Goal: Task Accomplishment & Management: Manage account settings

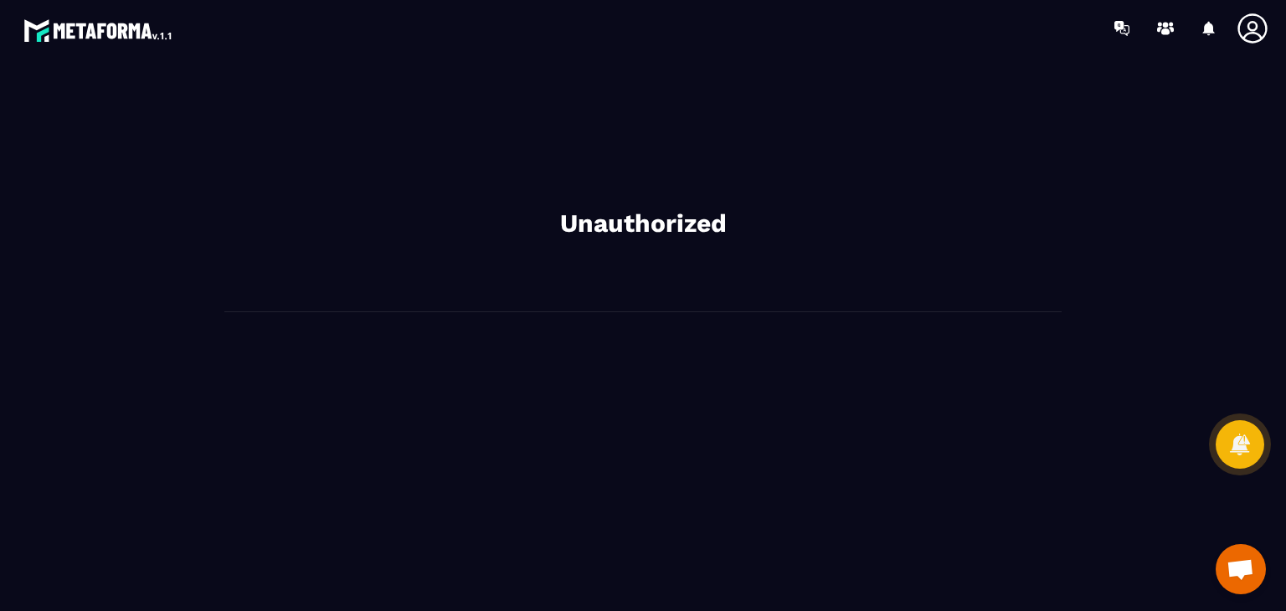
click at [132, 36] on img at bounding box center [98, 30] width 151 height 30
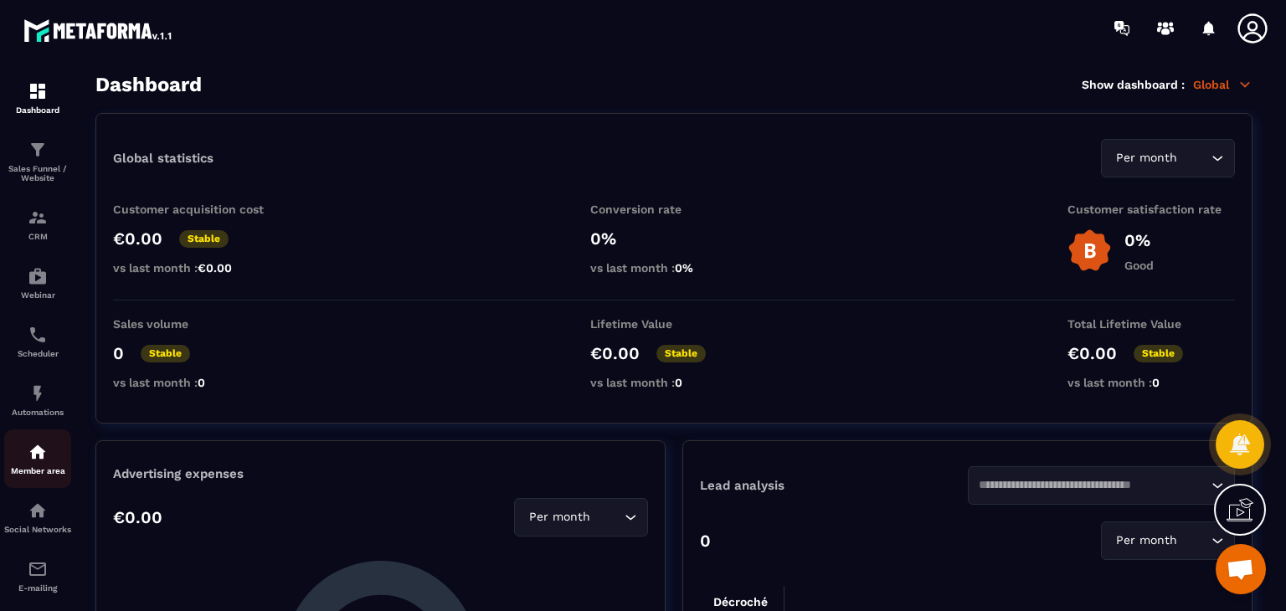
click at [45, 448] on img at bounding box center [38, 452] width 20 height 20
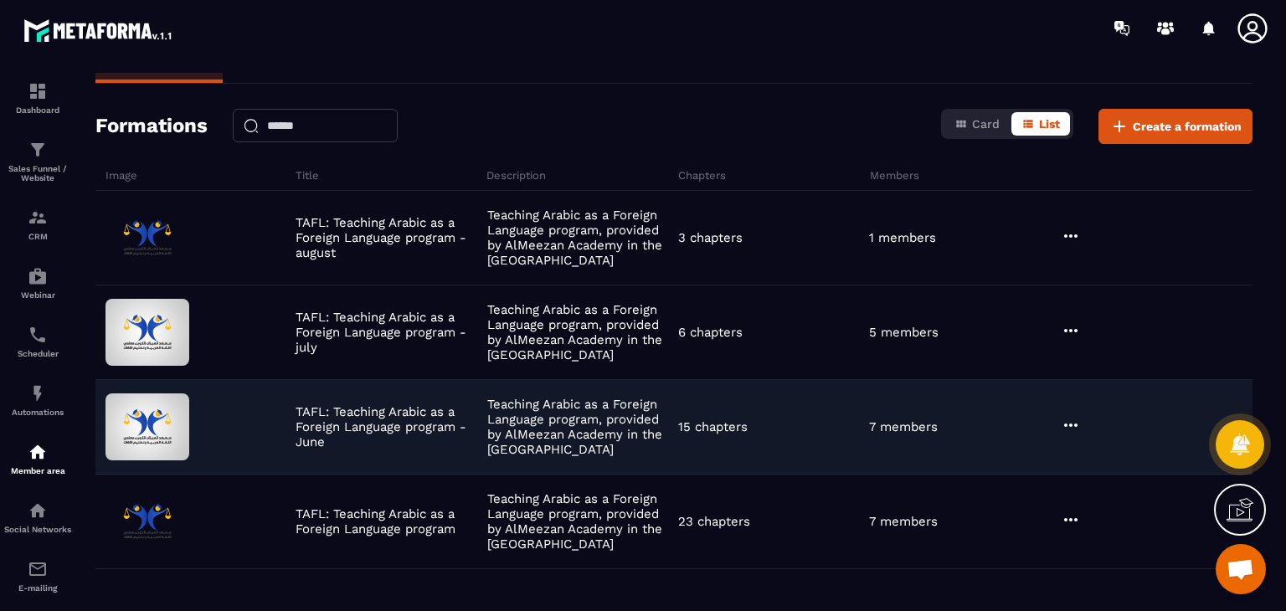
scroll to position [84, 0]
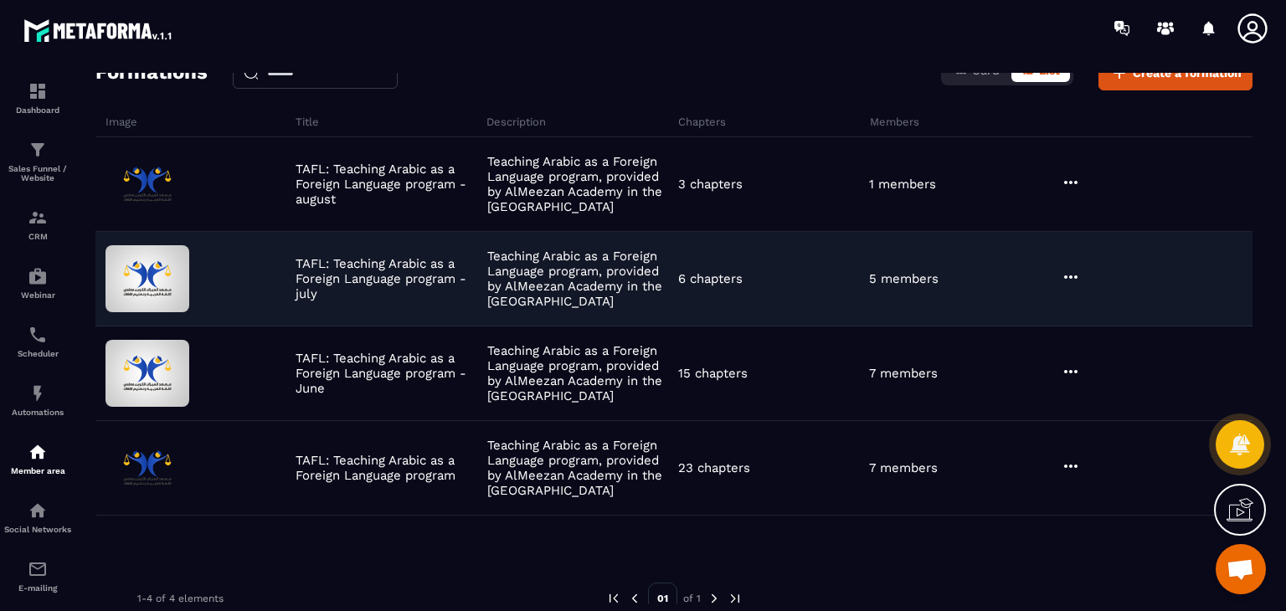
click at [1079, 280] on icon at bounding box center [1071, 277] width 20 height 20
click at [1112, 306] on button "Edit" at bounding box center [1113, 311] width 100 height 30
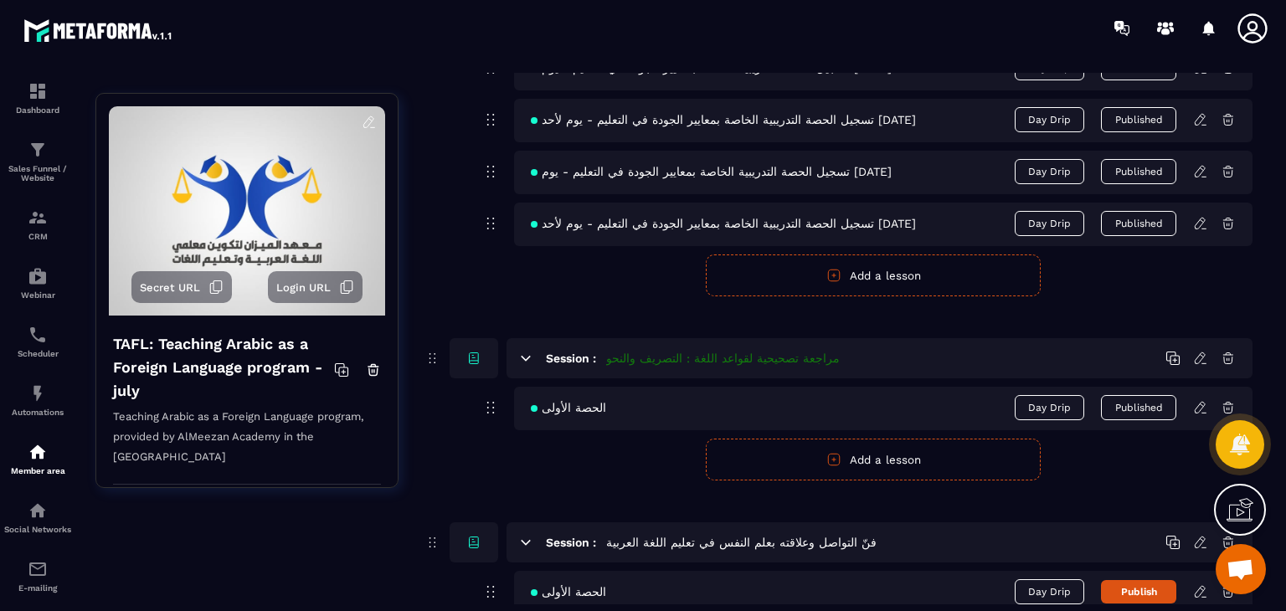
scroll to position [1246, 0]
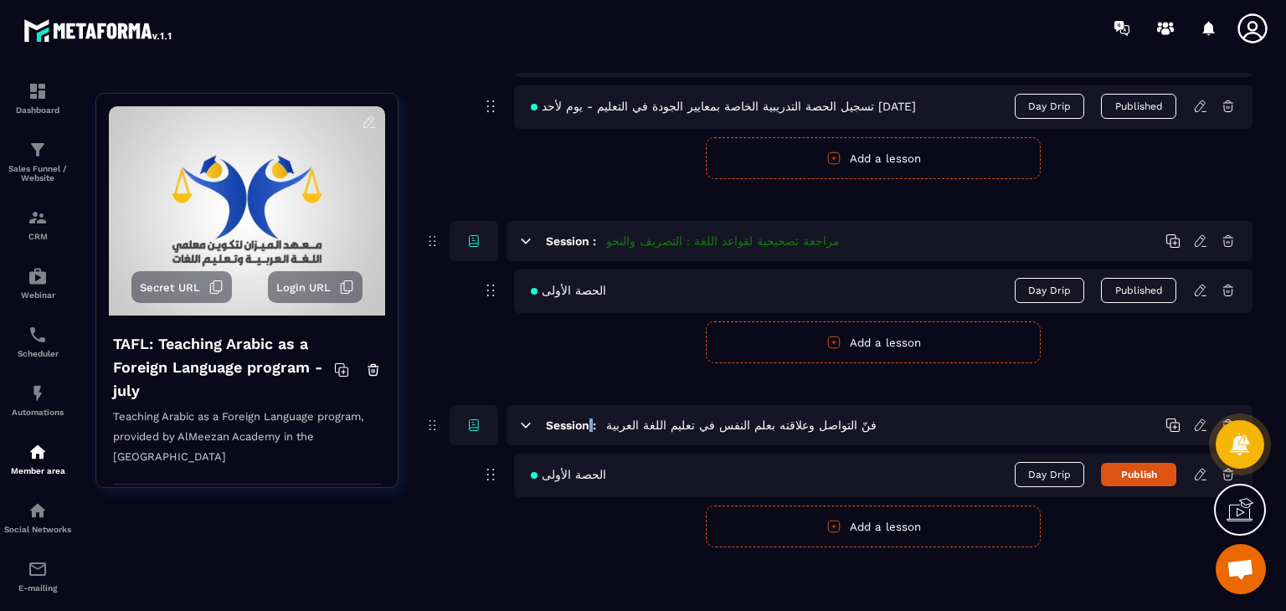
drag, startPoint x: 844, startPoint y: 341, endPoint x: 593, endPoint y: 373, distance: 253.2
click at [1204, 471] on icon at bounding box center [1200, 474] width 10 height 11
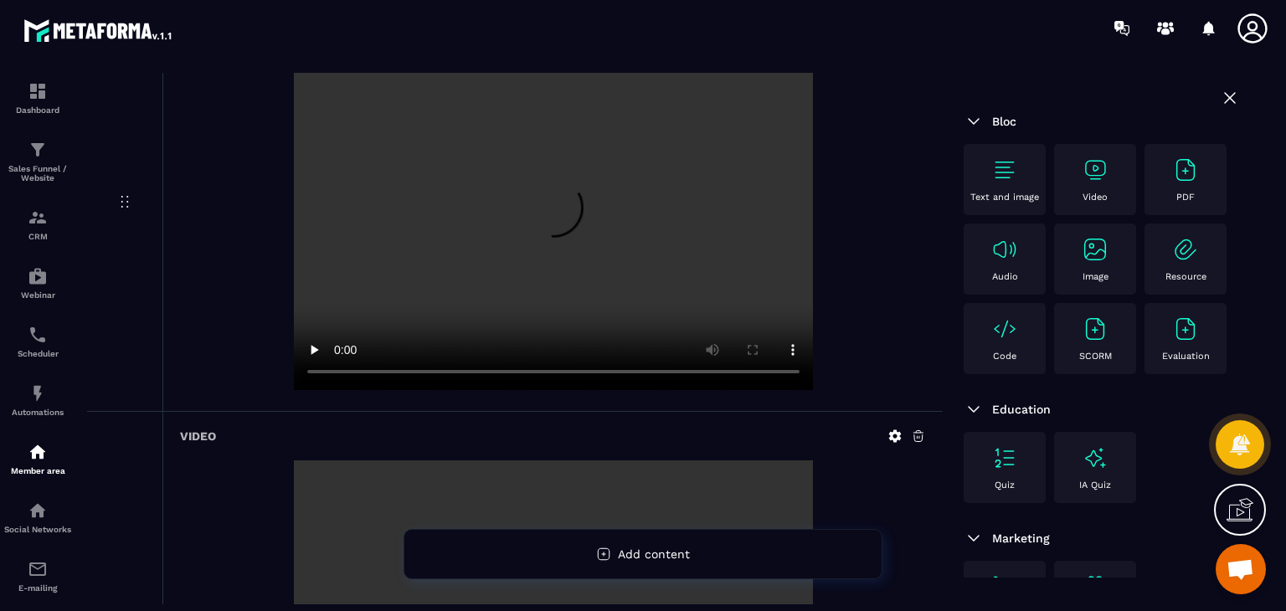
scroll to position [919, 0]
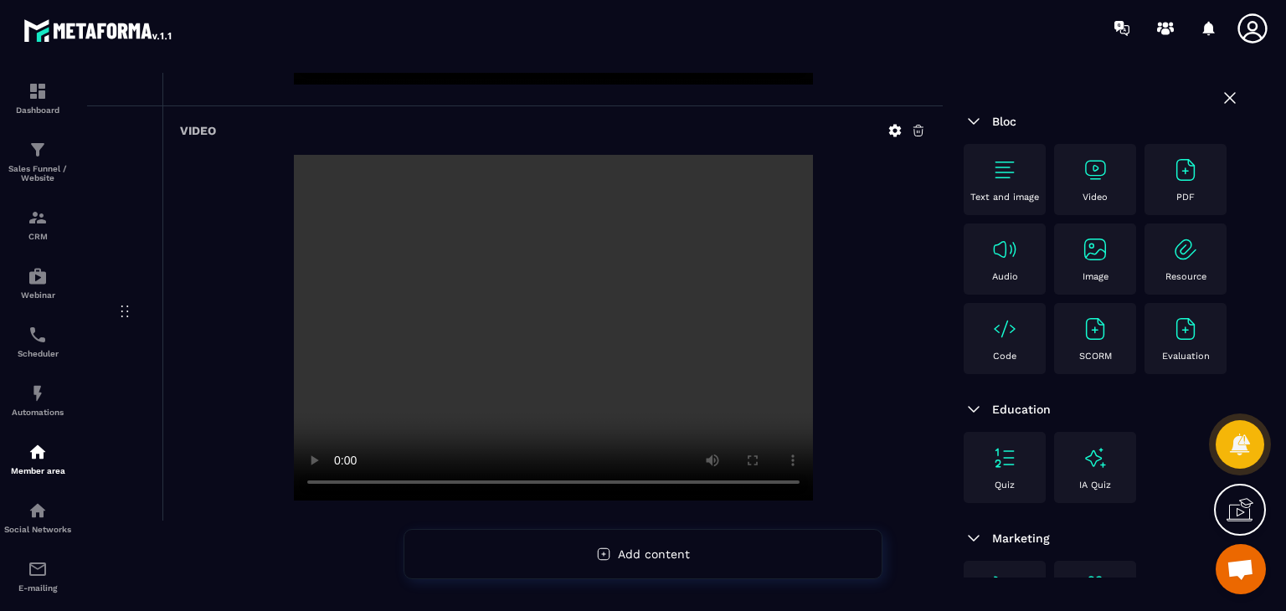
click at [1115, 184] on div "Video" at bounding box center [1095, 180] width 65 height 46
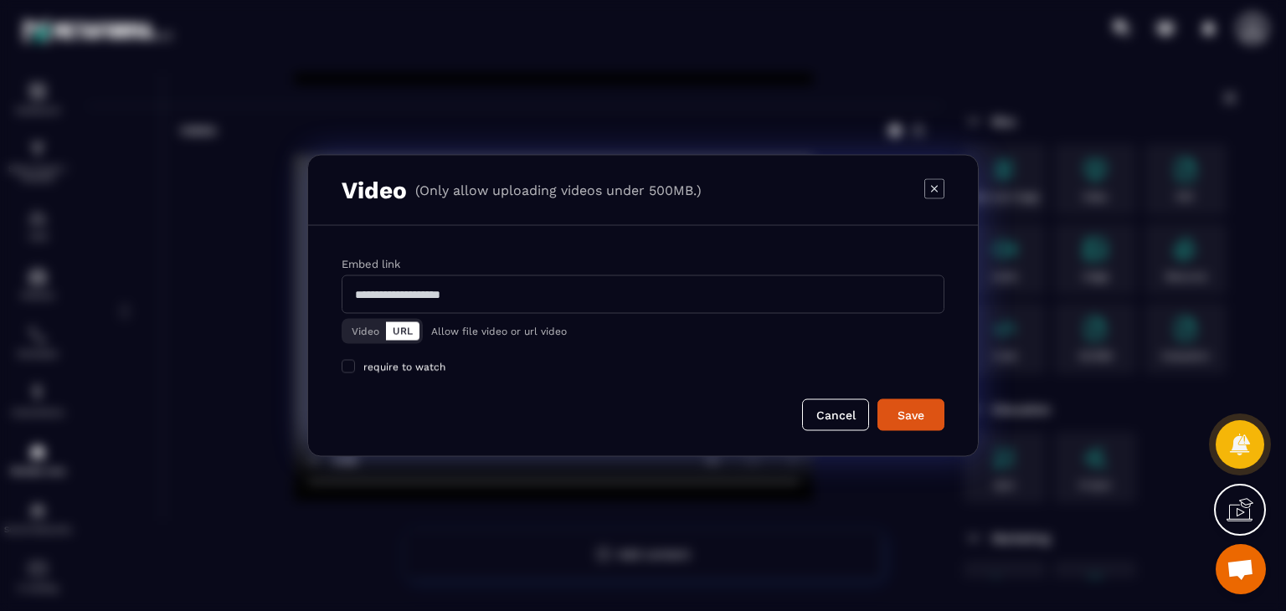
click at [371, 329] on button "Video" at bounding box center [365, 331] width 41 height 18
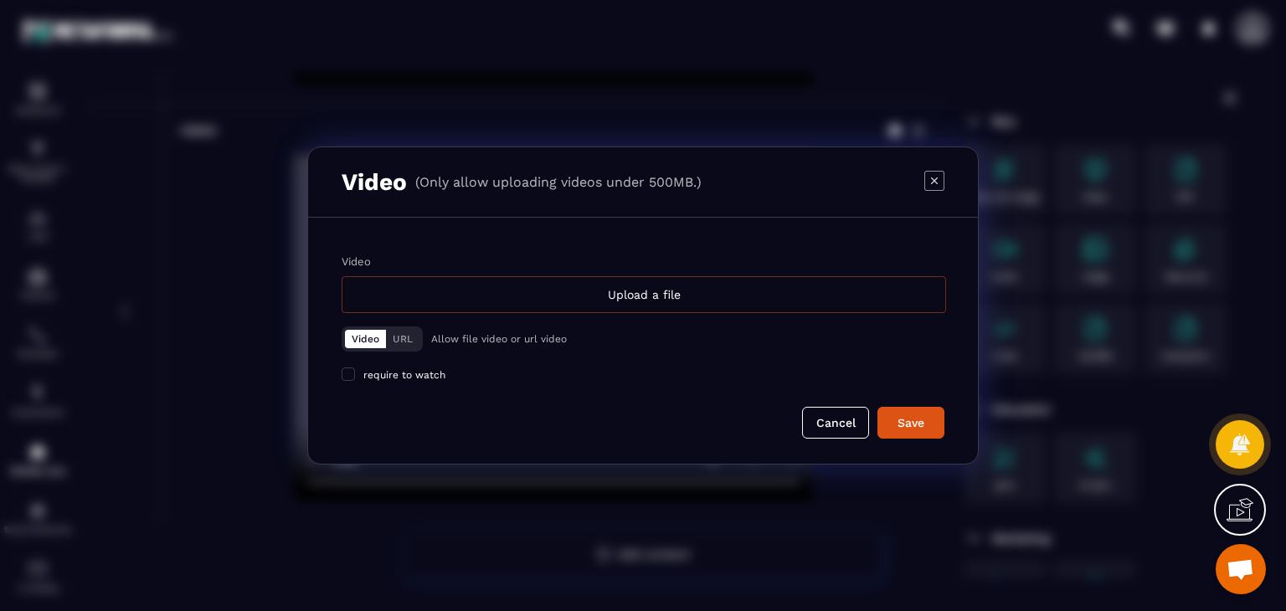
click at [668, 288] on div "Upload a file" at bounding box center [644, 294] width 605 height 37
click at [0, 0] on input "Video Upload a file" at bounding box center [0, 0] width 0 height 0
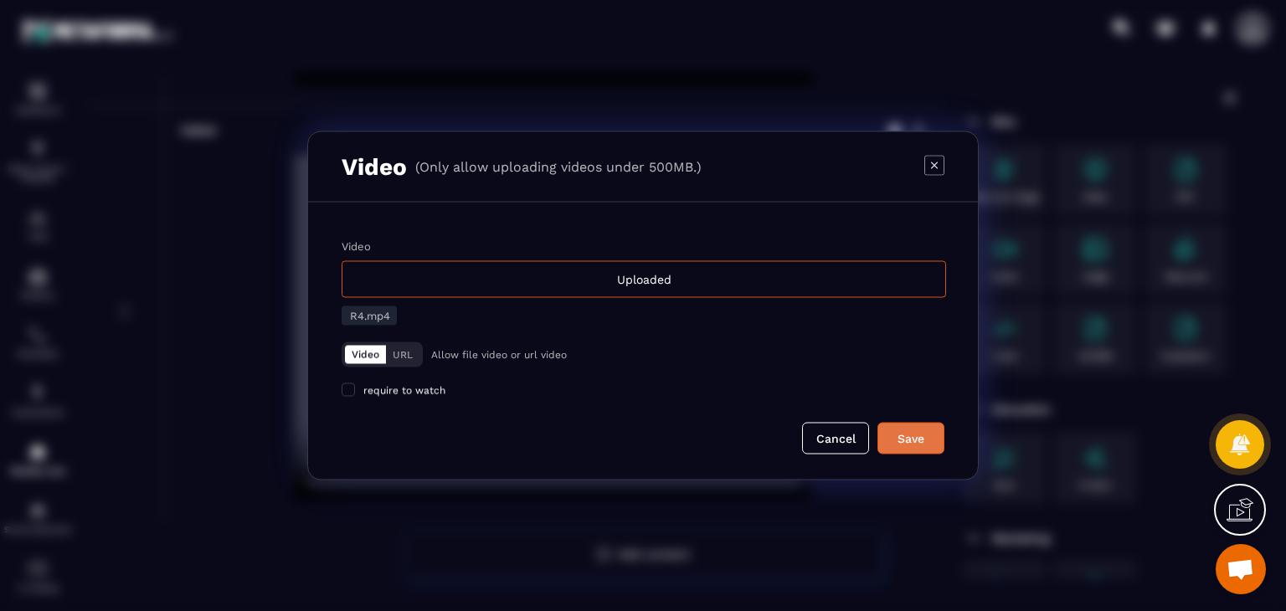
click at [913, 439] on div "Save" at bounding box center [910, 438] width 45 height 17
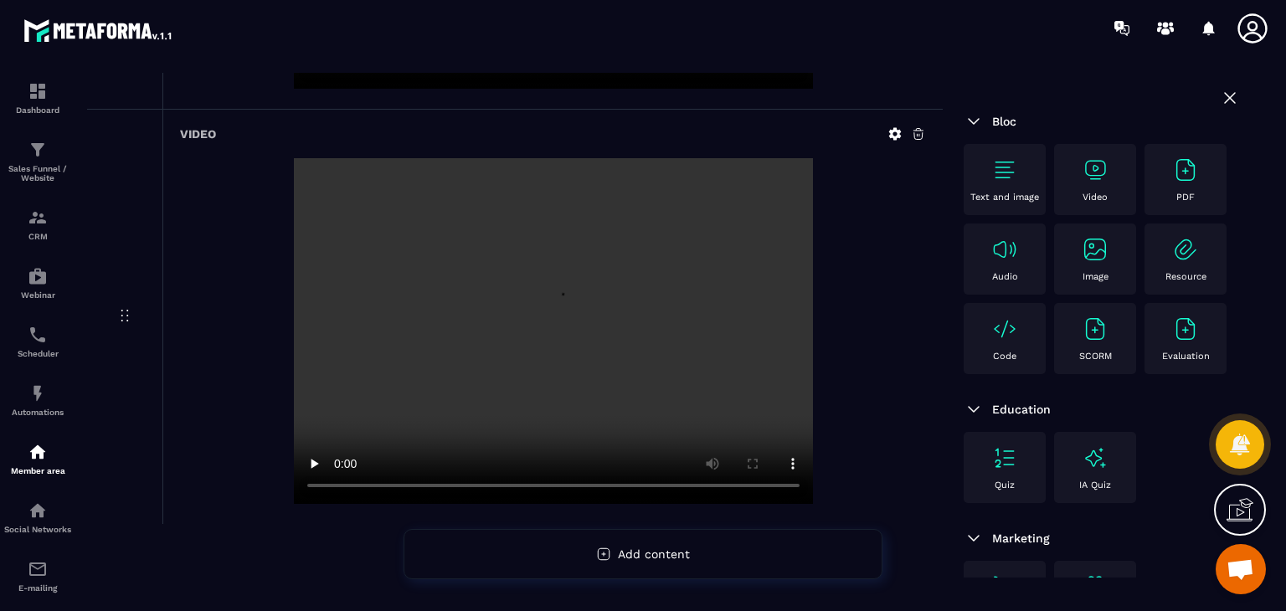
scroll to position [1334, 0]
click at [1099, 175] on img at bounding box center [1095, 170] width 27 height 27
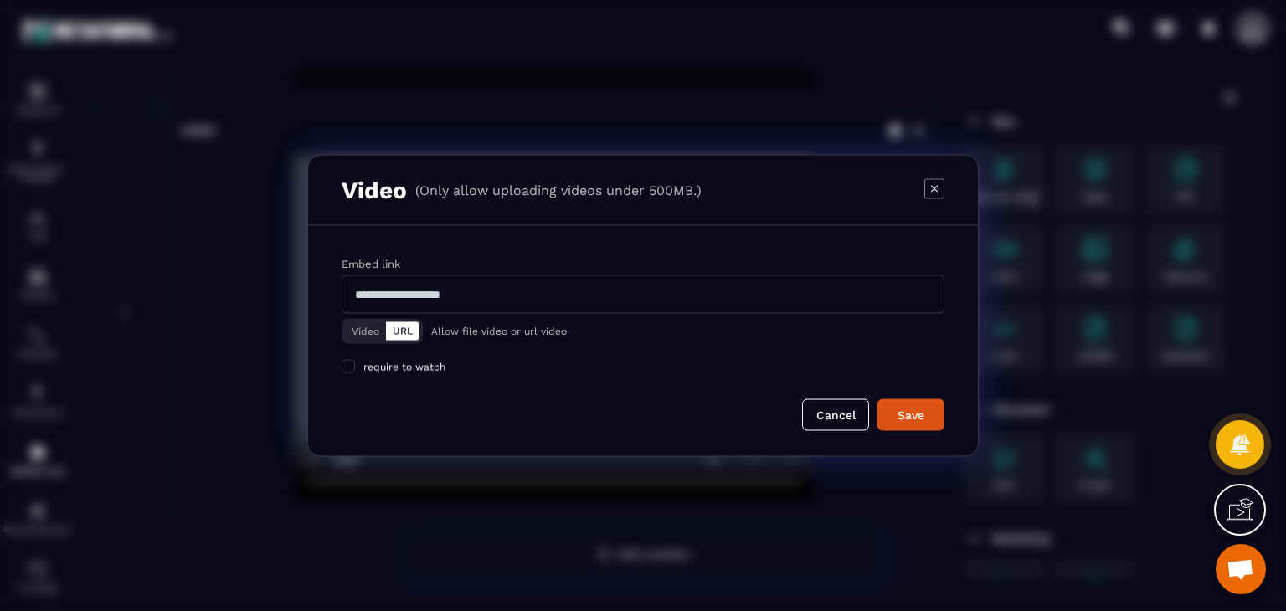
click at [368, 326] on button "Video" at bounding box center [365, 331] width 41 height 18
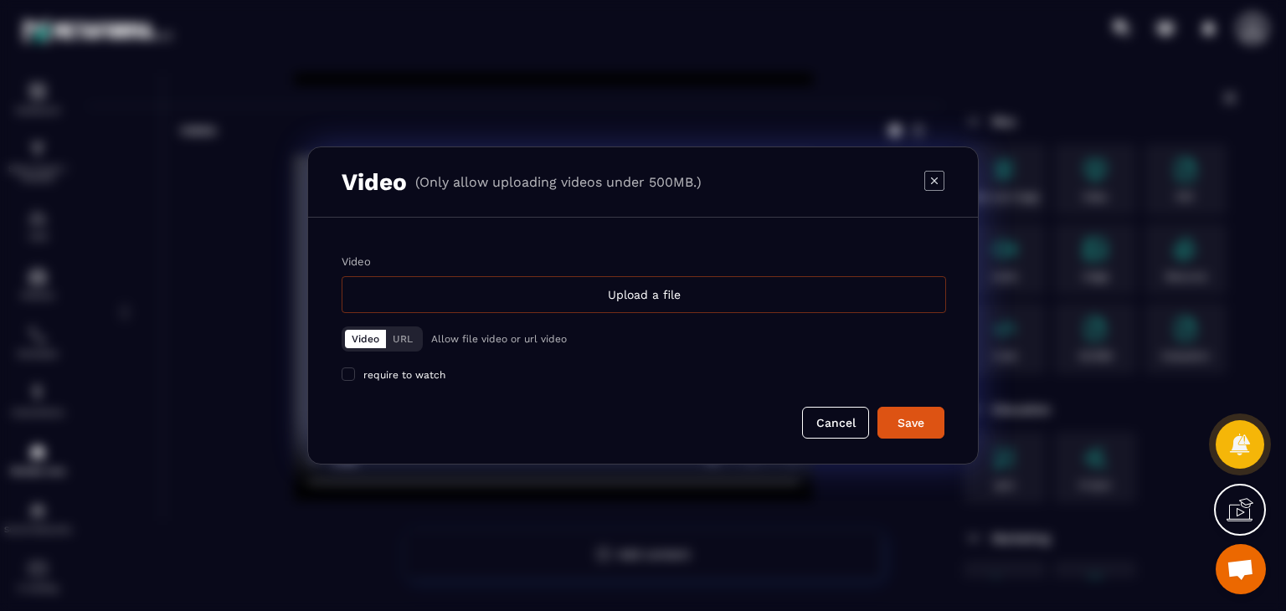
click at [533, 290] on div "Upload a file" at bounding box center [644, 294] width 605 height 37
click at [0, 0] on input "Video Upload a file" at bounding box center [0, 0] width 0 height 0
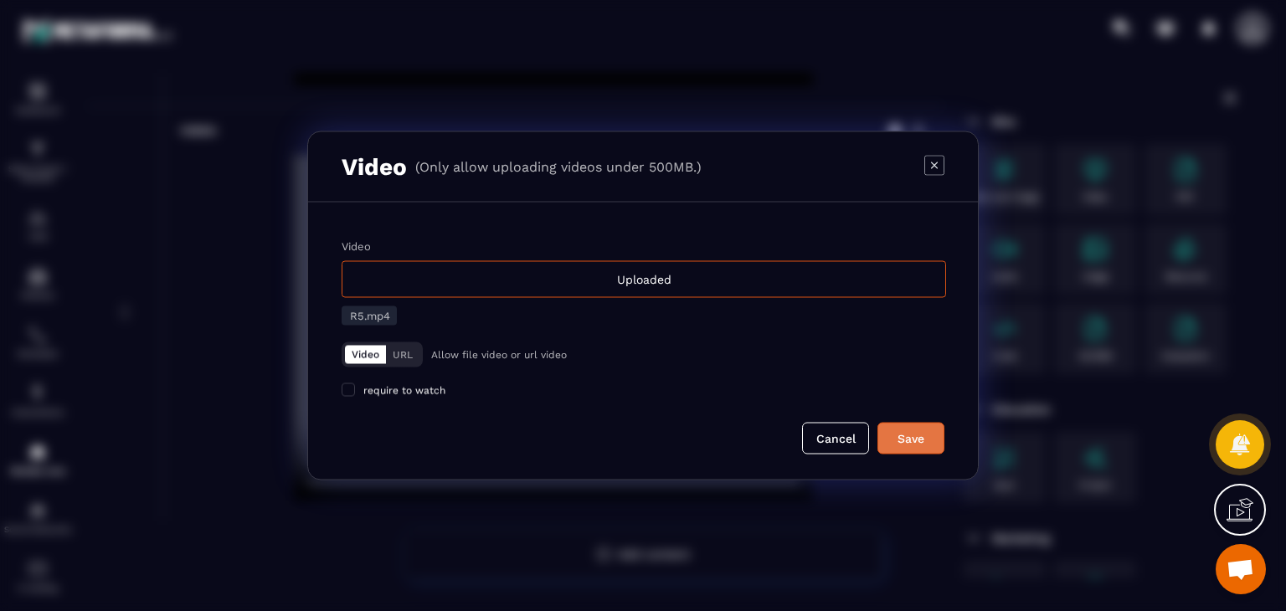
click at [899, 435] on div "Save" at bounding box center [910, 438] width 45 height 17
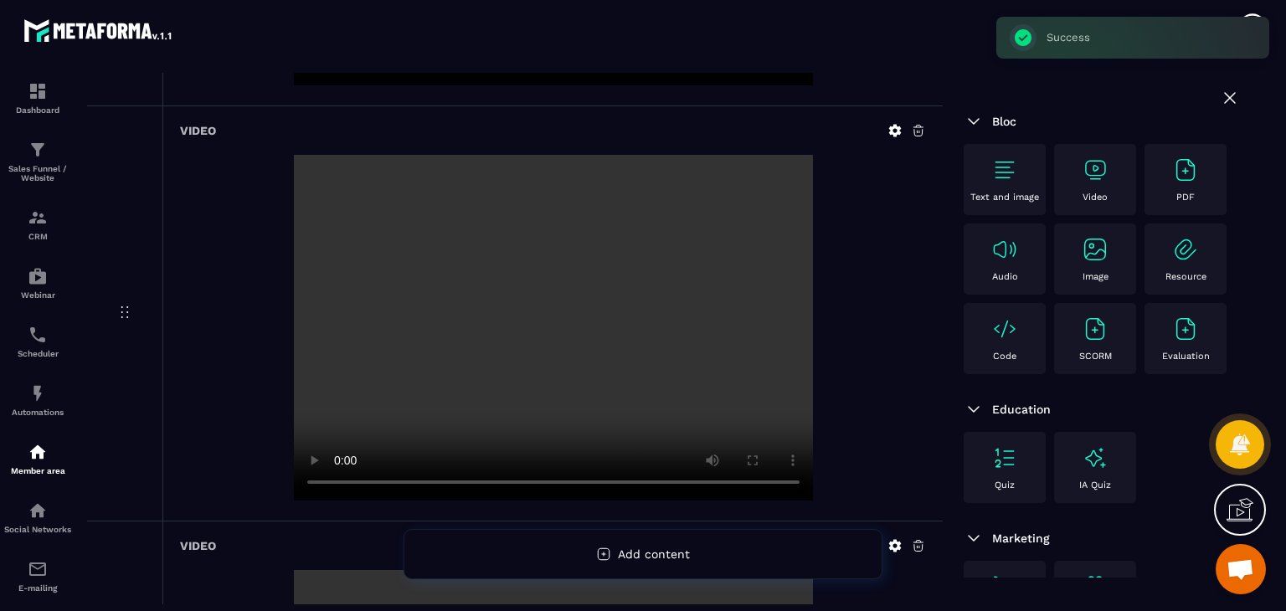
click at [1089, 175] on img at bounding box center [1095, 170] width 27 height 27
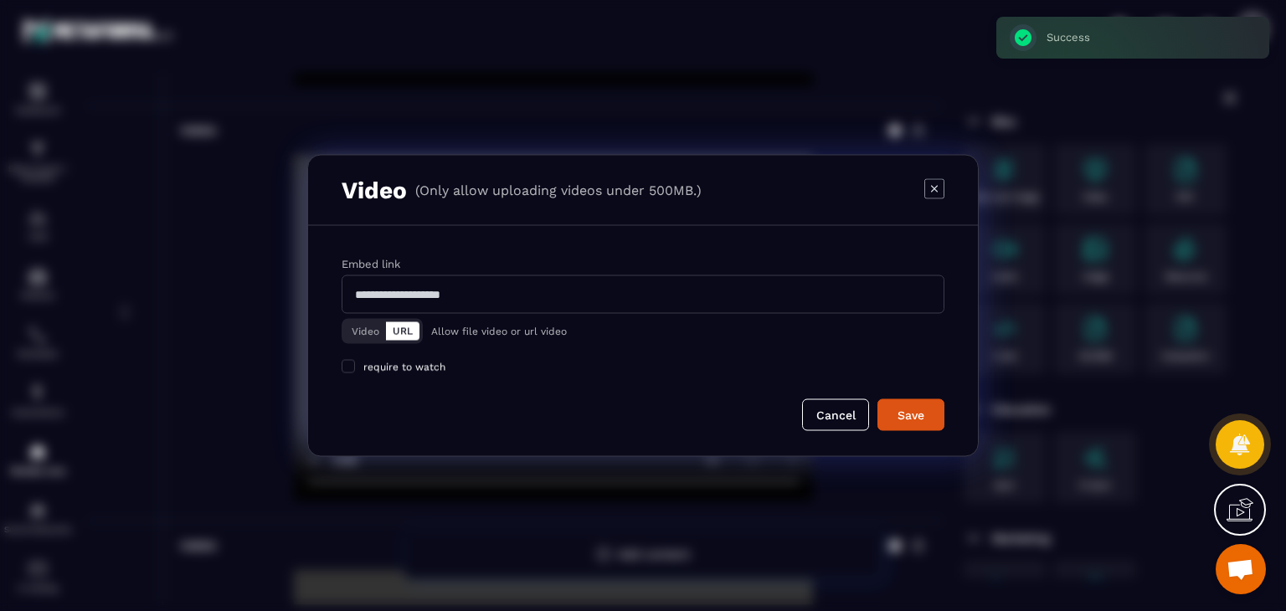
click at [373, 325] on button "Video" at bounding box center [365, 331] width 41 height 18
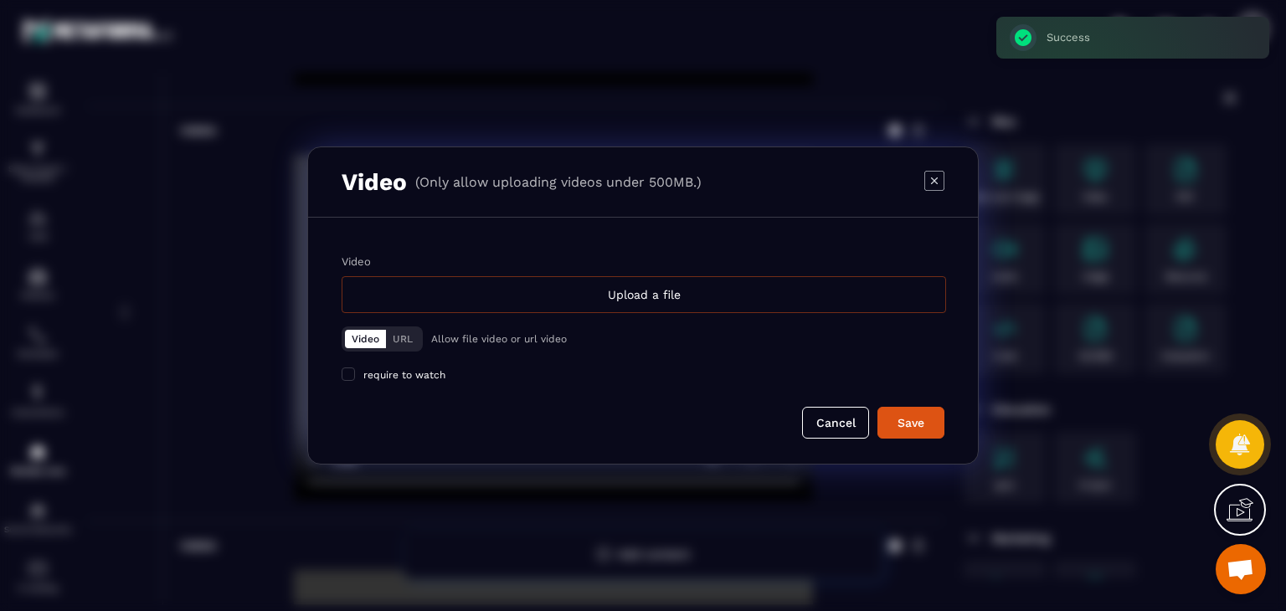
click at [448, 298] on div "Upload a file" at bounding box center [644, 294] width 605 height 37
click at [0, 0] on input "Video Upload a file" at bounding box center [0, 0] width 0 height 0
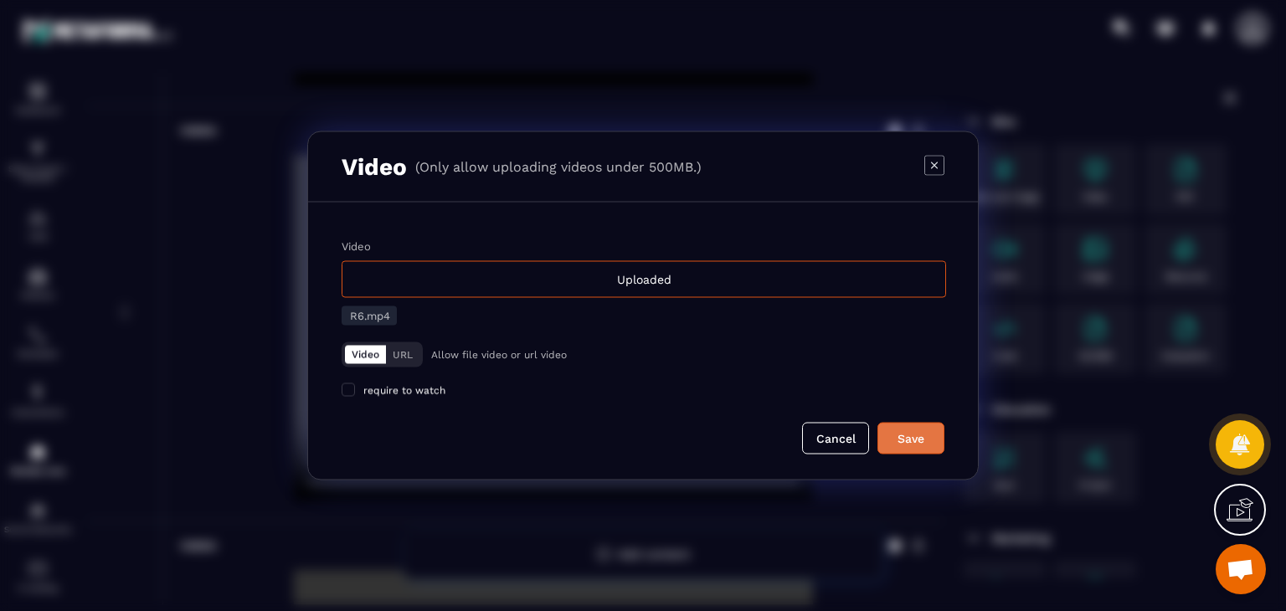
click at [908, 440] on div "Save" at bounding box center [910, 438] width 45 height 17
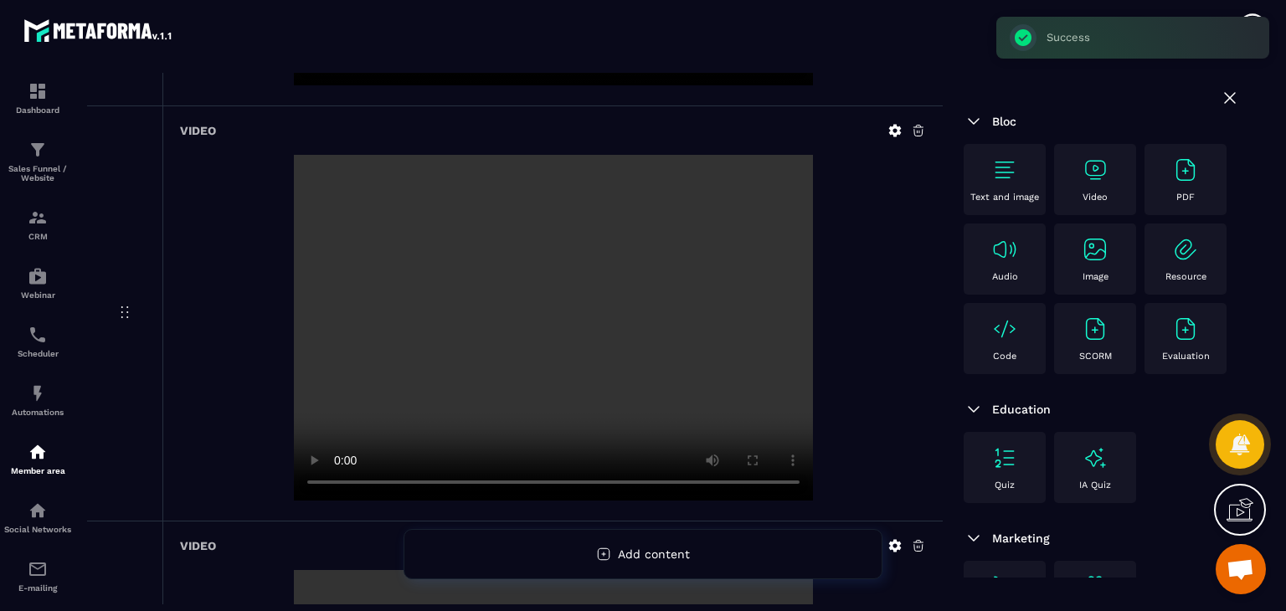
click at [1067, 178] on div "Video" at bounding box center [1095, 180] width 65 height 46
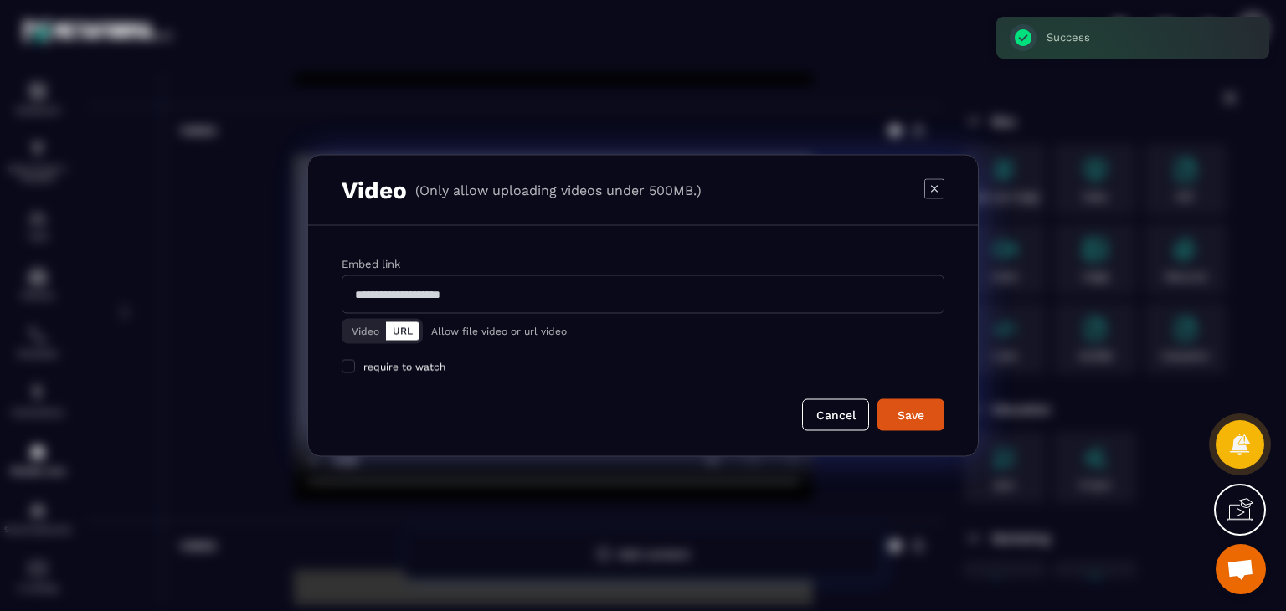
click at [350, 322] on button "Video" at bounding box center [365, 331] width 41 height 18
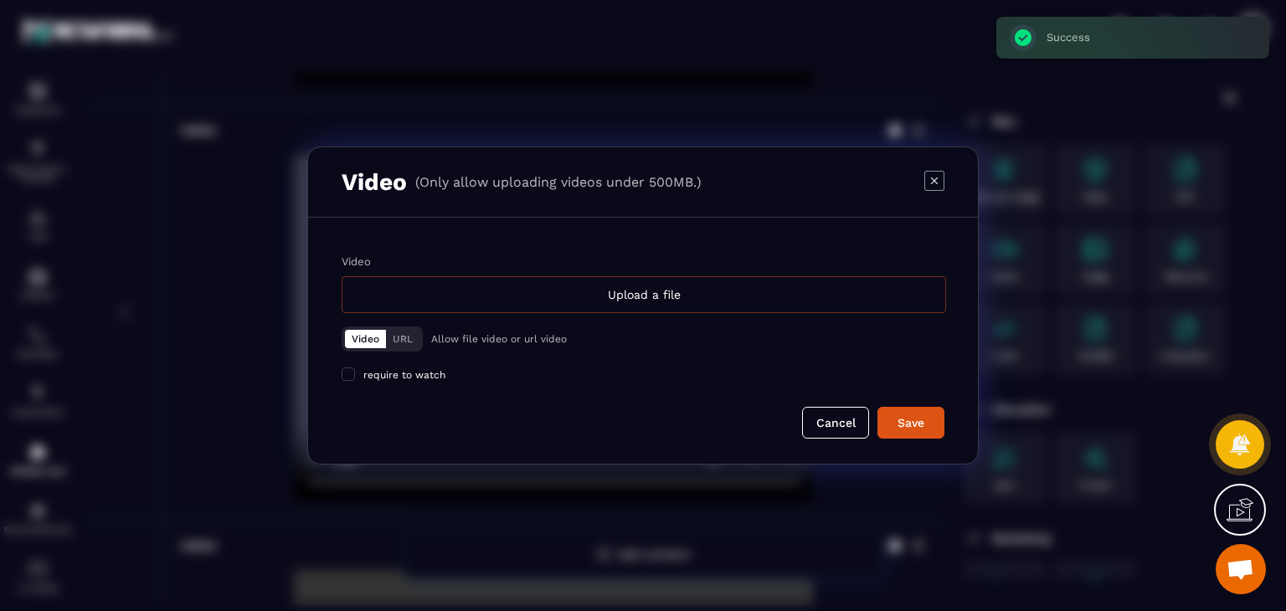
click at [573, 293] on div "Upload a file" at bounding box center [644, 294] width 605 height 37
click at [0, 0] on input "Video Upload a file" at bounding box center [0, 0] width 0 height 0
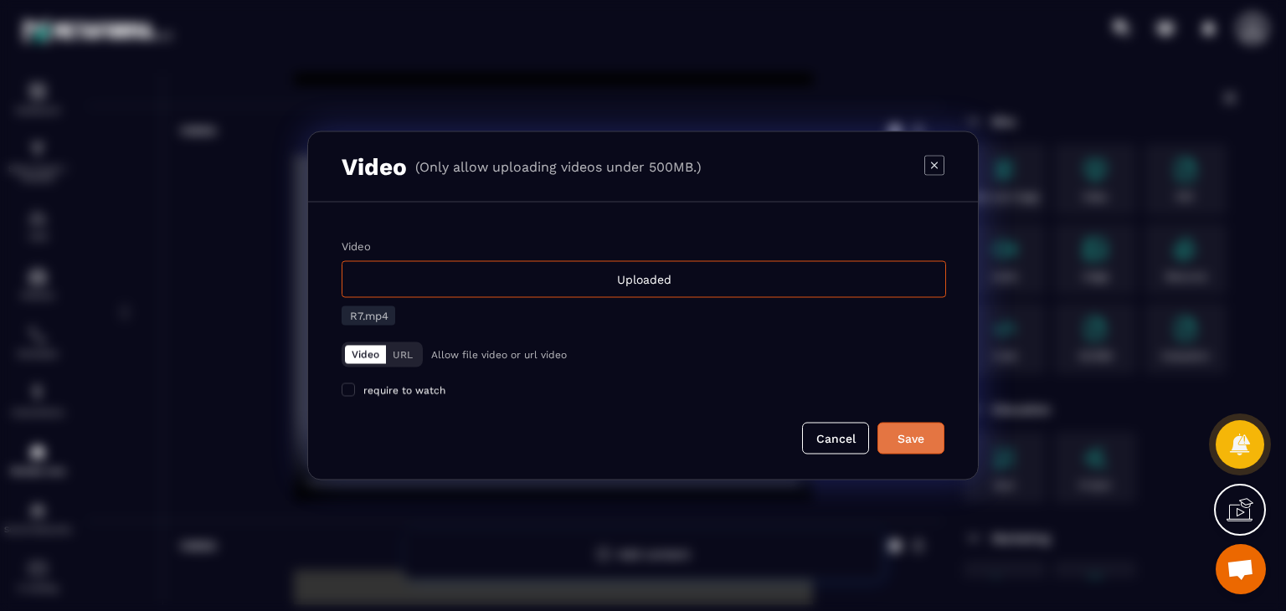
click at [914, 441] on div "Save" at bounding box center [910, 438] width 45 height 17
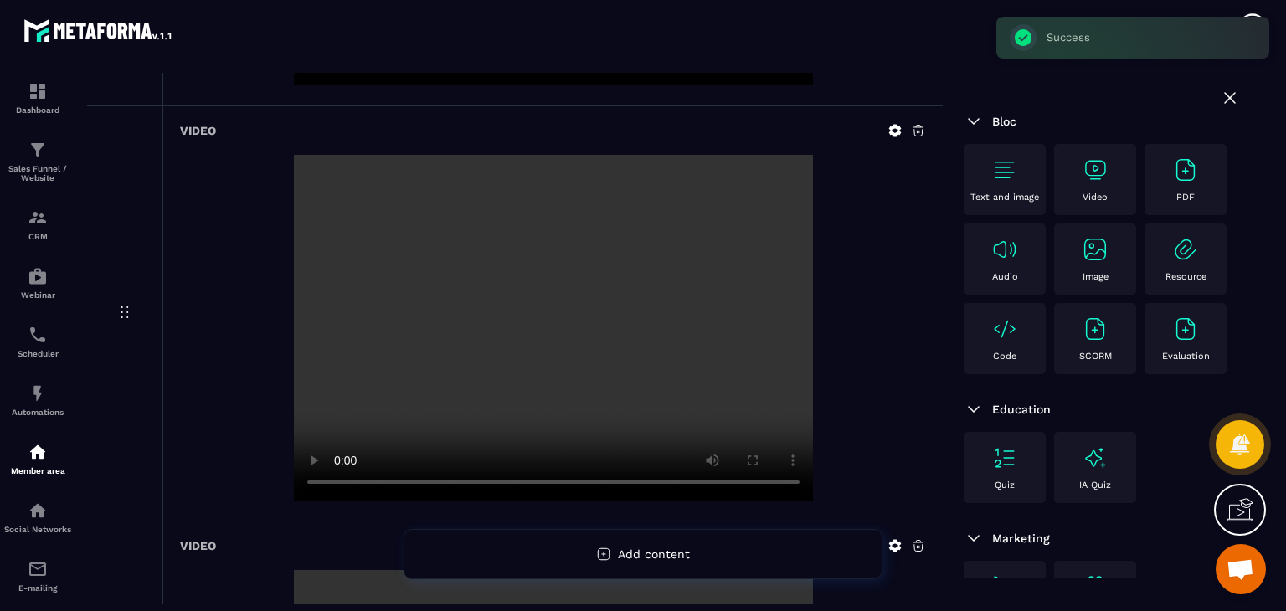
click at [1089, 172] on img at bounding box center [1095, 170] width 27 height 27
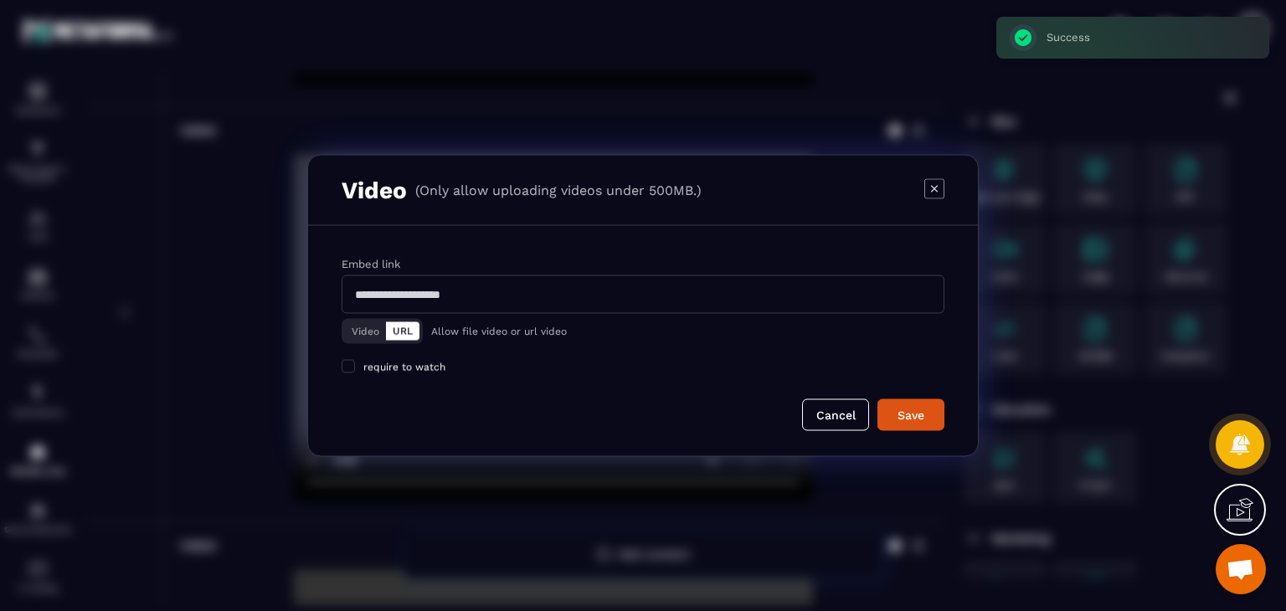
click at [365, 331] on button "Video" at bounding box center [365, 331] width 41 height 18
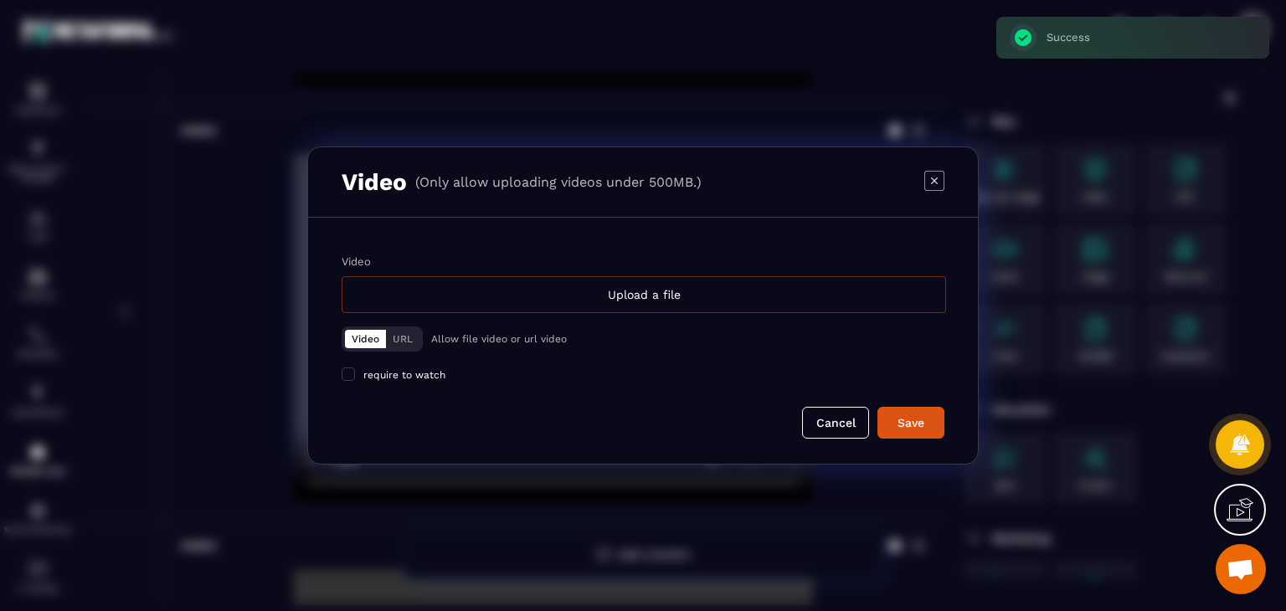
click at [481, 306] on div "Upload a file" at bounding box center [644, 294] width 605 height 37
click at [0, 0] on input "Video Upload a file" at bounding box center [0, 0] width 0 height 0
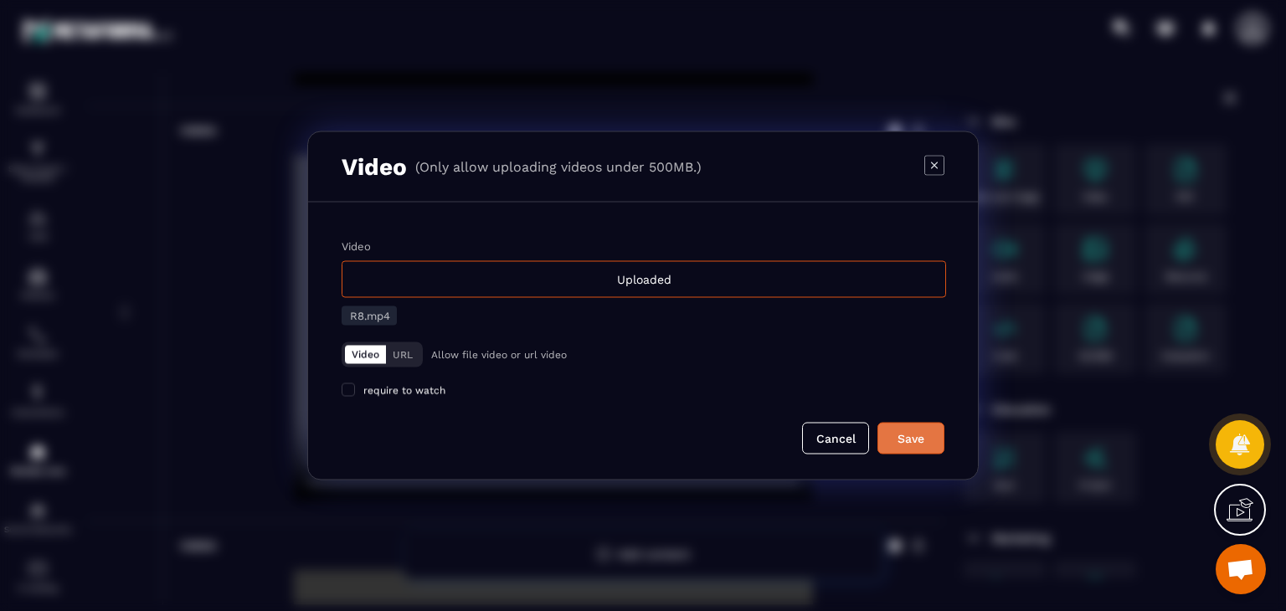
click at [915, 449] on button "Save" at bounding box center [911, 439] width 67 height 32
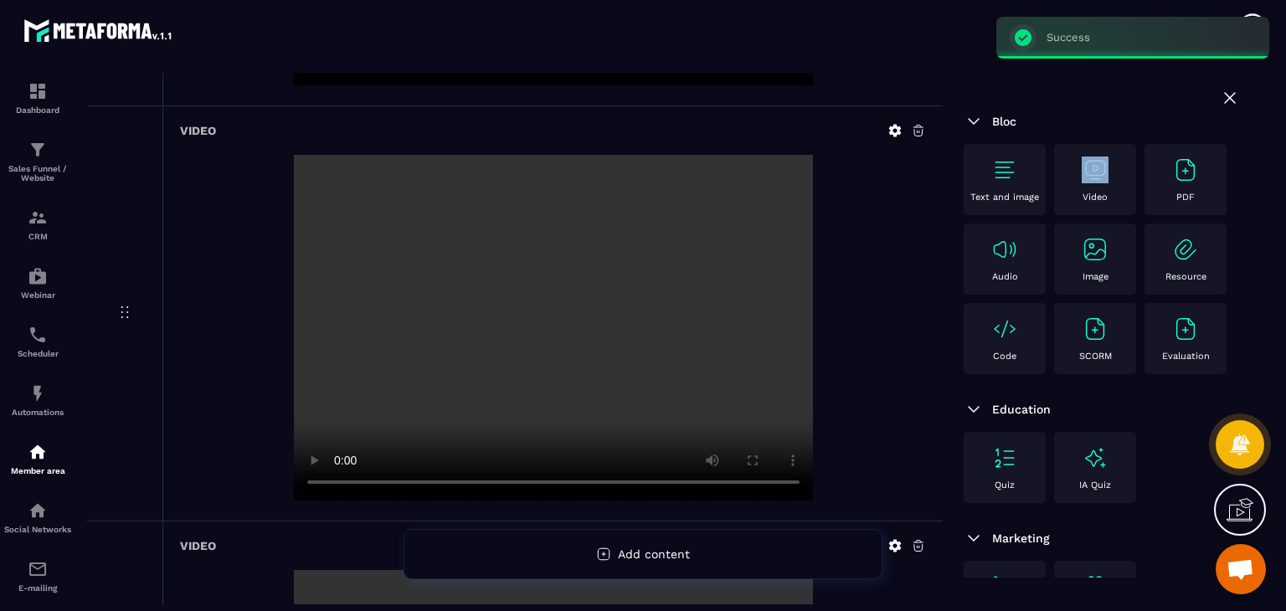
click at [1081, 187] on div "Video" at bounding box center [1095, 180] width 65 height 46
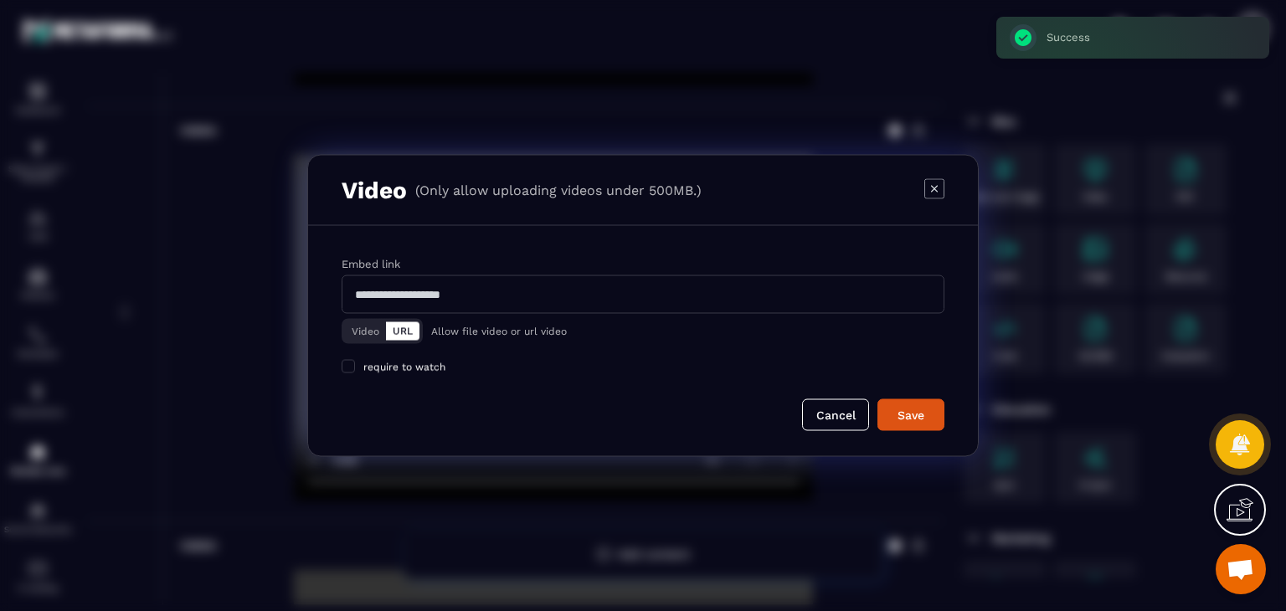
click at [328, 329] on div "Embed link Video URL Allow file video or url video require to watch Cancel Save" at bounding box center [643, 341] width 670 height 230
click at [342, 325] on div "Video URL" at bounding box center [382, 331] width 81 height 25
click at [384, 336] on button "Video" at bounding box center [365, 331] width 41 height 18
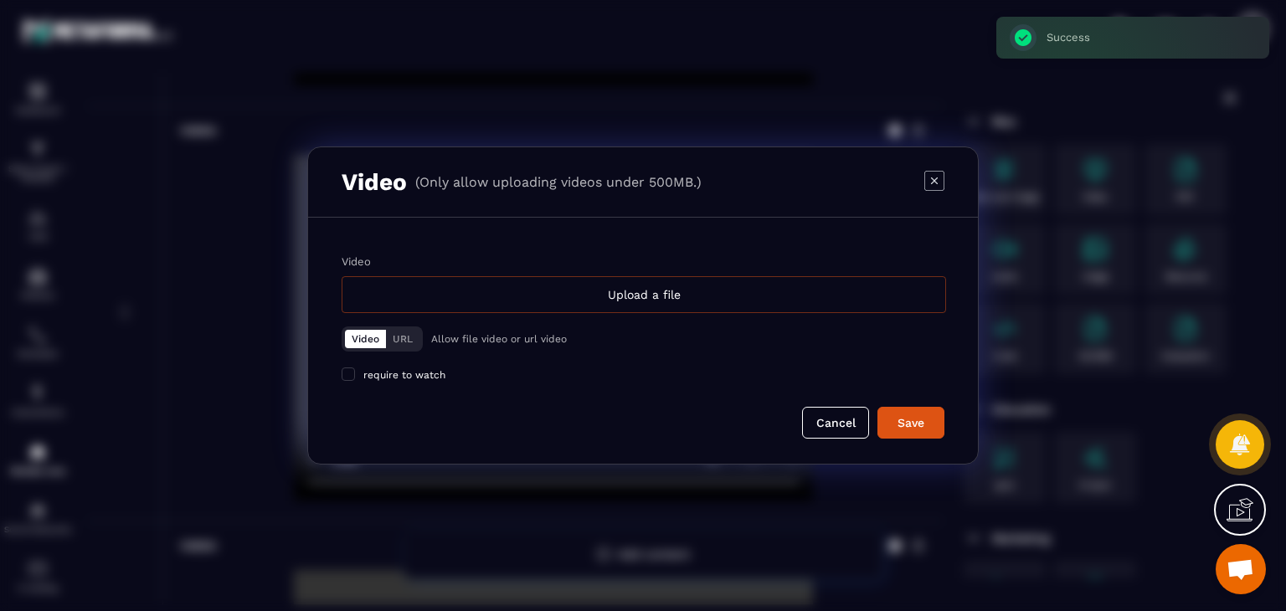
click at [466, 312] on div "Upload a file" at bounding box center [644, 294] width 605 height 37
click at [0, 0] on input "Video Upload a file" at bounding box center [0, 0] width 0 height 0
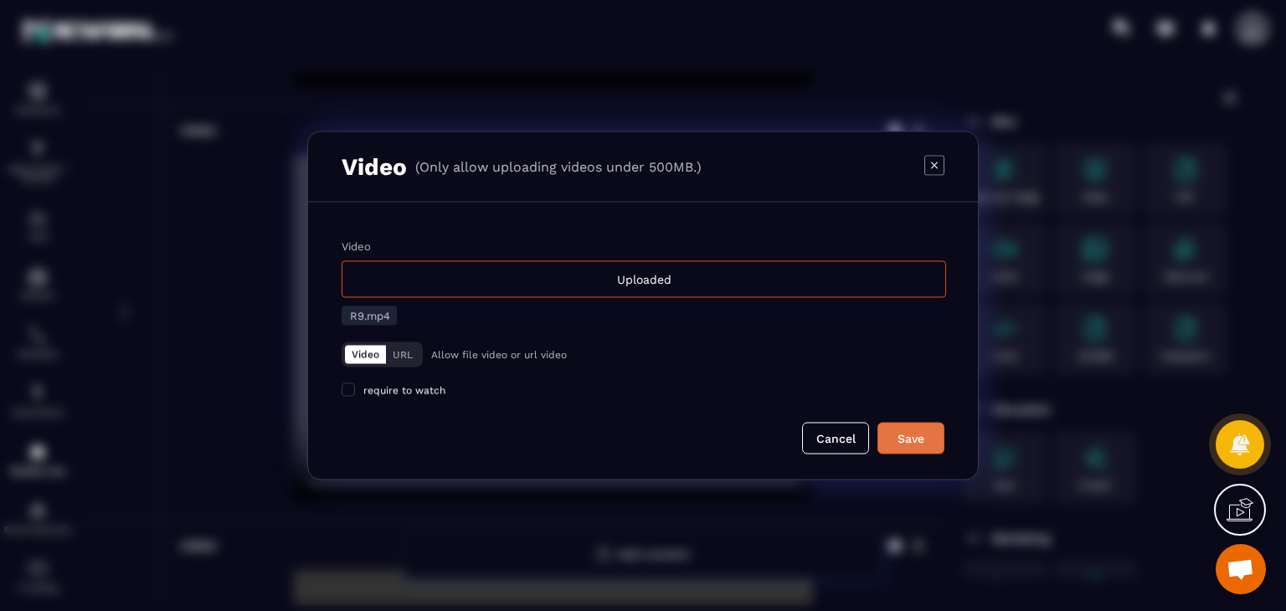
click at [914, 447] on button "Save" at bounding box center [911, 439] width 67 height 32
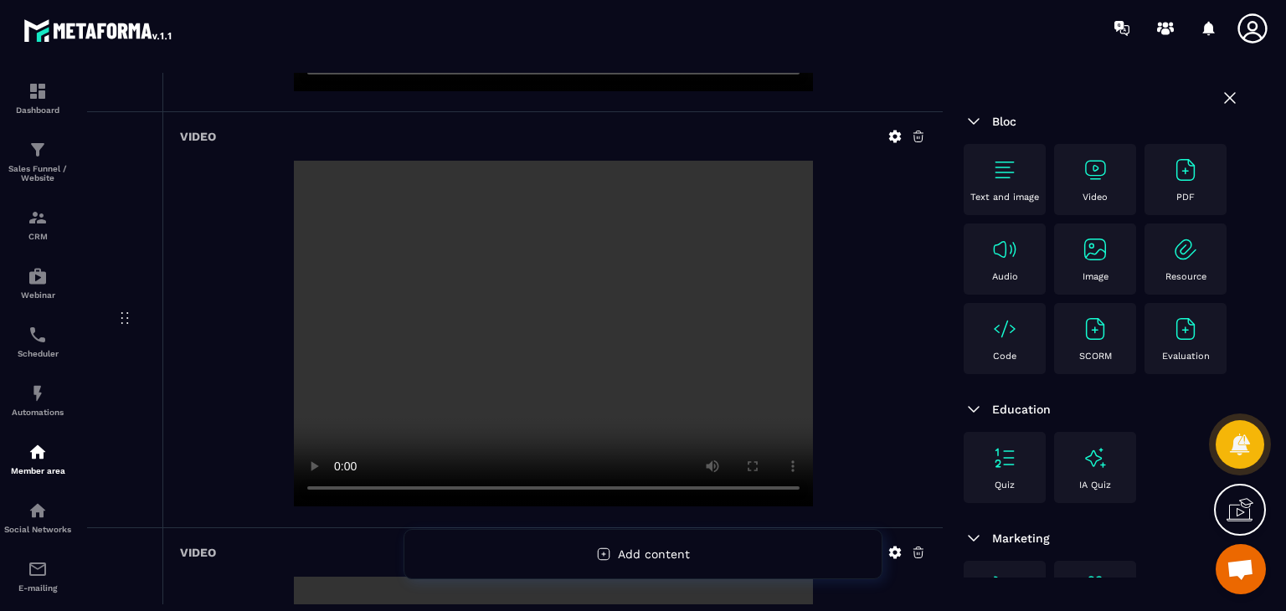
scroll to position [502, 0]
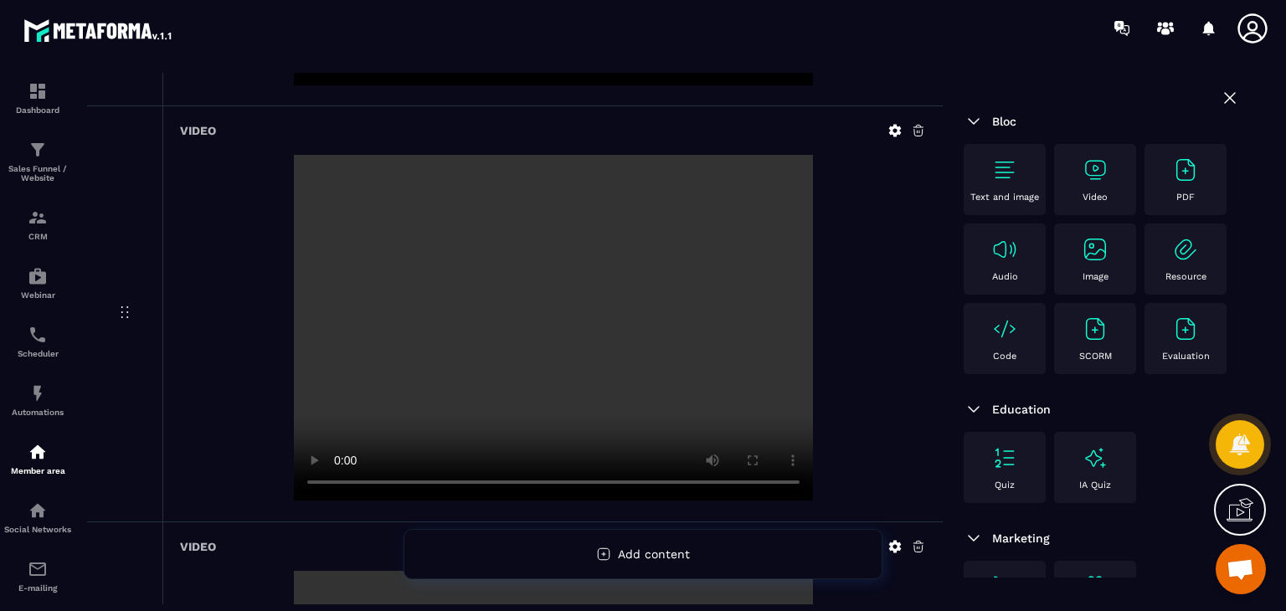
drag, startPoint x: 636, startPoint y: 296, endPoint x: 894, endPoint y: 216, distance: 269.9
click at [894, 216] on div at bounding box center [553, 329] width 746 height 349
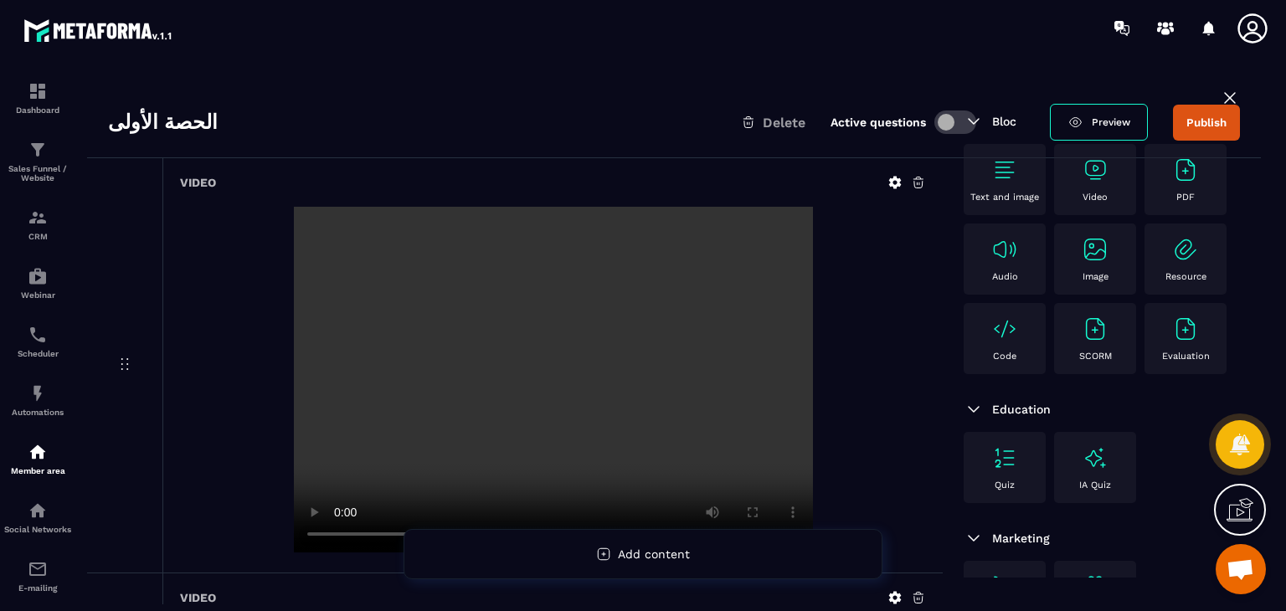
scroll to position [0, 0]
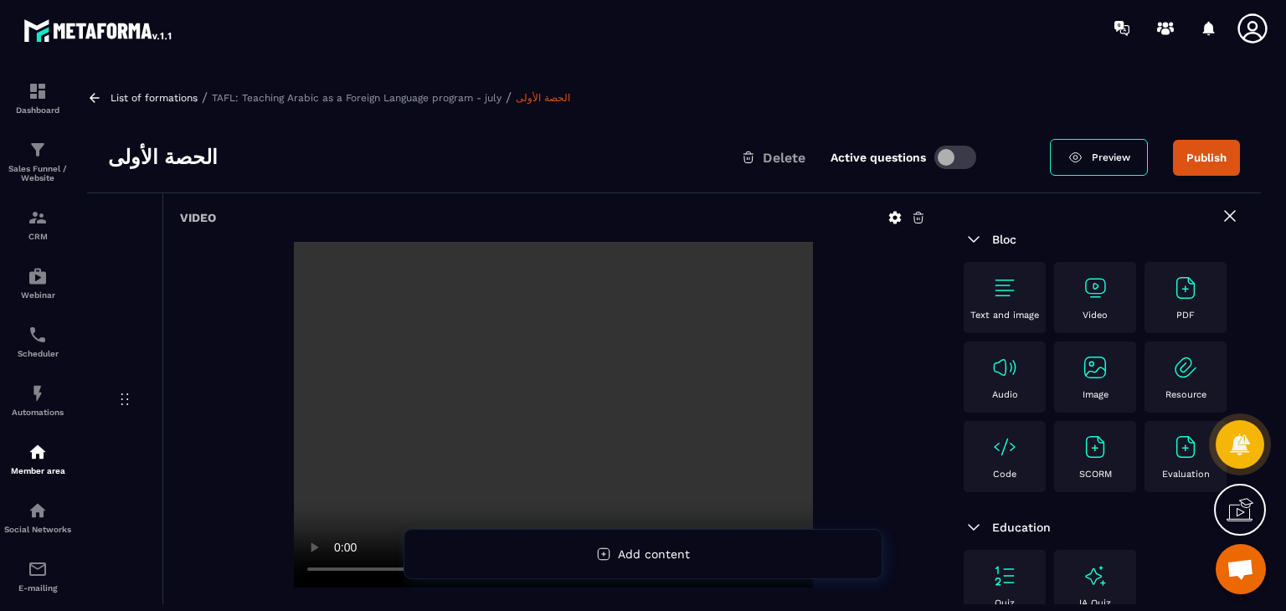
click at [1082, 292] on img at bounding box center [1095, 288] width 27 height 27
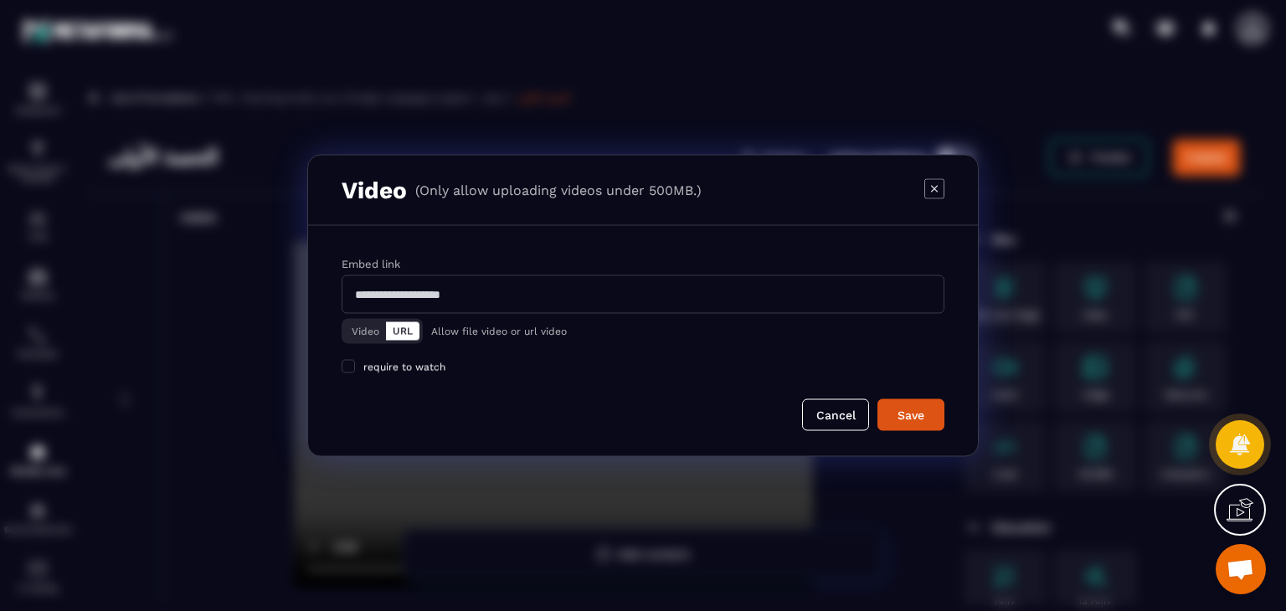
click at [377, 331] on button "Video" at bounding box center [365, 331] width 41 height 18
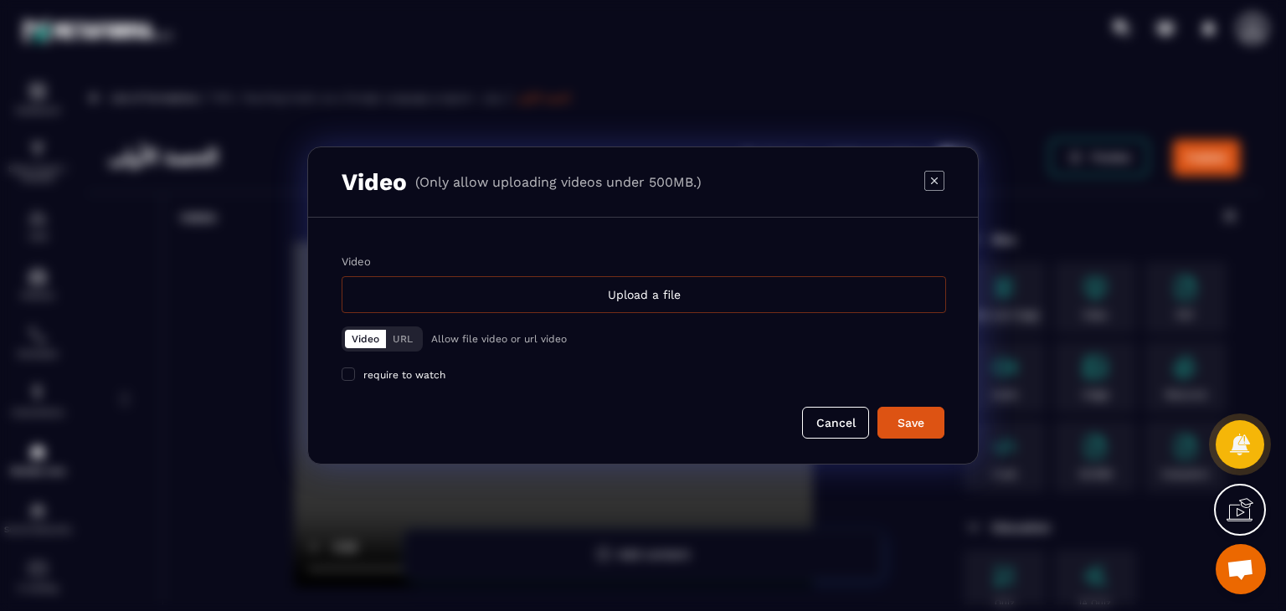
click at [531, 310] on div "Upload a file" at bounding box center [644, 294] width 605 height 37
click at [0, 0] on input "Video Upload a file" at bounding box center [0, 0] width 0 height 0
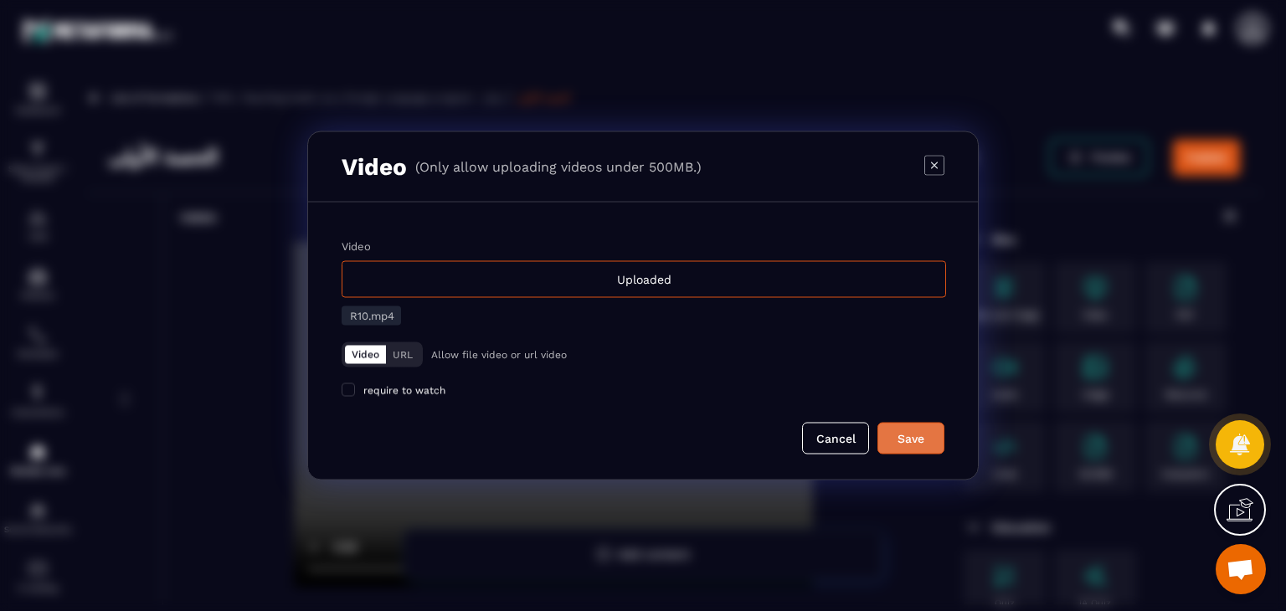
click at [909, 449] on button "Save" at bounding box center [911, 439] width 67 height 32
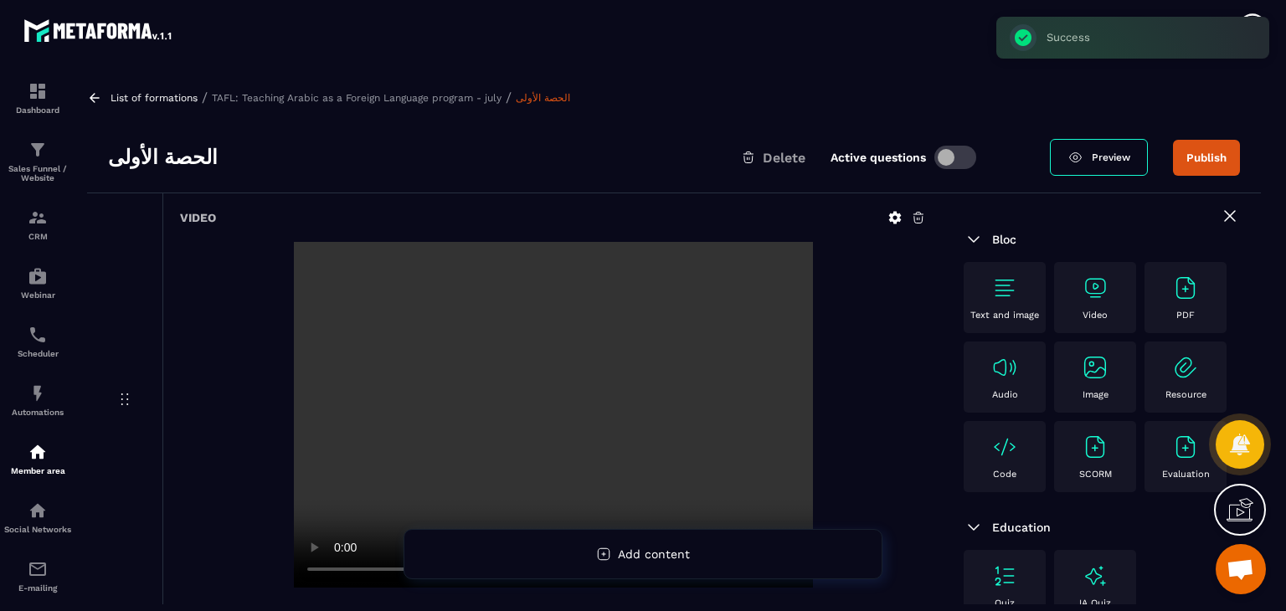
click at [1115, 311] on div "Video" at bounding box center [1095, 298] width 65 height 46
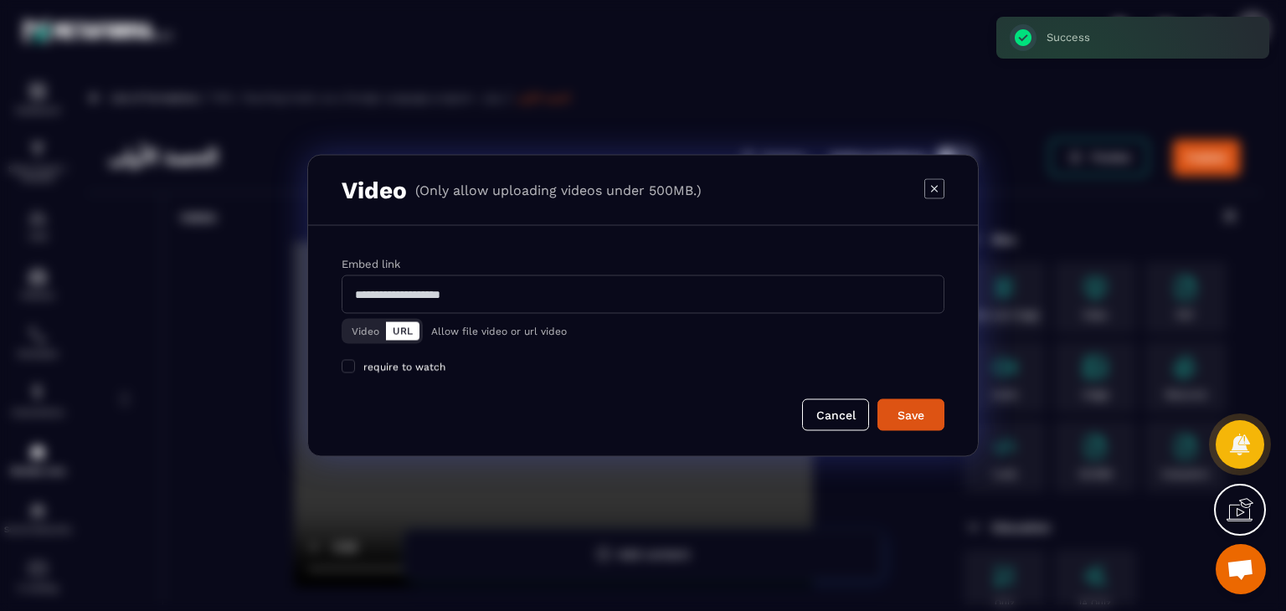
click at [368, 332] on button "Video" at bounding box center [365, 331] width 41 height 18
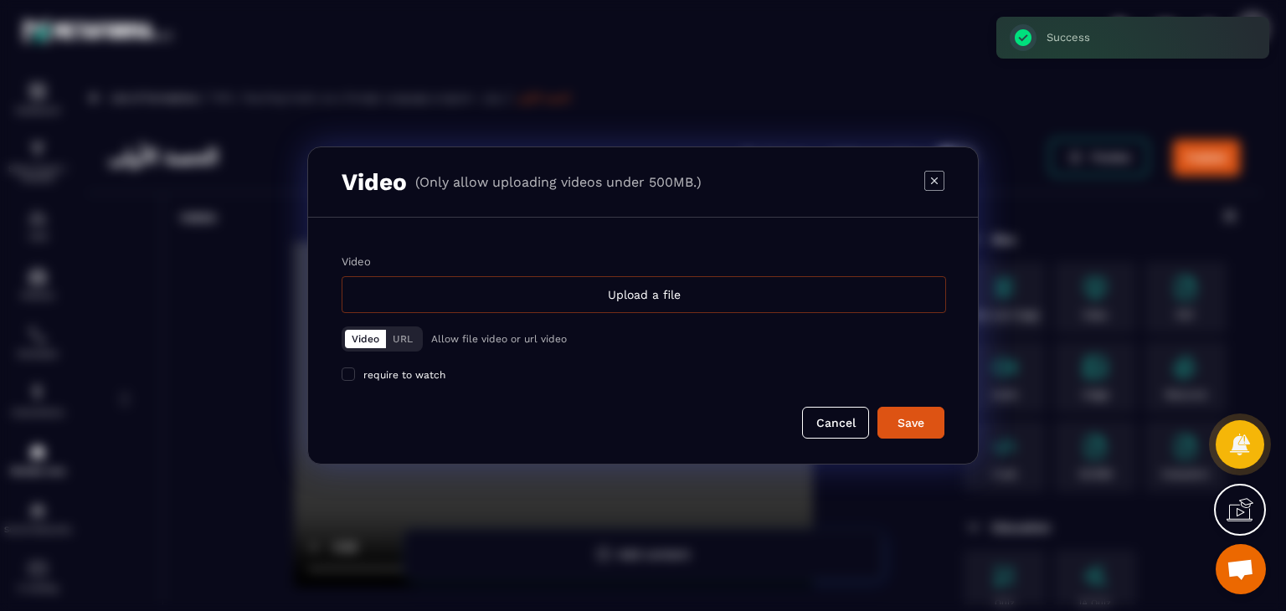
click at [588, 300] on div "Upload a file" at bounding box center [644, 294] width 605 height 37
click at [0, 0] on input "Video Upload a file" at bounding box center [0, 0] width 0 height 0
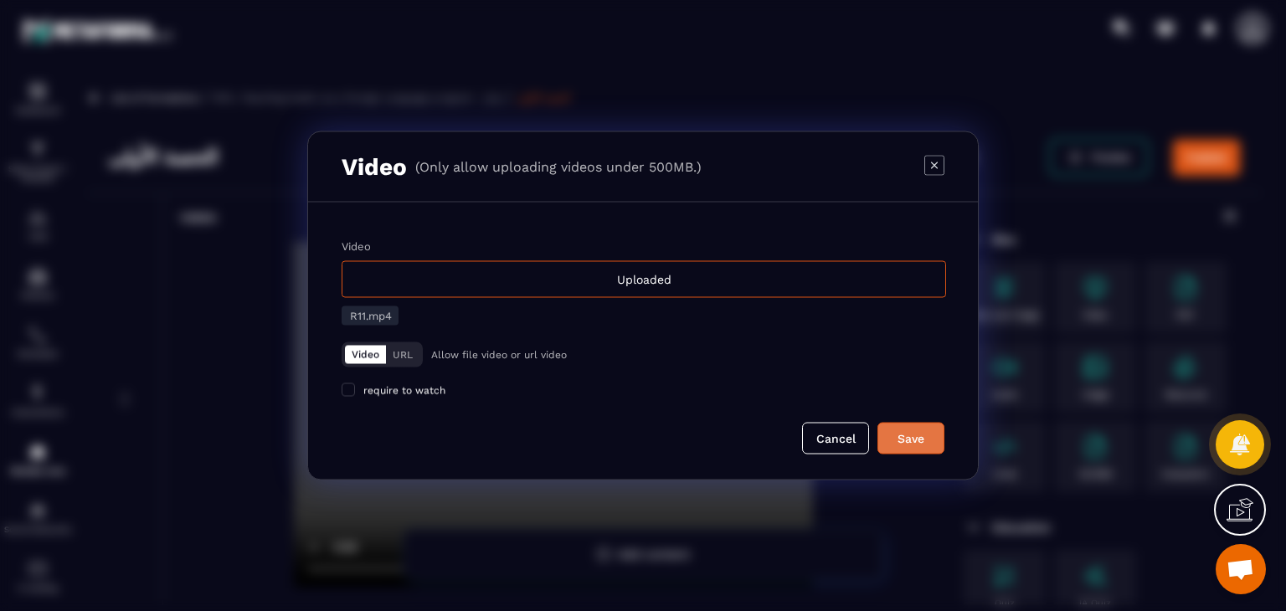
click at [901, 448] on button "Save" at bounding box center [911, 439] width 67 height 32
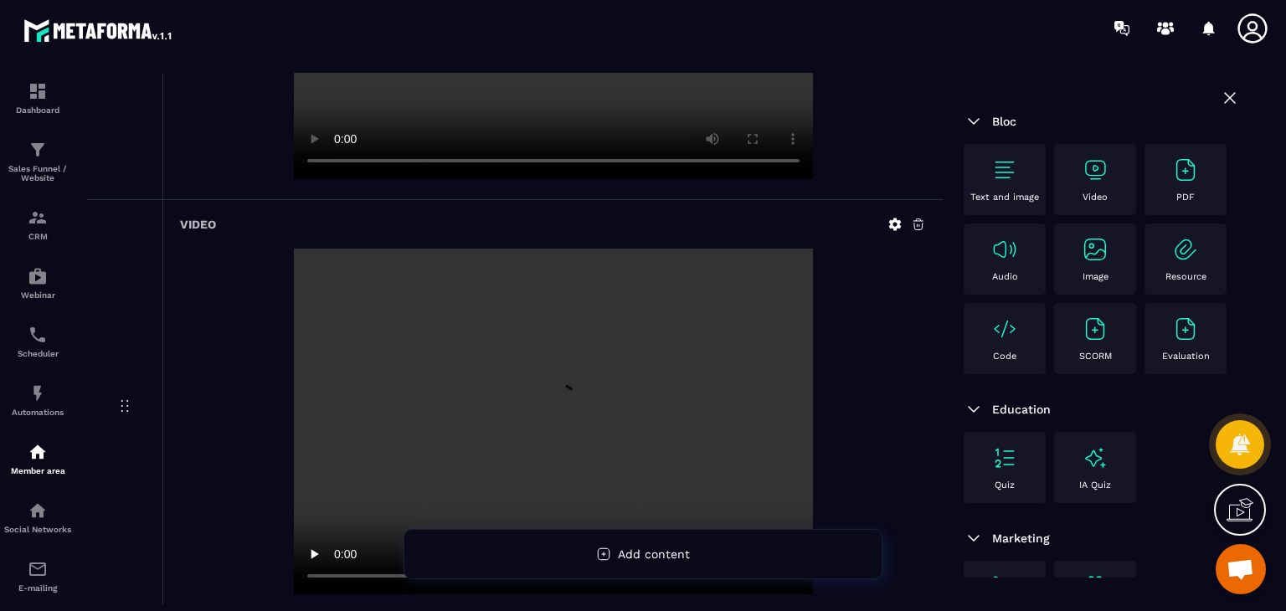
scroll to position [4242, 0]
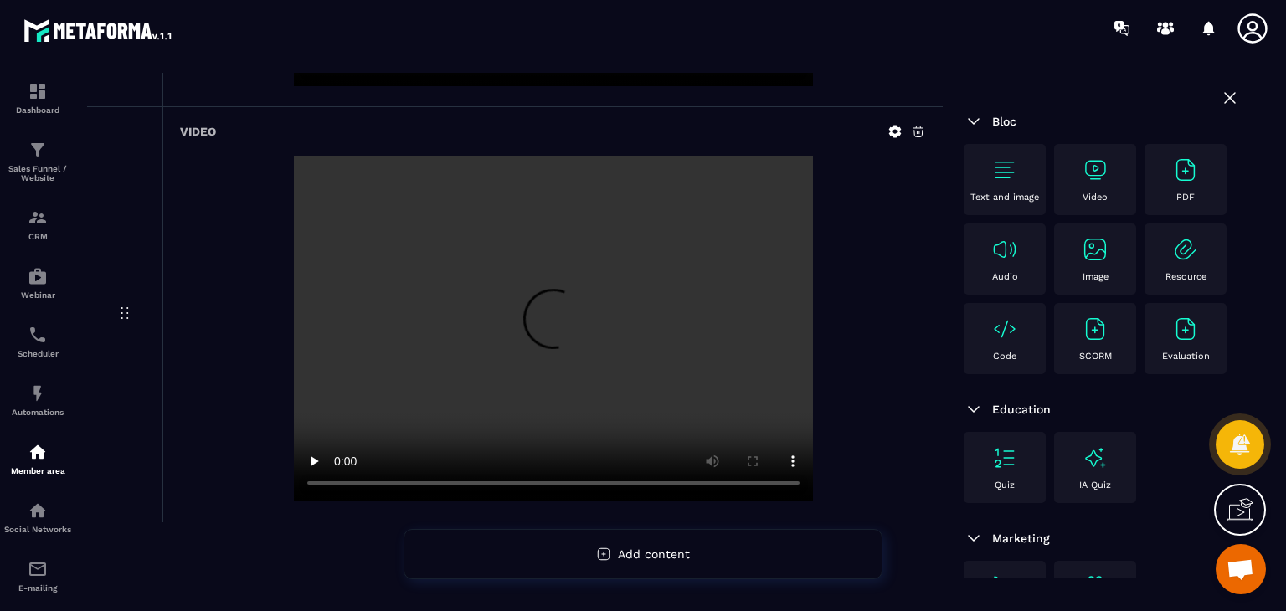
click at [1086, 188] on div "Video" at bounding box center [1095, 180] width 65 height 46
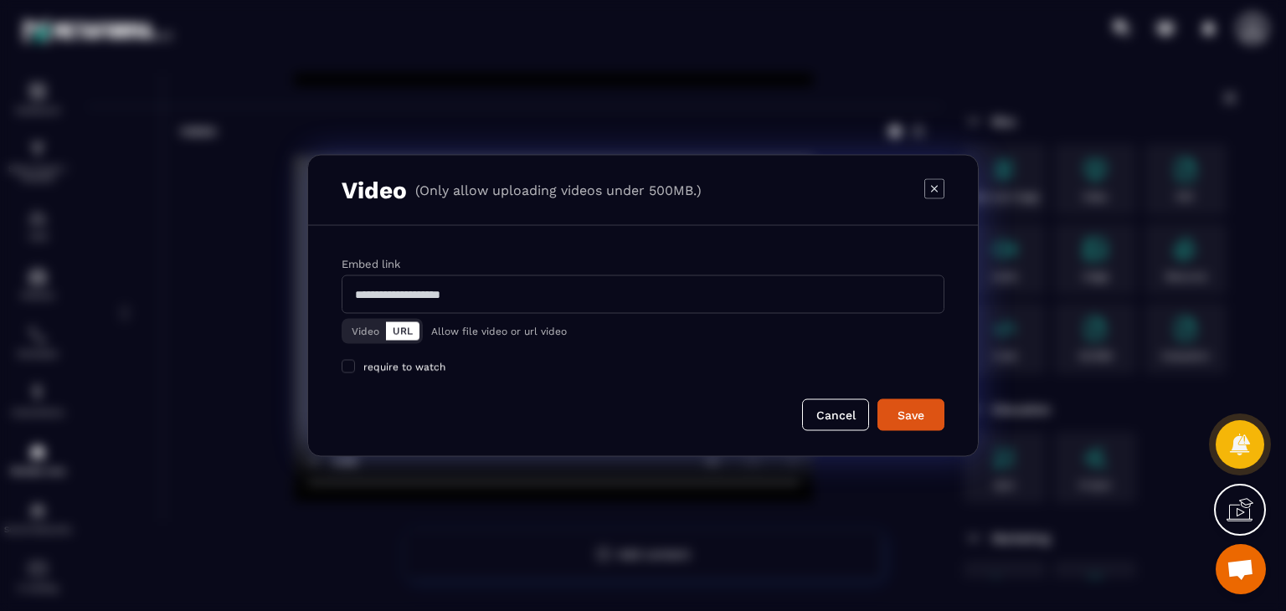
click at [346, 316] on div "Video URL Allow file video or url video" at bounding box center [643, 329] width 603 height 30
click at [352, 322] on button "Video" at bounding box center [365, 331] width 41 height 18
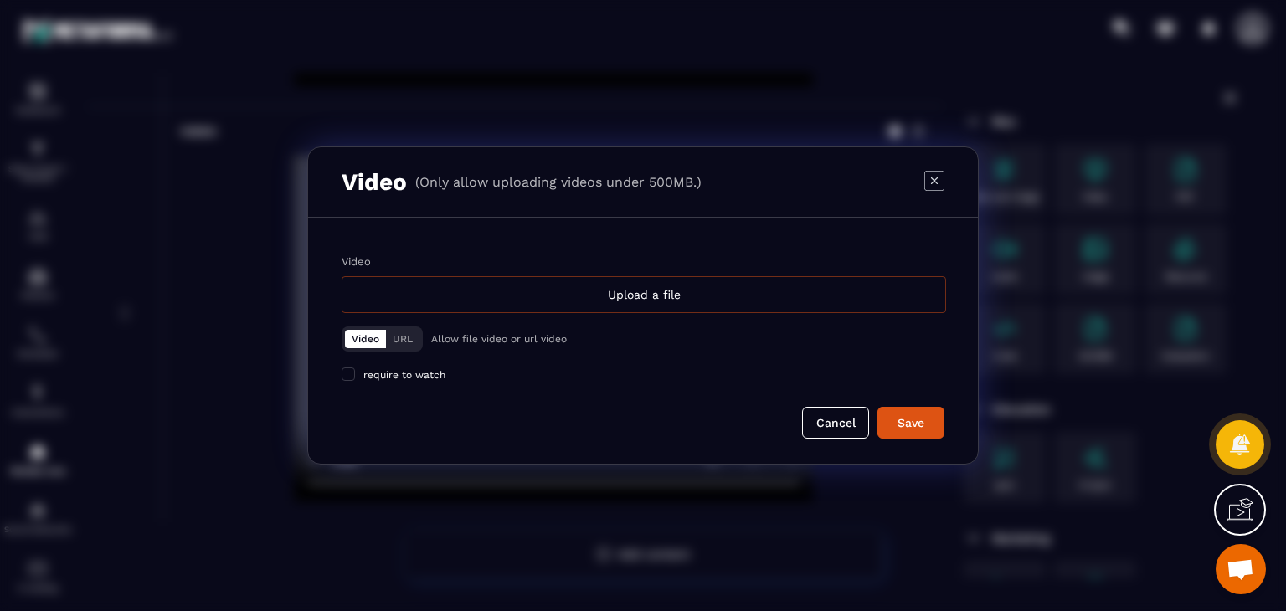
click at [465, 309] on div "Upload a file" at bounding box center [644, 294] width 605 height 37
click at [0, 0] on input "Video Upload a file" at bounding box center [0, 0] width 0 height 0
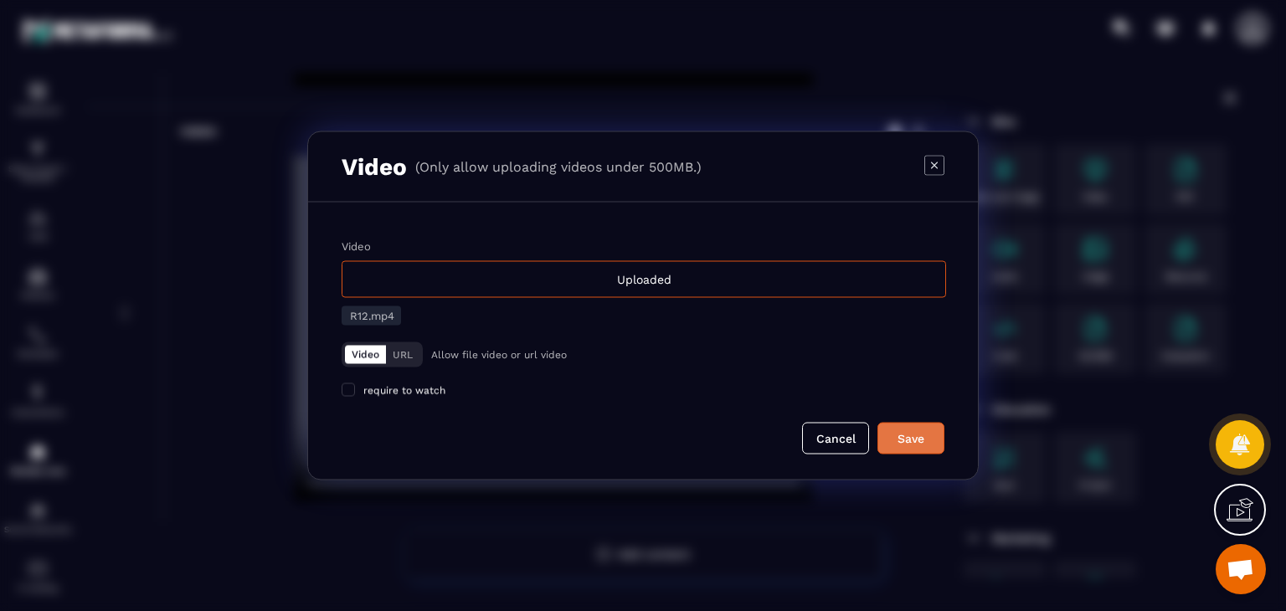
click at [894, 442] on div "Save" at bounding box center [910, 438] width 45 height 17
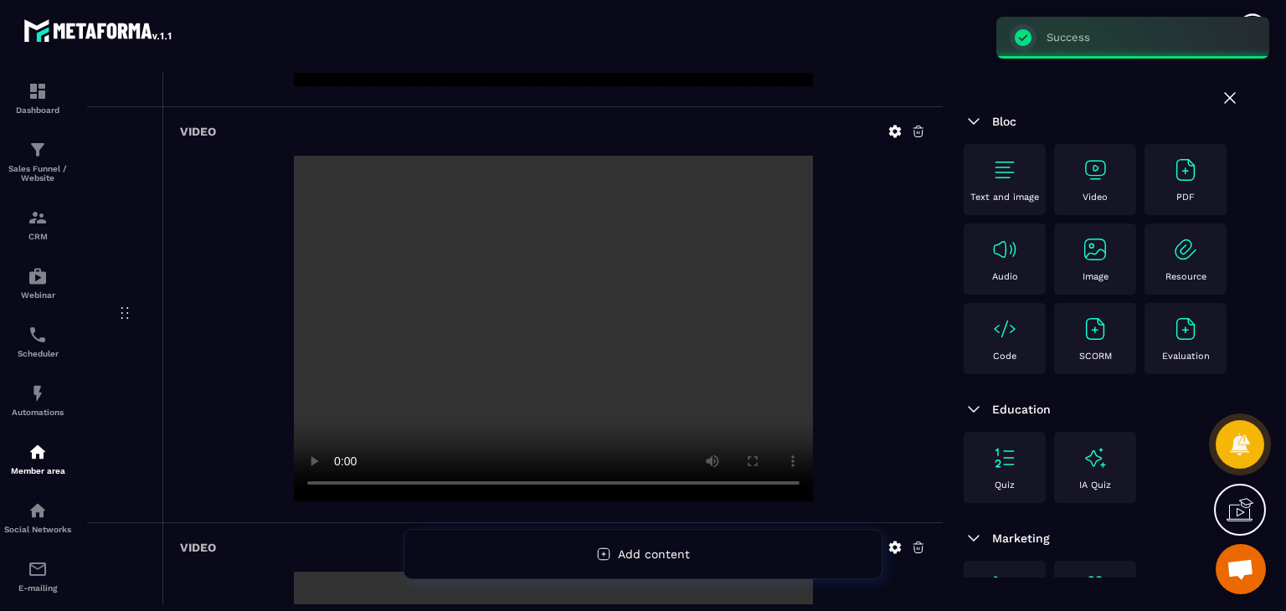
click at [1097, 194] on p "Video" at bounding box center [1095, 197] width 25 height 11
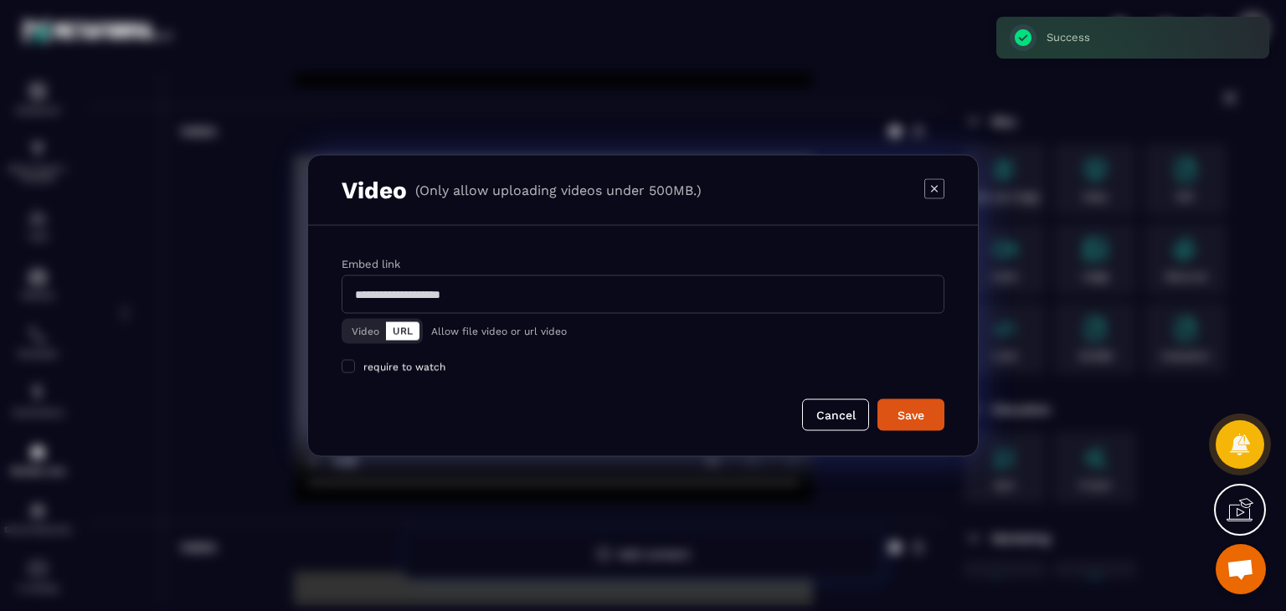
click at [377, 337] on button "Video" at bounding box center [365, 331] width 41 height 18
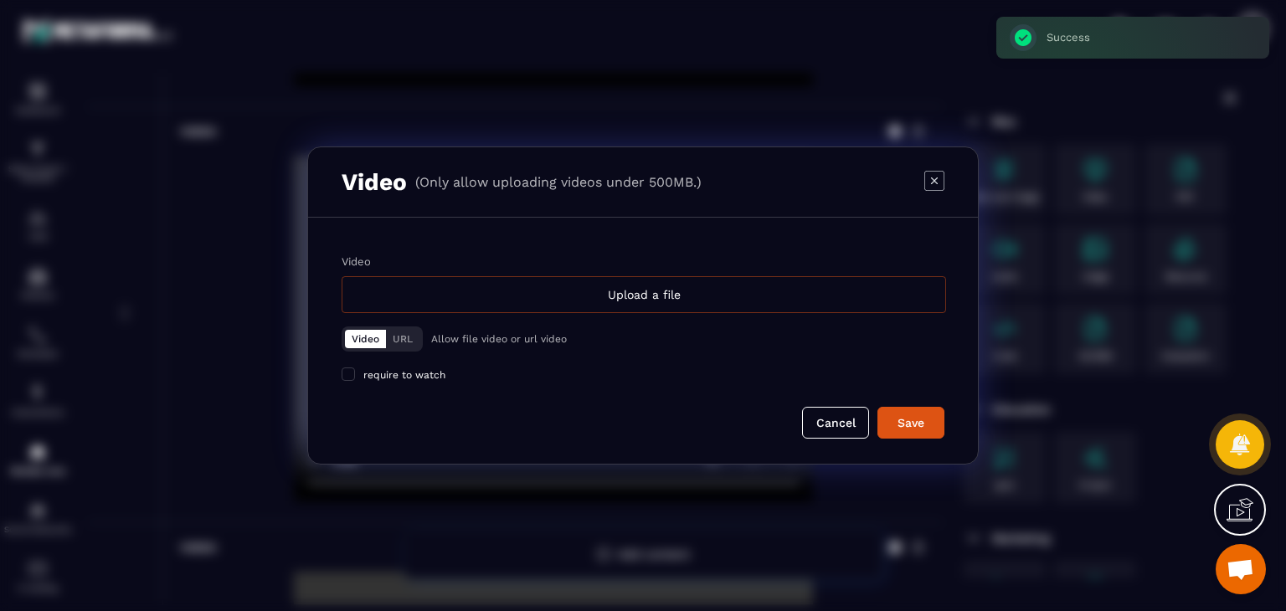
click at [556, 292] on div "Upload a file" at bounding box center [644, 294] width 605 height 37
click at [0, 0] on input "Video Upload a file" at bounding box center [0, 0] width 0 height 0
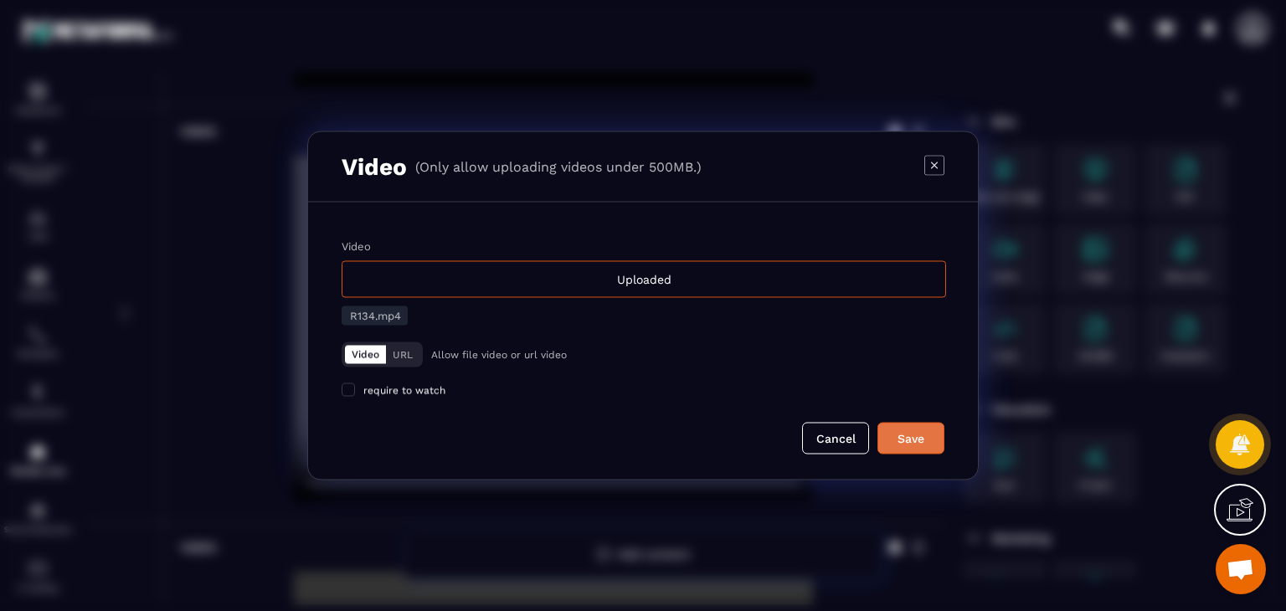
click at [902, 445] on div "Save" at bounding box center [910, 438] width 45 height 17
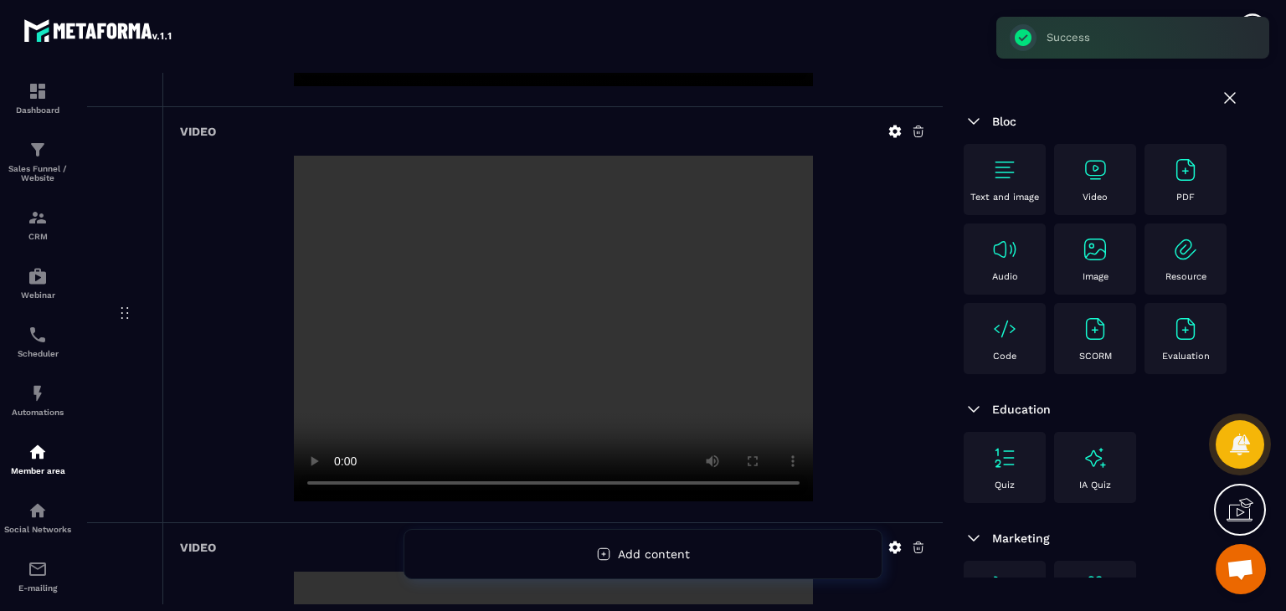
click at [1088, 180] on img at bounding box center [1095, 170] width 27 height 27
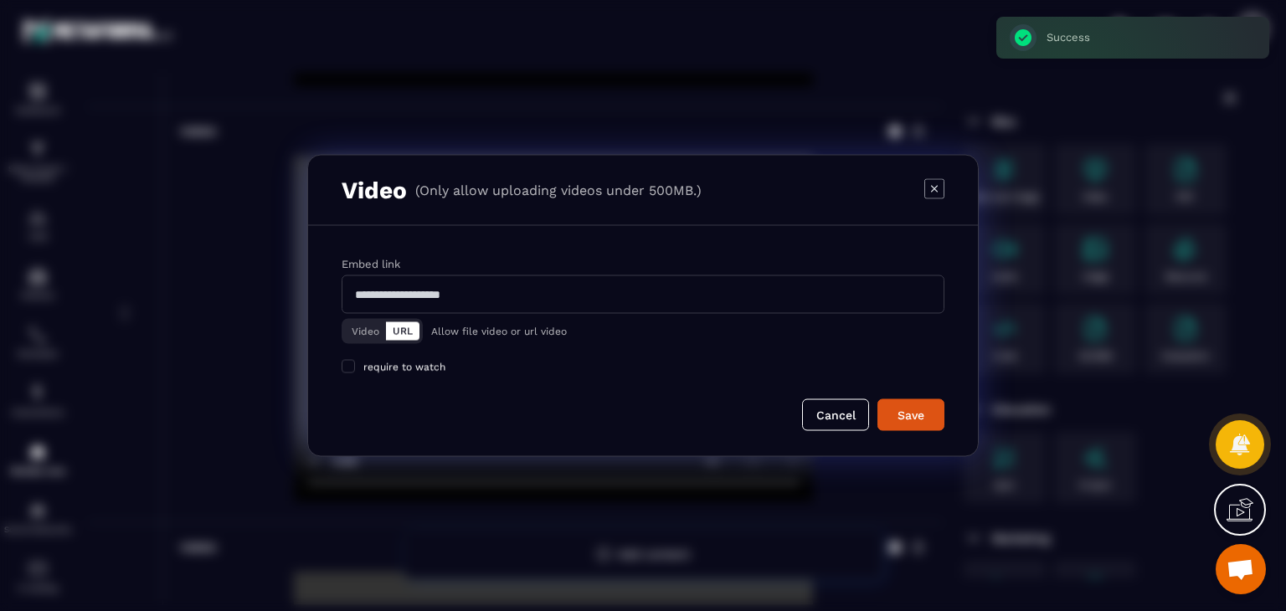
click at [379, 328] on button "Video" at bounding box center [365, 331] width 41 height 18
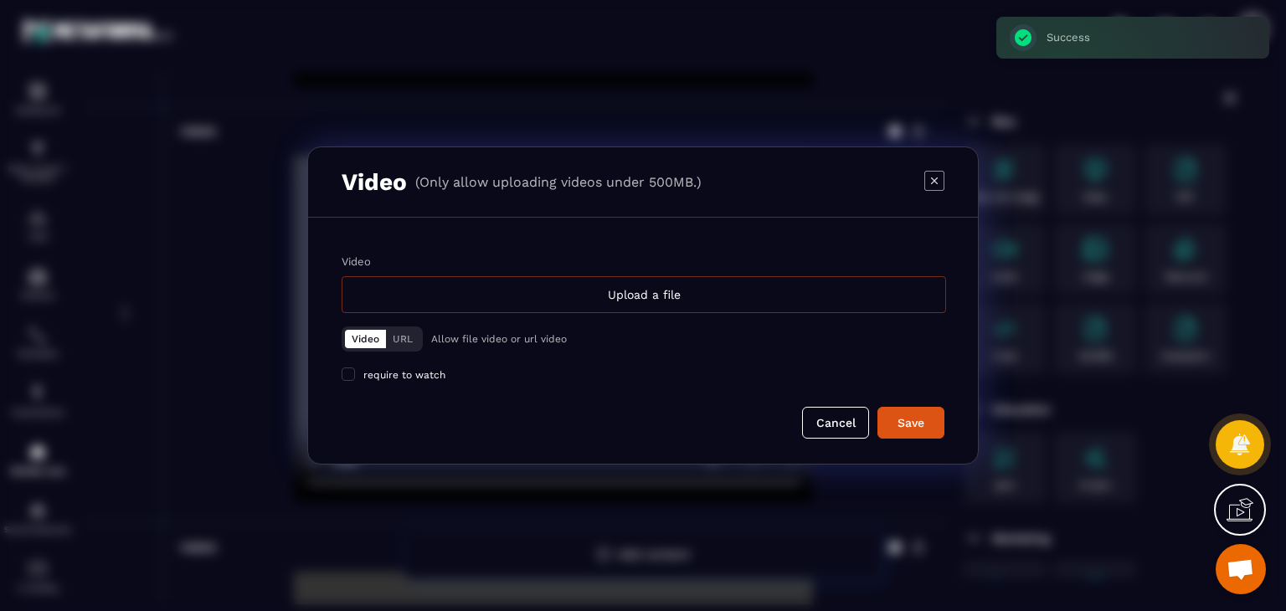
click at [454, 302] on div "Upload a file" at bounding box center [644, 294] width 605 height 37
click at [0, 0] on input "Video Upload a file" at bounding box center [0, 0] width 0 height 0
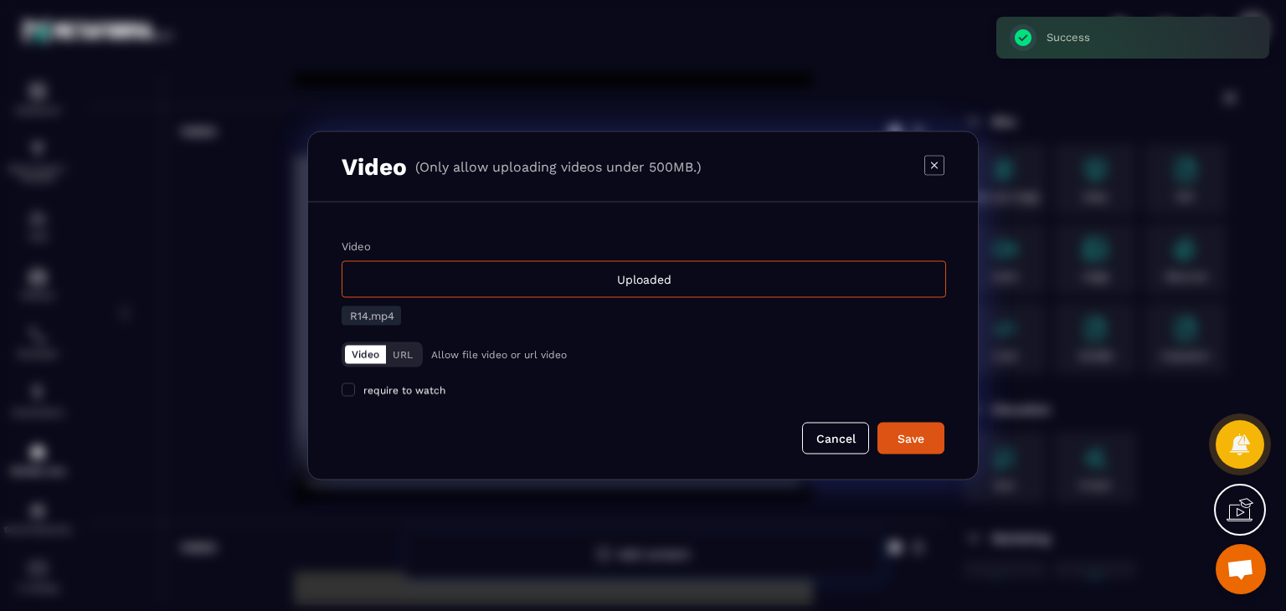
click at [911, 420] on form "Video Uploaded R14.mp4 Video URL Allow file video or url video require to watch…" at bounding box center [643, 347] width 603 height 214
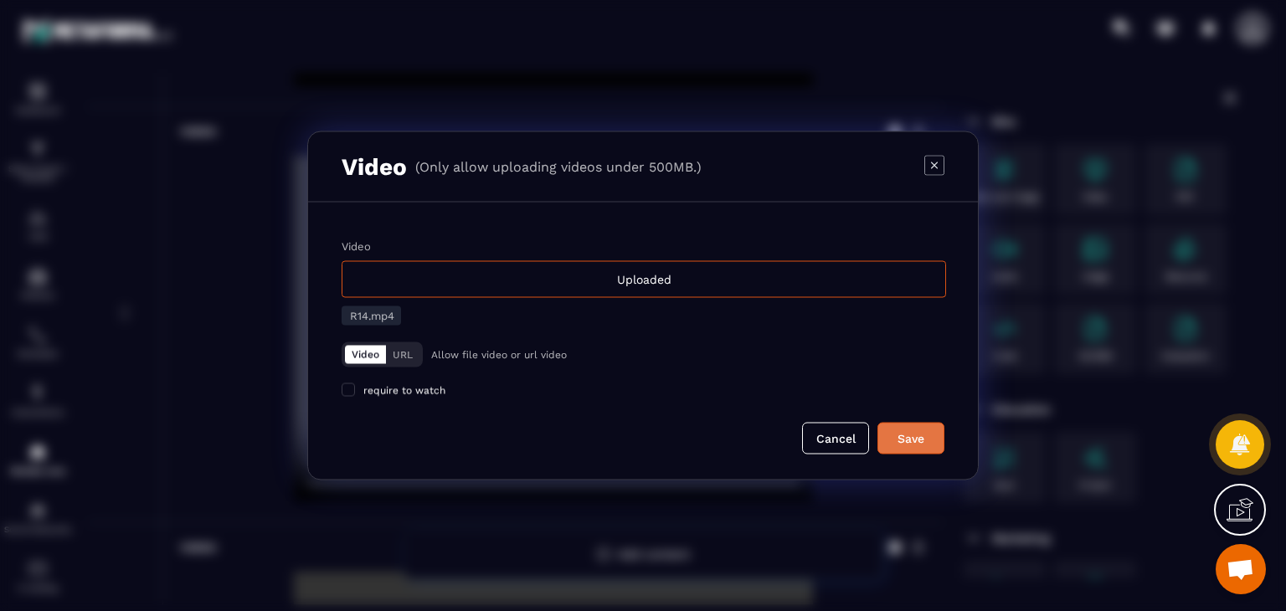
click at [910, 433] on div "Save" at bounding box center [910, 438] width 45 height 17
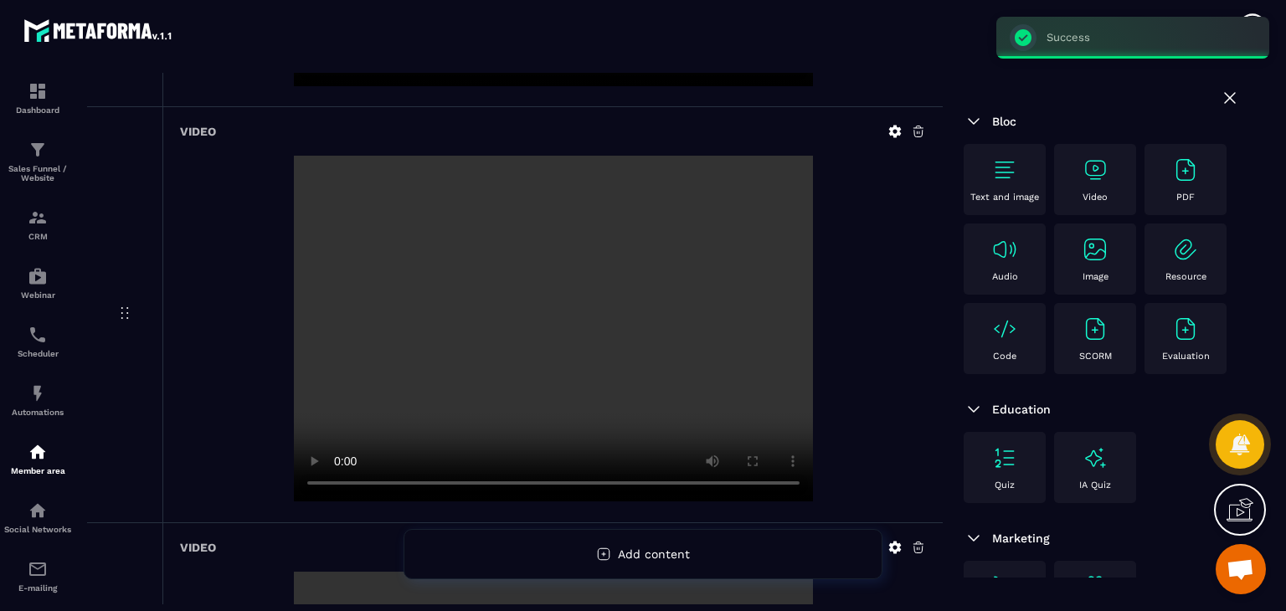
drag, startPoint x: 1244, startPoint y: 266, endPoint x: 1206, endPoint y: 238, distance: 47.9
click at [1213, 239] on div "Bloc Text and image Video PDF Audio Image Resource Code SCORM Evaluation Educat…" at bounding box center [1102, 376] width 318 height 603
click at [1169, 233] on div "Text and image Video PDF Audio Image Resource Code SCORM Evaluation" at bounding box center [1102, 263] width 276 height 239
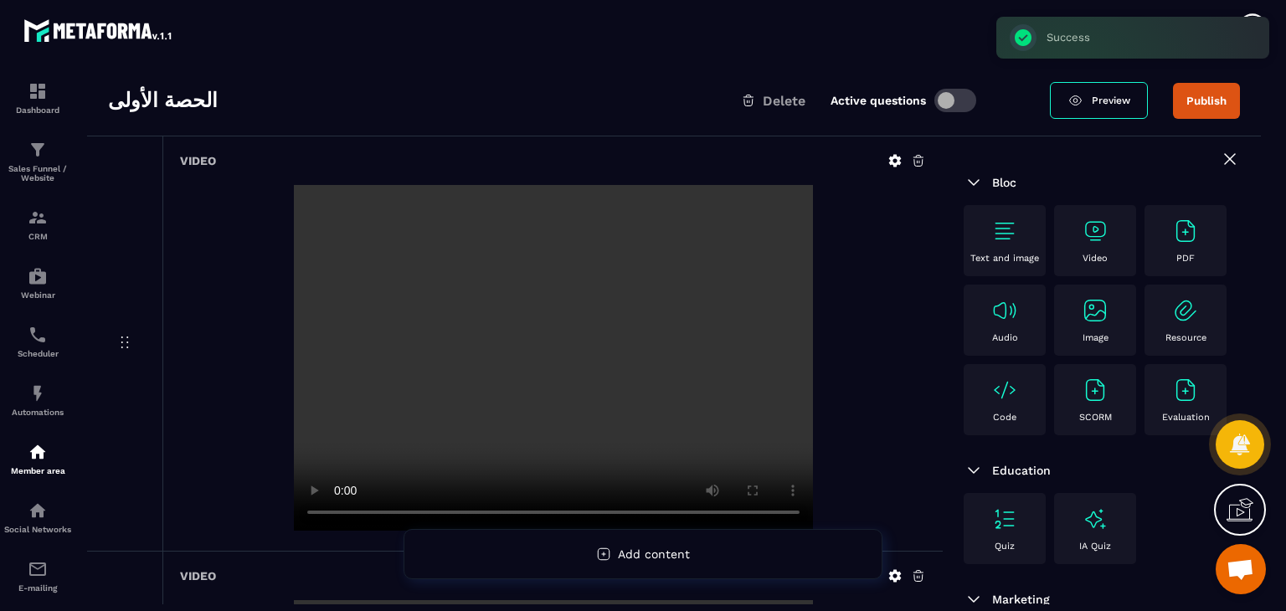
scroll to position [0, 0]
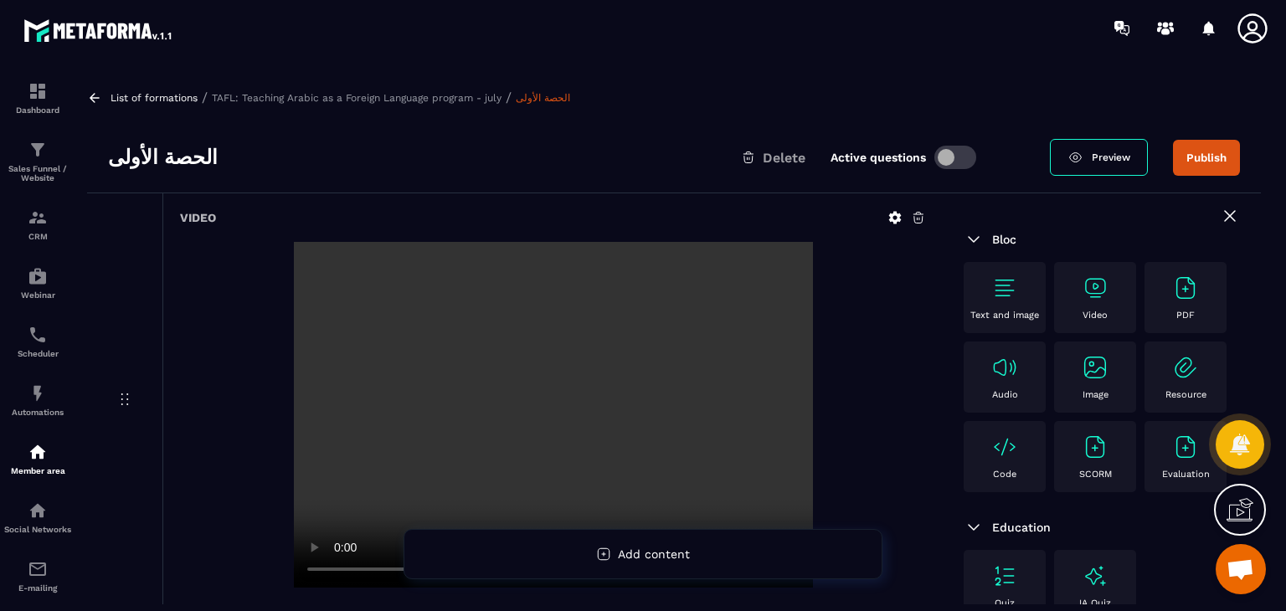
click at [1197, 159] on button "Publish" at bounding box center [1206, 158] width 67 height 36
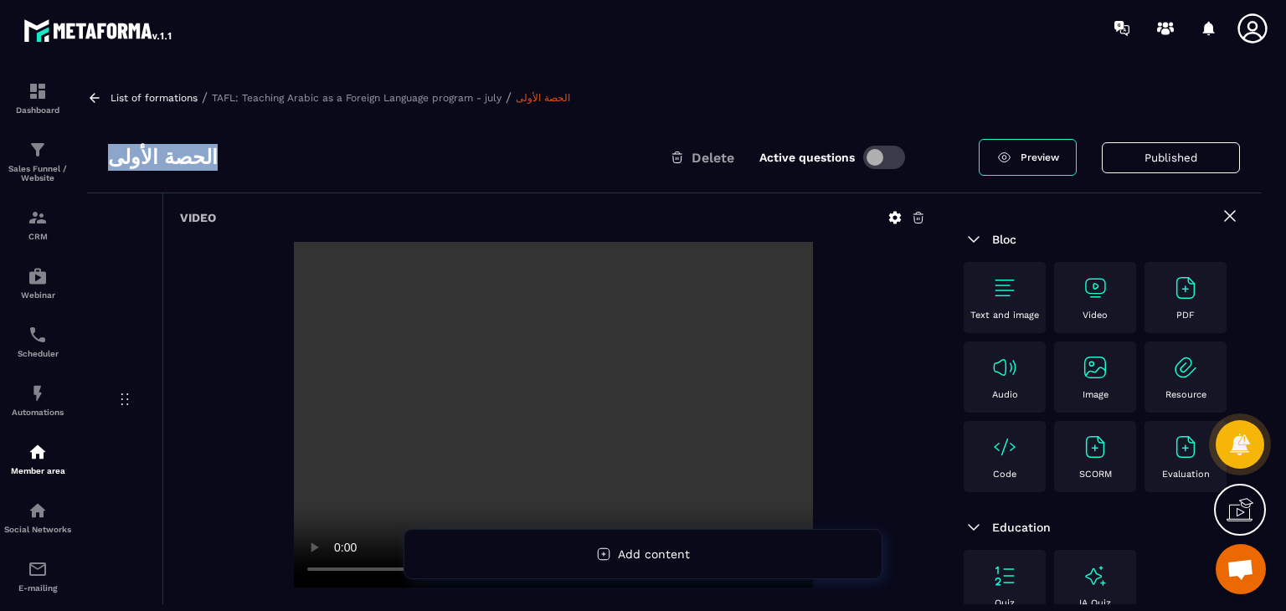
drag, startPoint x: 210, startPoint y: 154, endPoint x: 78, endPoint y: 152, distance: 132.3
click at [79, 152] on div "List of formations / TAFL: Teaching Arabic as a Foreign Language program - july…" at bounding box center [674, 339] width 1191 height 532
copy h3 "الحصة الأولى"
click at [100, 93] on icon at bounding box center [94, 97] width 15 height 15
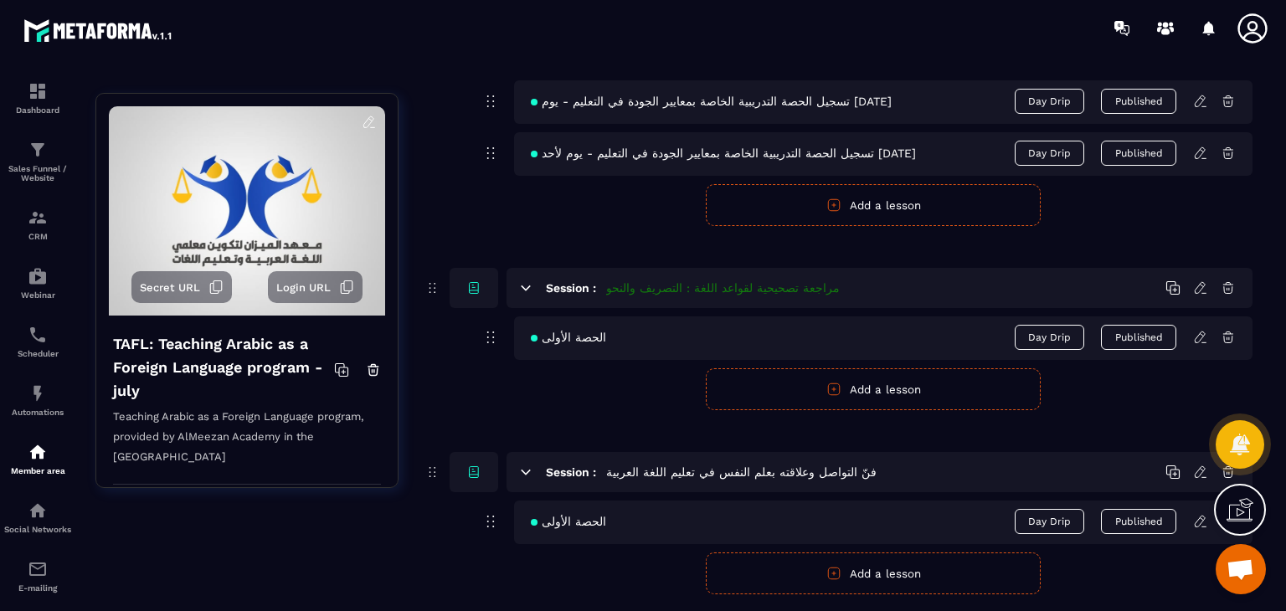
scroll to position [1246, 0]
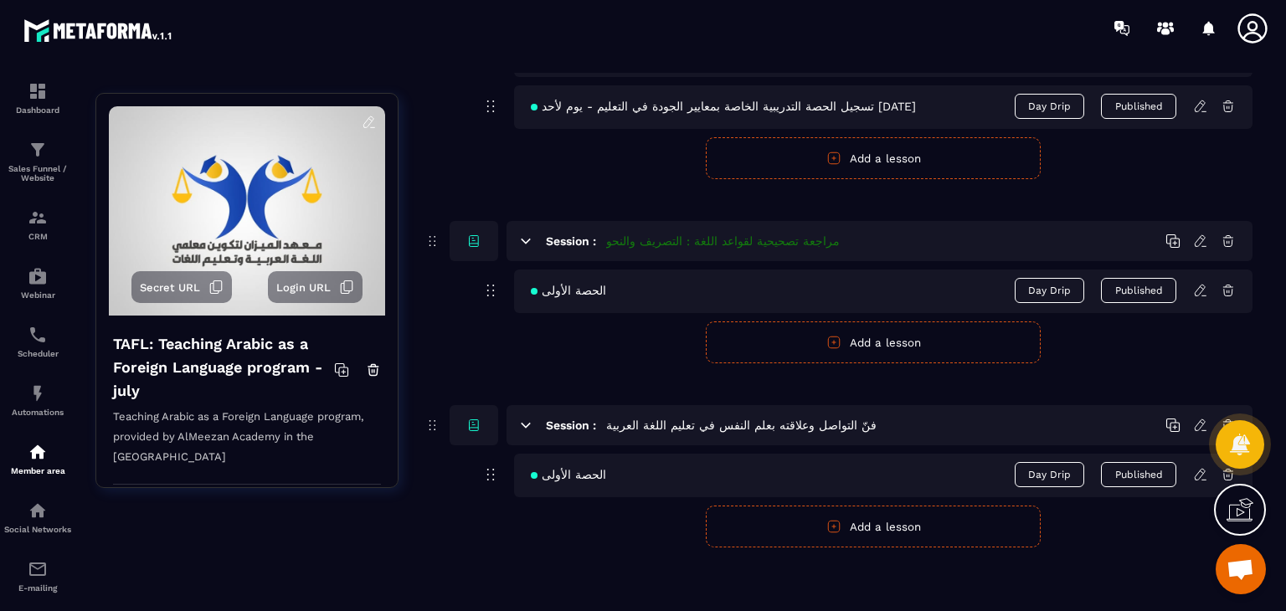
click at [817, 420] on div "Session : فنّ التواصل وعلاقته بعلم النفس في تعليم اللغة العربية" at bounding box center [880, 425] width 746 height 40
click at [1199, 427] on icon at bounding box center [1200, 425] width 10 height 11
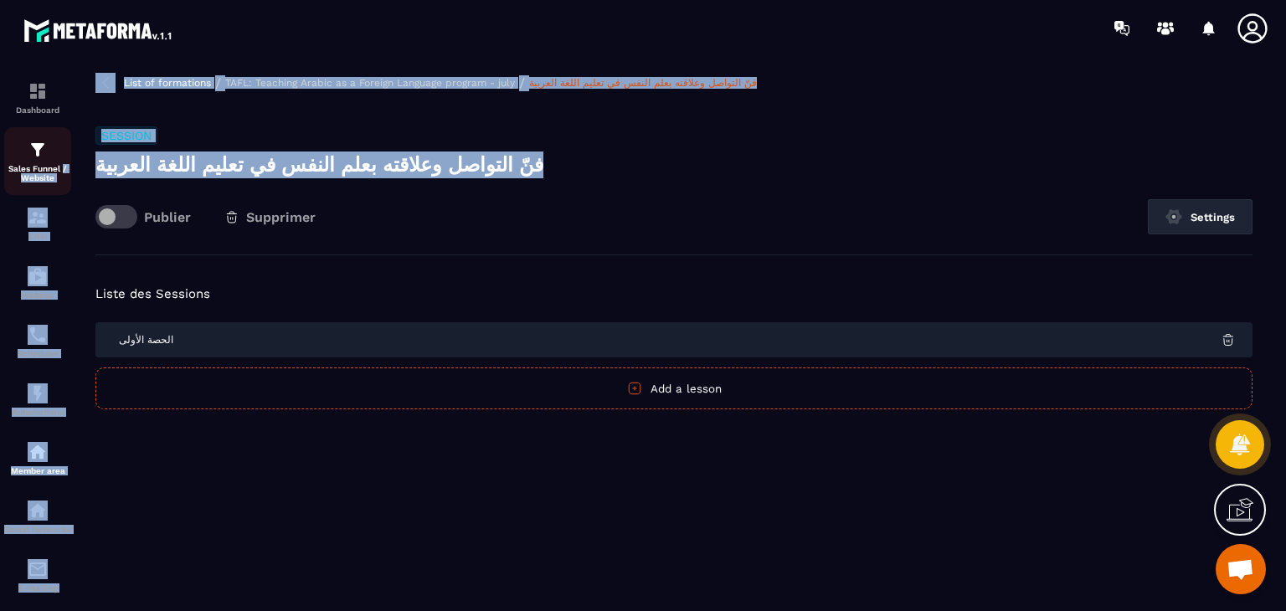
drag, startPoint x: 486, startPoint y: 157, endPoint x: 61, endPoint y: 165, distance: 424.6
click at [61, 165] on section "Dashboard Sales Funnel / Website CRM Webinar Scheduler Automations Member area …" at bounding box center [643, 338] width 1286 height 565
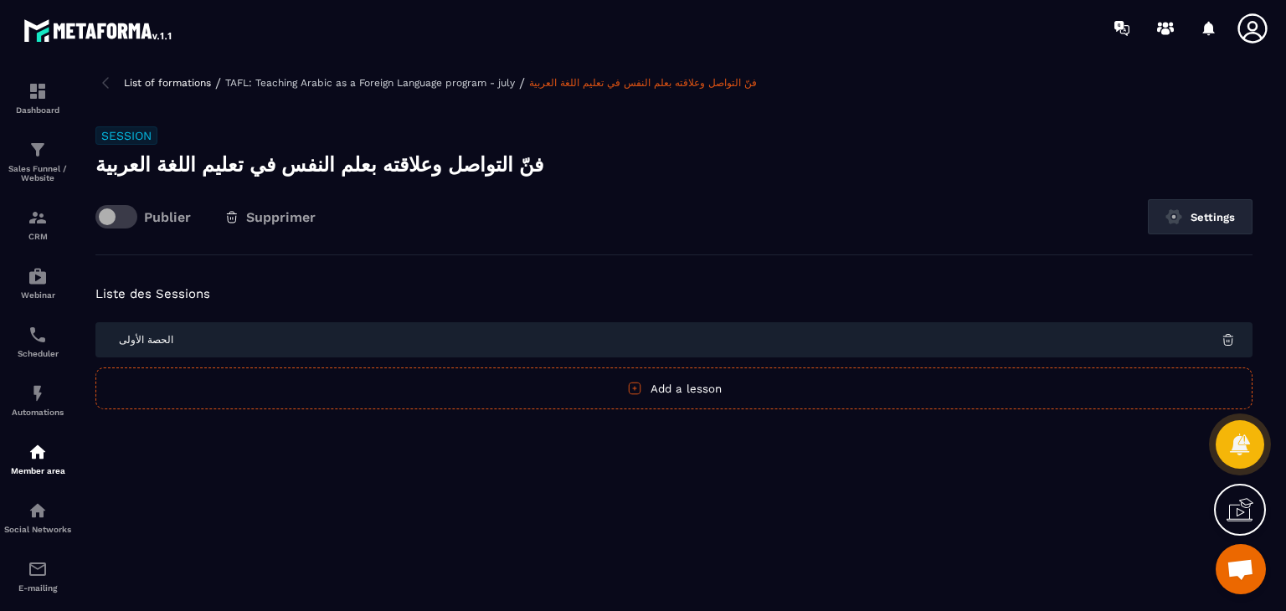
click at [445, 203] on div "Publier Supprimer Settings" at bounding box center [673, 216] width 1157 height 35
click at [435, 172] on h3 "فنّ التواصل وعلاقته بعلم النفس في تعليم اللغة العربية" at bounding box center [673, 165] width 1157 height 27
click at [435, 168] on h3 "فنّ التواصل وعلاقته بعلم النفس في تعليم اللغة العربية" at bounding box center [673, 165] width 1157 height 27
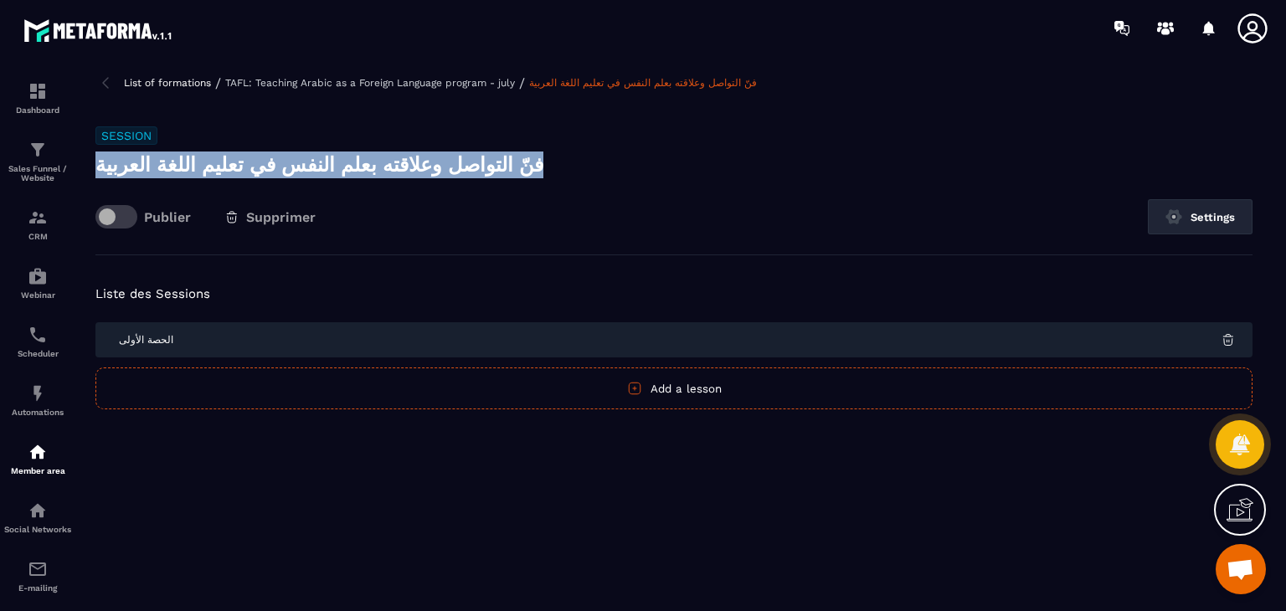
click at [435, 168] on h3 "فنّ التواصل وعلاقته بعلم النفس في تعليم اللغة العربية" at bounding box center [673, 165] width 1157 height 27
copy div "فنّ التواصل وعلاقته بعلم النفس في تعليم اللغة العربية"
click at [41, 456] on img at bounding box center [38, 452] width 20 height 20
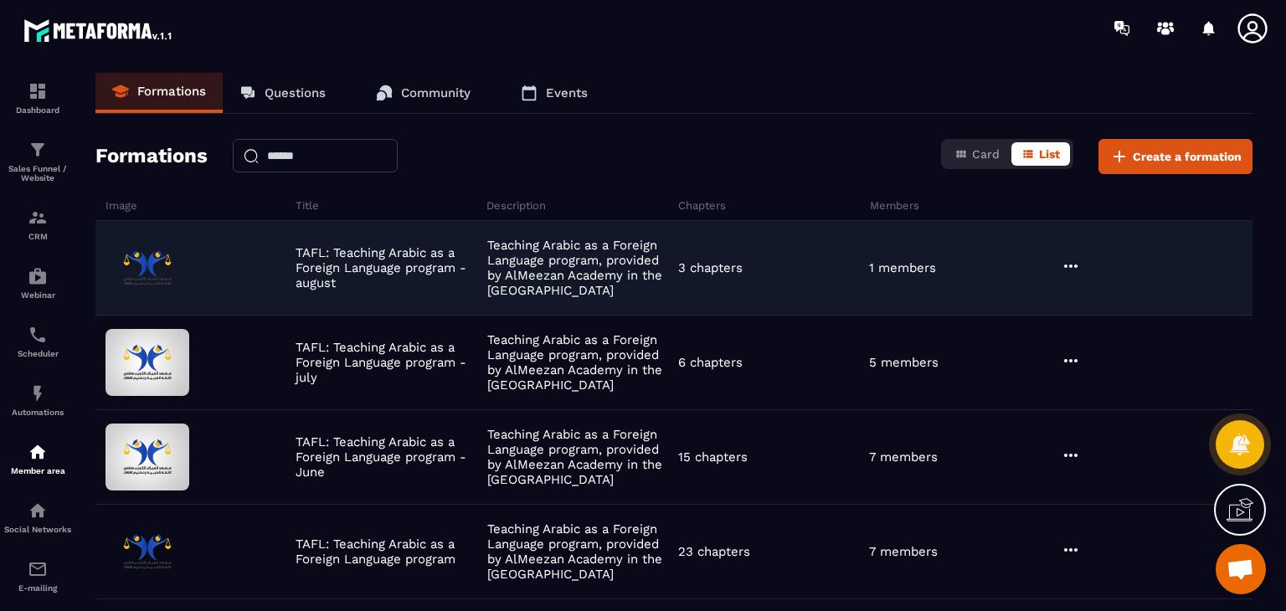
click at [836, 316] on div "TAFL: Teaching Arabic as a Foreign Language program - august Teaching Arabic as…" at bounding box center [673, 363] width 1157 height 95
click at [1062, 270] on icon at bounding box center [1071, 266] width 20 height 20
click at [1089, 302] on button "Edit" at bounding box center [1113, 301] width 100 height 30
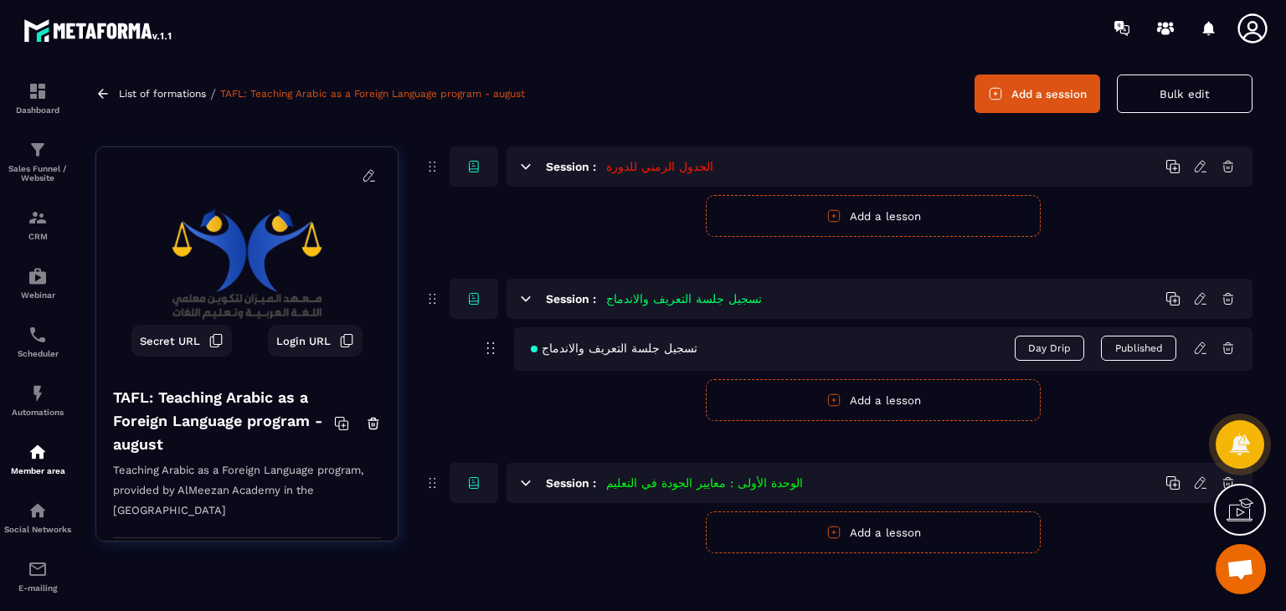
scroll to position [70, 0]
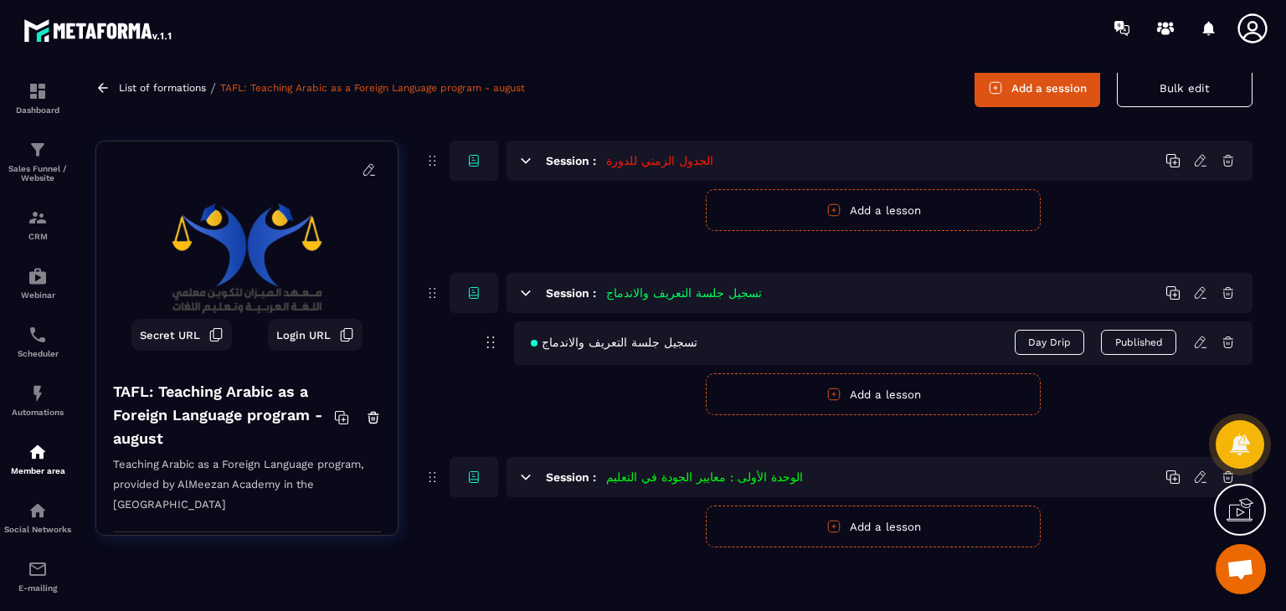
click at [1053, 104] on button "Add a session" at bounding box center [1038, 88] width 126 height 39
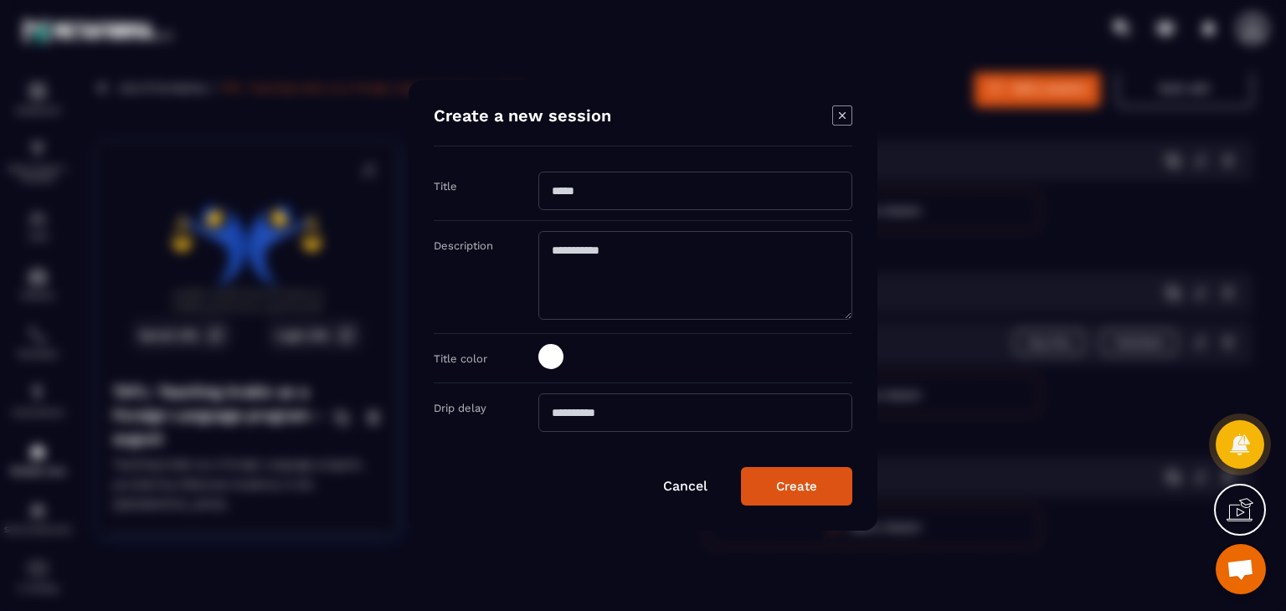
click at [659, 188] on input "Modal window" at bounding box center [695, 191] width 314 height 39
paste input "**********"
type input "**********"
click at [814, 494] on button "Create" at bounding box center [796, 486] width 111 height 39
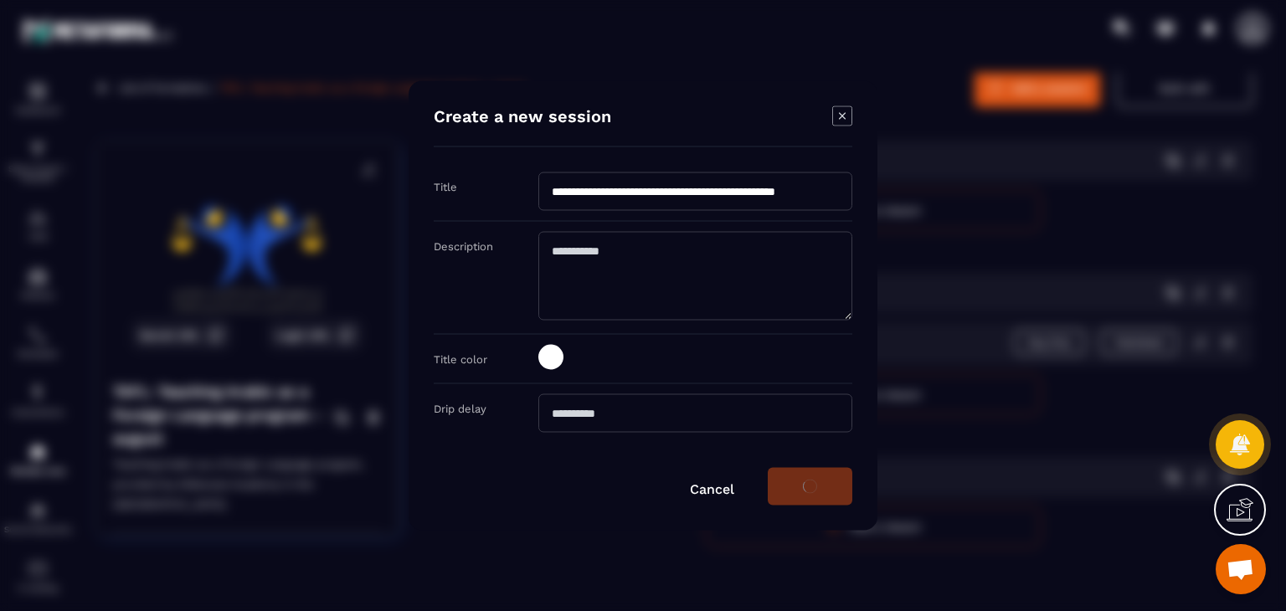
scroll to position [66, 0]
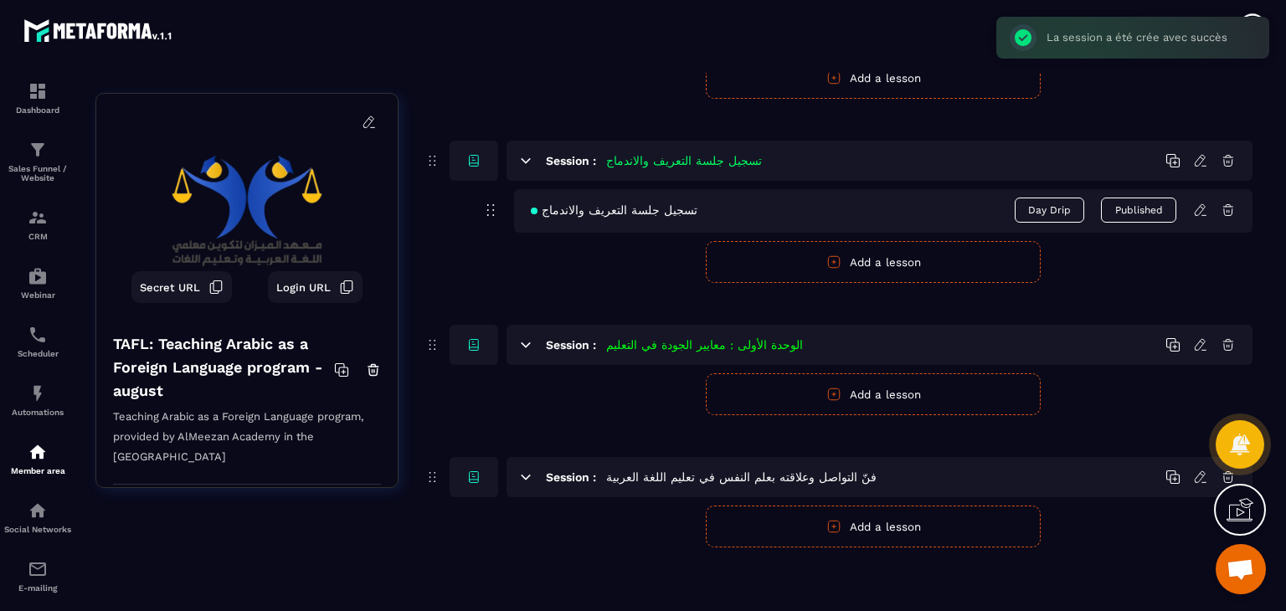
click at [891, 520] on button "Add a lesson" at bounding box center [873, 527] width 335 height 42
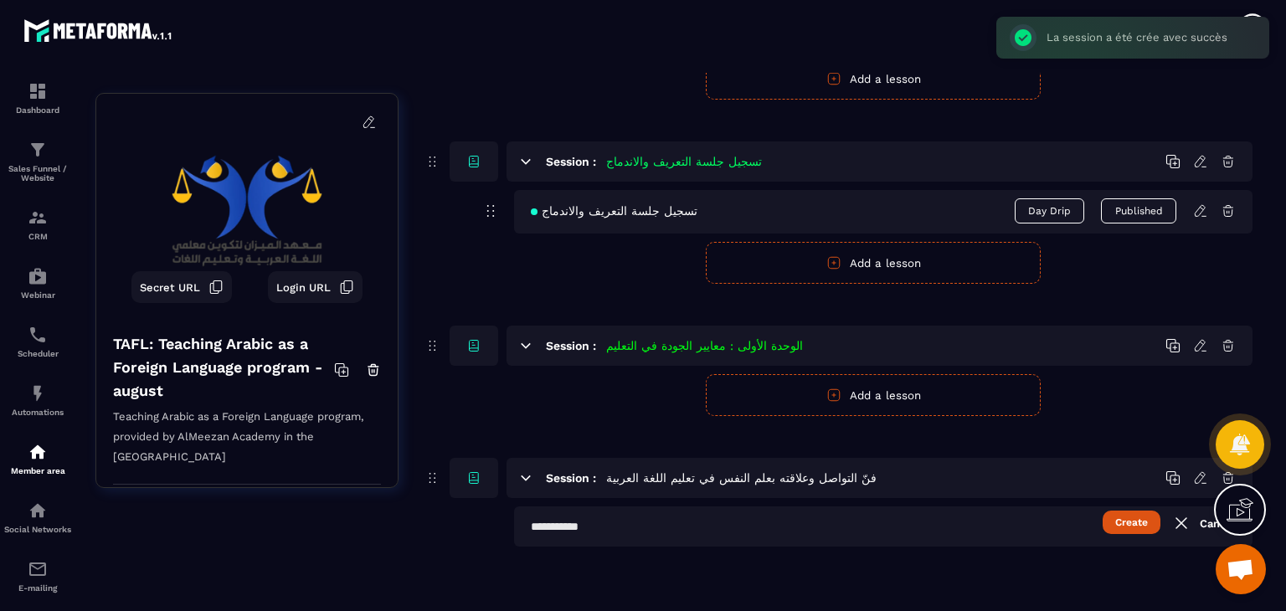
click at [789, 531] on input "text" at bounding box center [883, 527] width 739 height 40
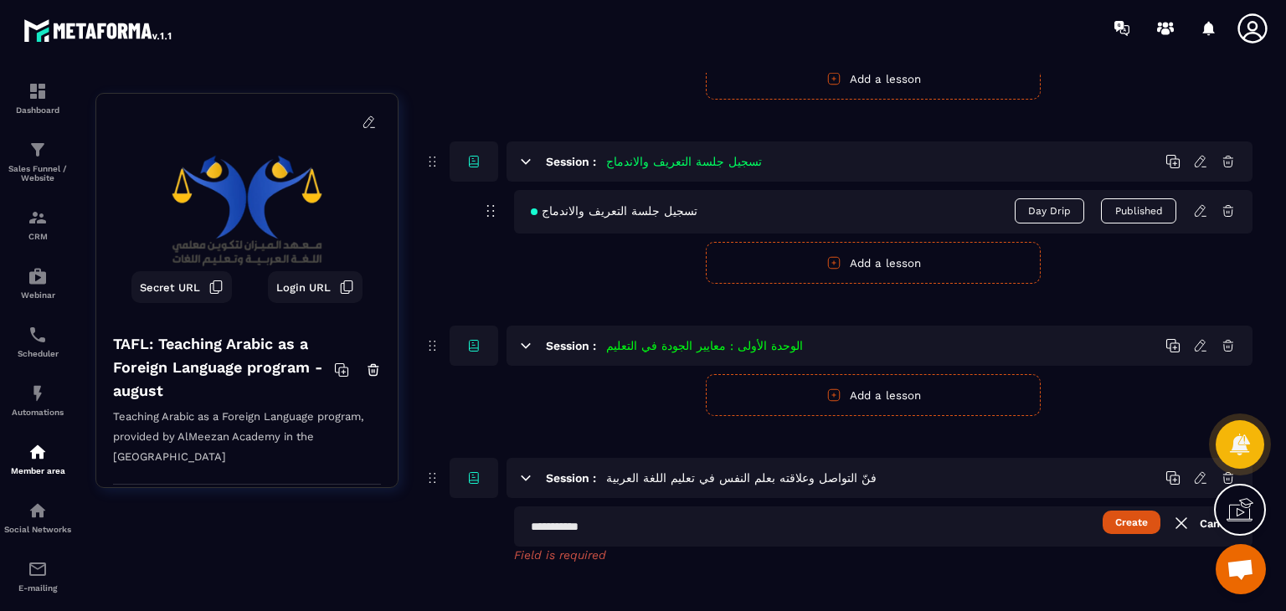
click at [619, 520] on input "text" at bounding box center [883, 527] width 739 height 40
paste input "**********"
type input "**********"
click at [1119, 528] on button "Create" at bounding box center [1132, 522] width 58 height 23
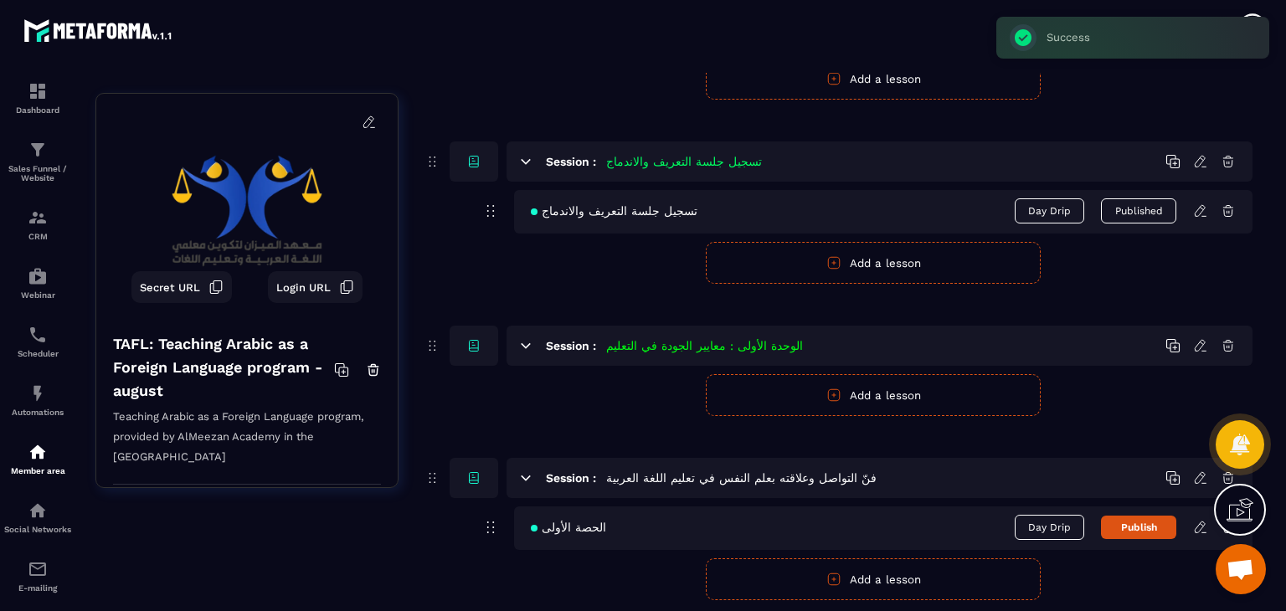
click at [1193, 529] on icon at bounding box center [1200, 527] width 15 height 15
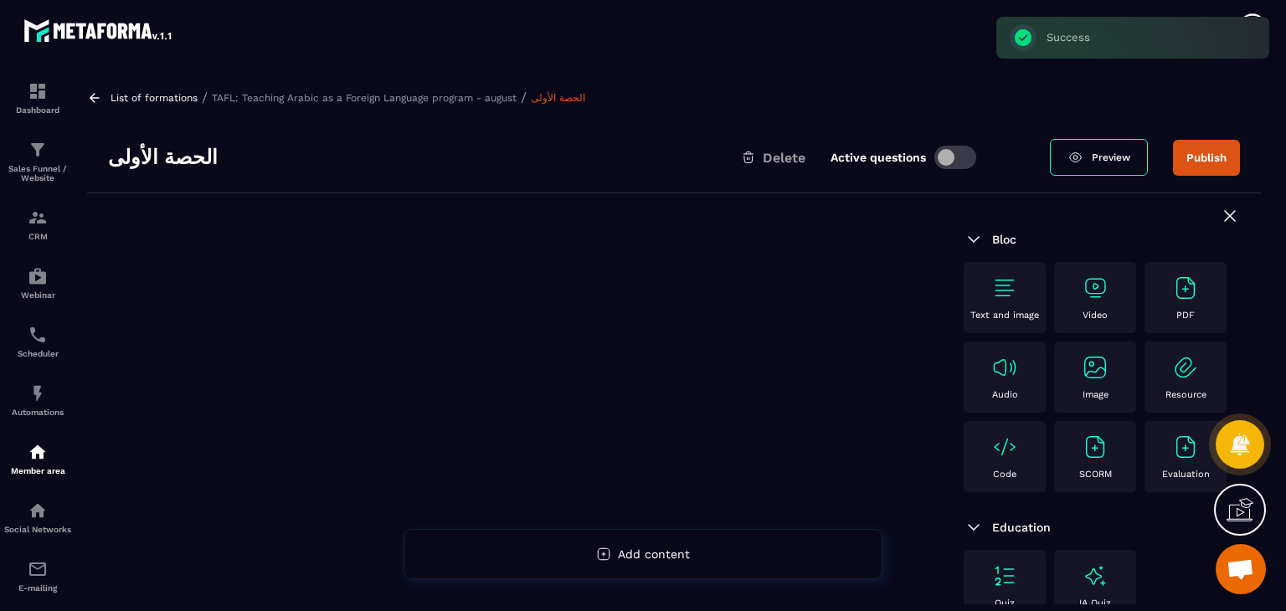
click at [1066, 296] on div "Video" at bounding box center [1095, 298] width 65 height 46
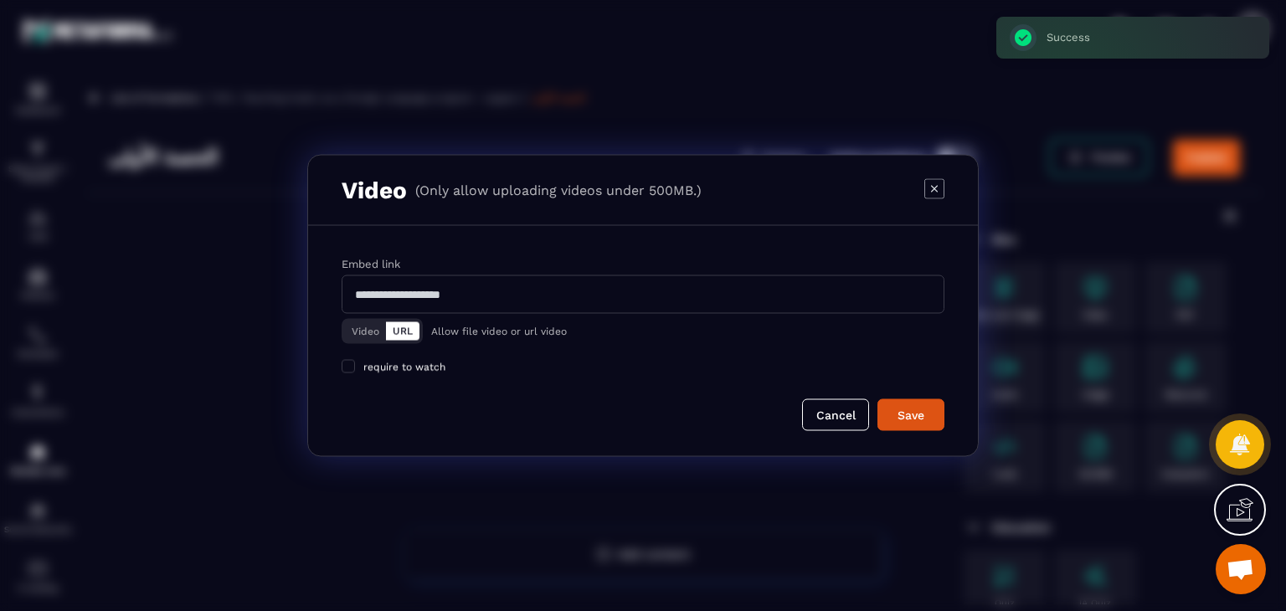
click at [364, 330] on button "Video" at bounding box center [365, 331] width 41 height 18
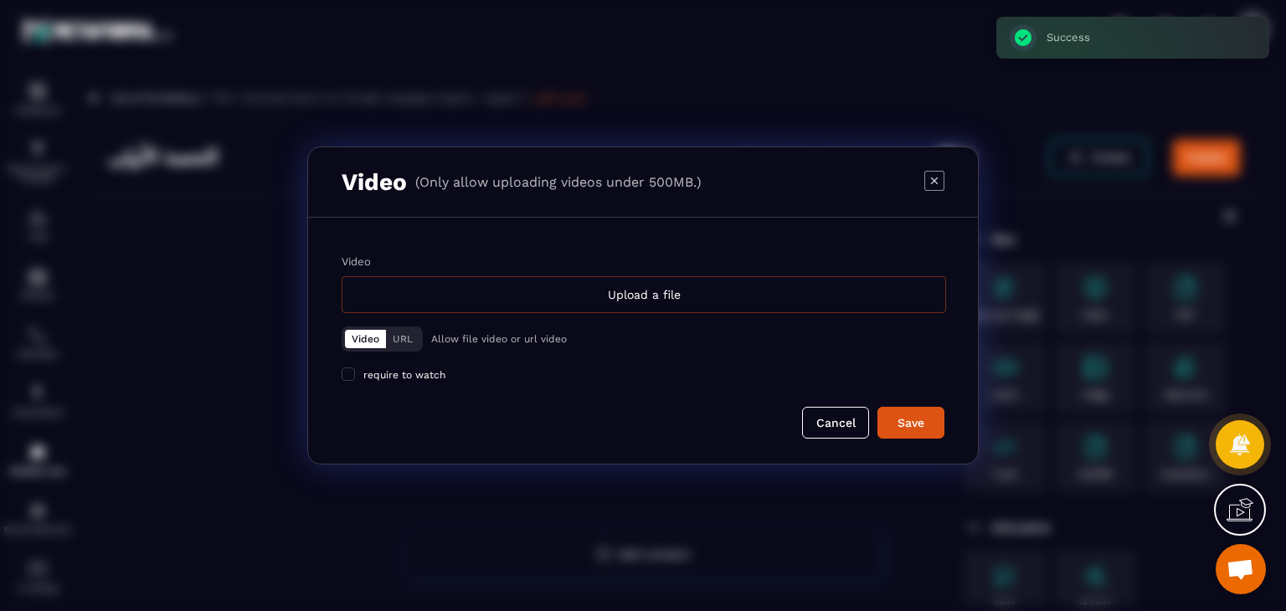
click at [556, 279] on div "Upload a file" at bounding box center [644, 294] width 605 height 37
click at [0, 0] on input "Video Upload a file" at bounding box center [0, 0] width 0 height 0
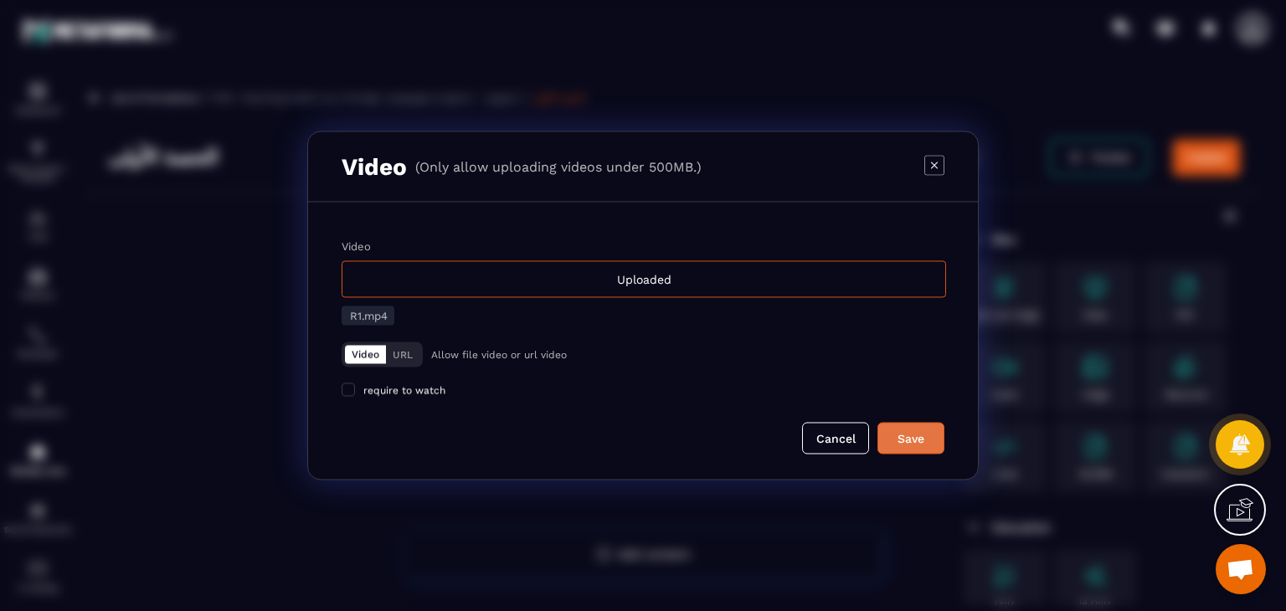
click at [909, 443] on div "Save" at bounding box center [910, 438] width 45 height 17
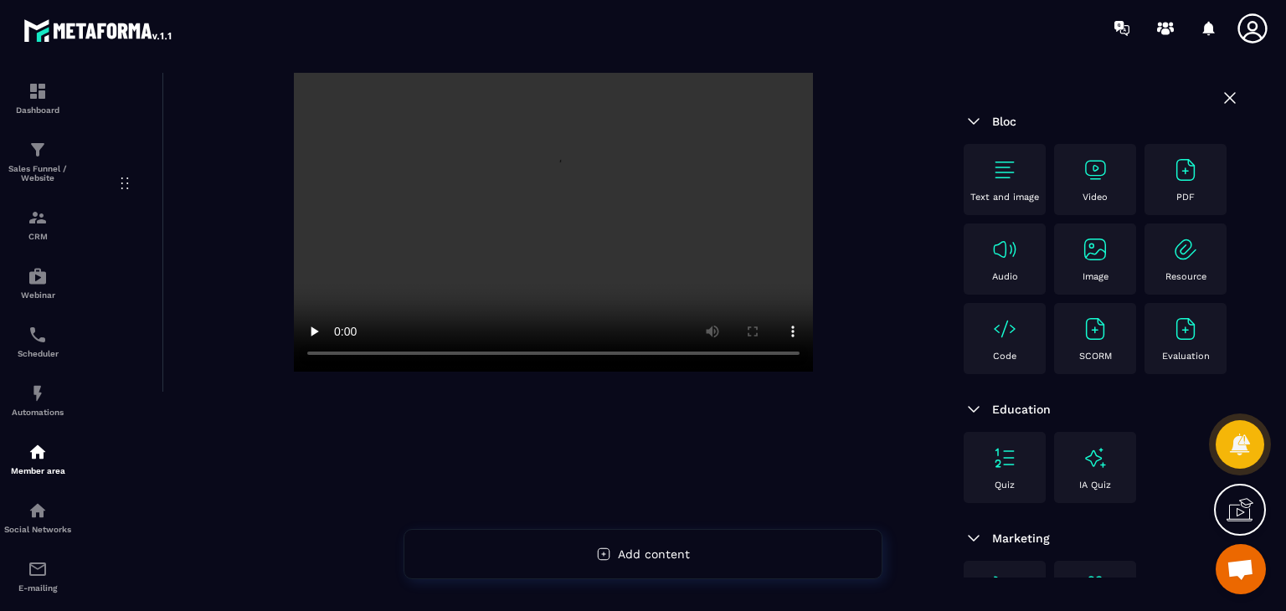
scroll to position [221, 0]
click at [1090, 193] on p "Video" at bounding box center [1095, 197] width 25 height 11
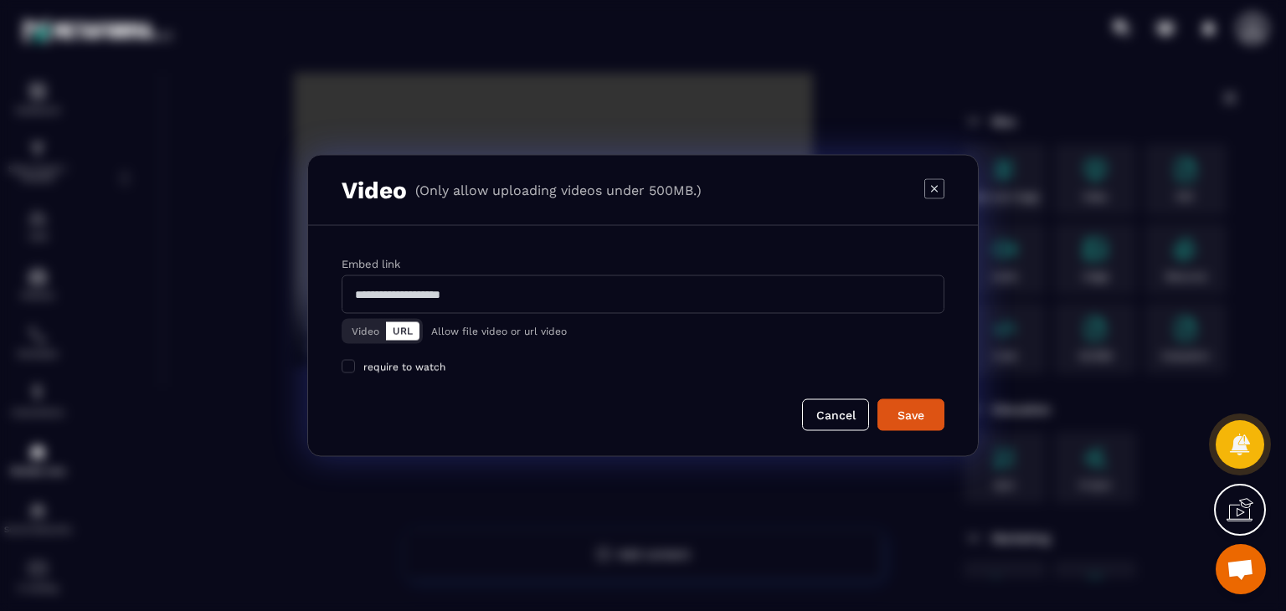
click at [381, 346] on div "Embed link Video URL Allow file video or url video require to watch" at bounding box center [643, 314] width 603 height 119
drag, startPoint x: 371, startPoint y: 334, endPoint x: 382, endPoint y: 327, distance: 12.8
click at [371, 332] on button "Video" at bounding box center [365, 331] width 41 height 18
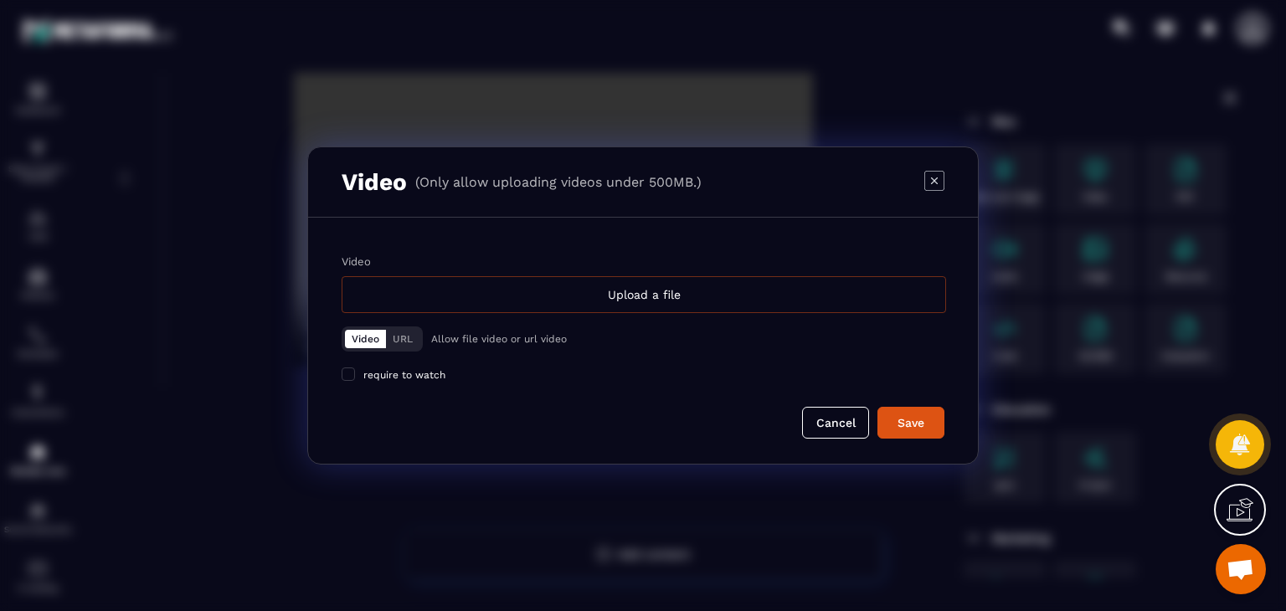
click at [636, 297] on div "Upload a file" at bounding box center [644, 294] width 605 height 37
click at [0, 0] on input "Video Upload a file" at bounding box center [0, 0] width 0 height 0
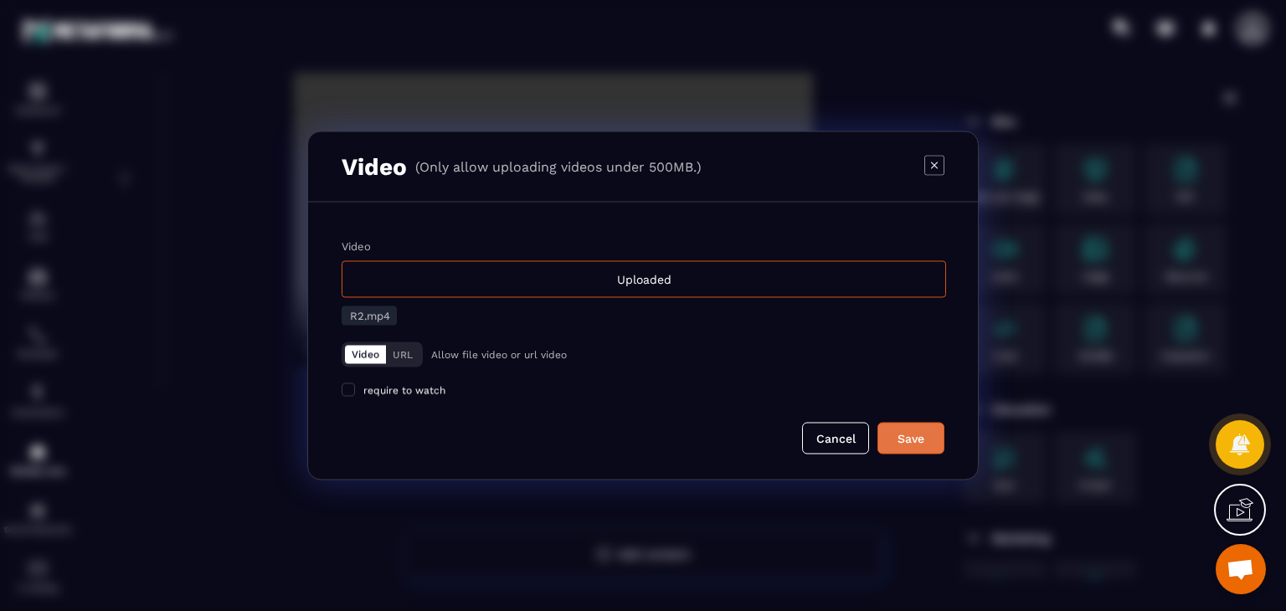
click at [924, 436] on div "Save" at bounding box center [910, 438] width 45 height 17
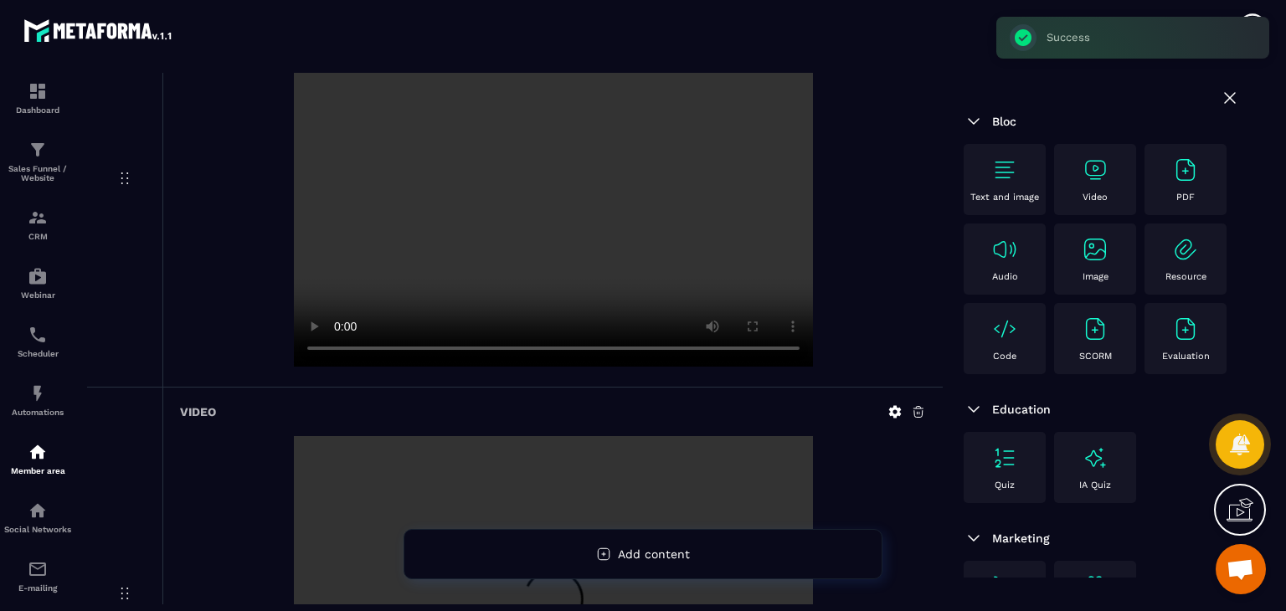
click at [1101, 178] on img at bounding box center [1095, 170] width 27 height 27
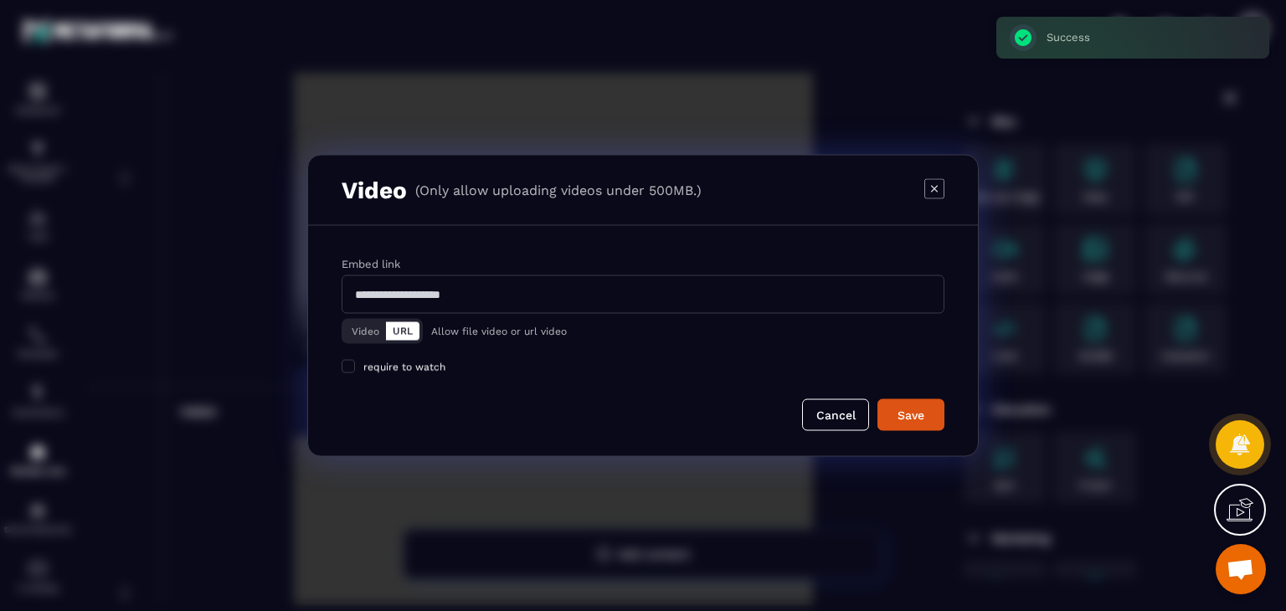
click at [350, 333] on button "Video" at bounding box center [365, 331] width 41 height 18
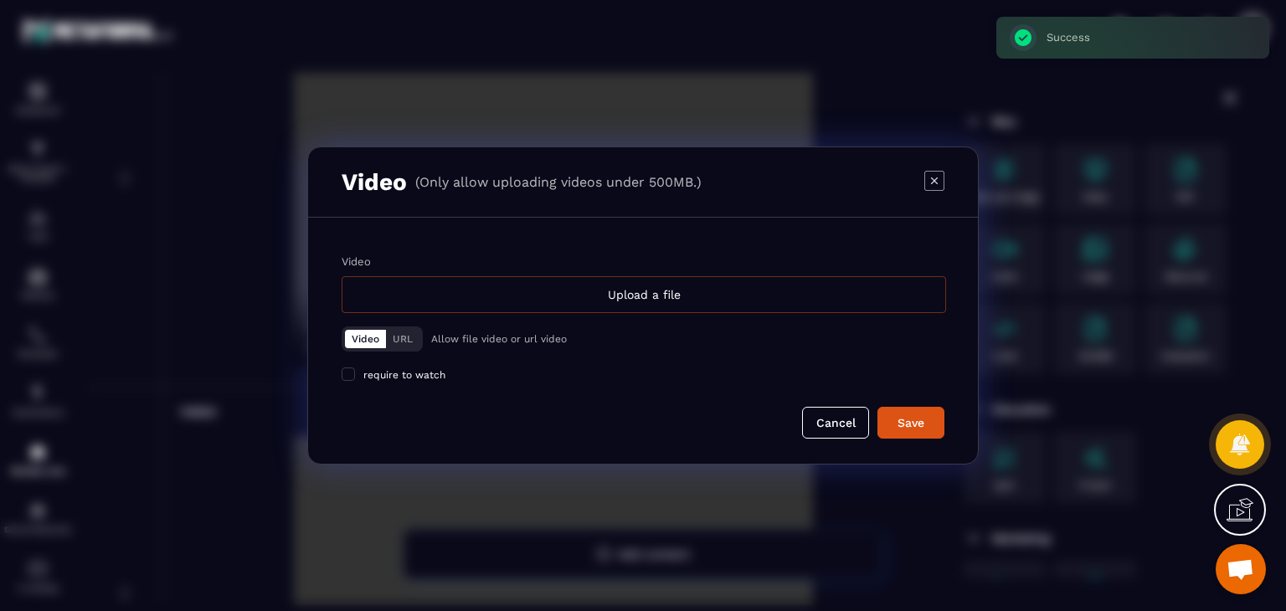
click at [475, 299] on div "Upload a file" at bounding box center [644, 294] width 605 height 37
click at [0, 0] on input "Video Upload a file" at bounding box center [0, 0] width 0 height 0
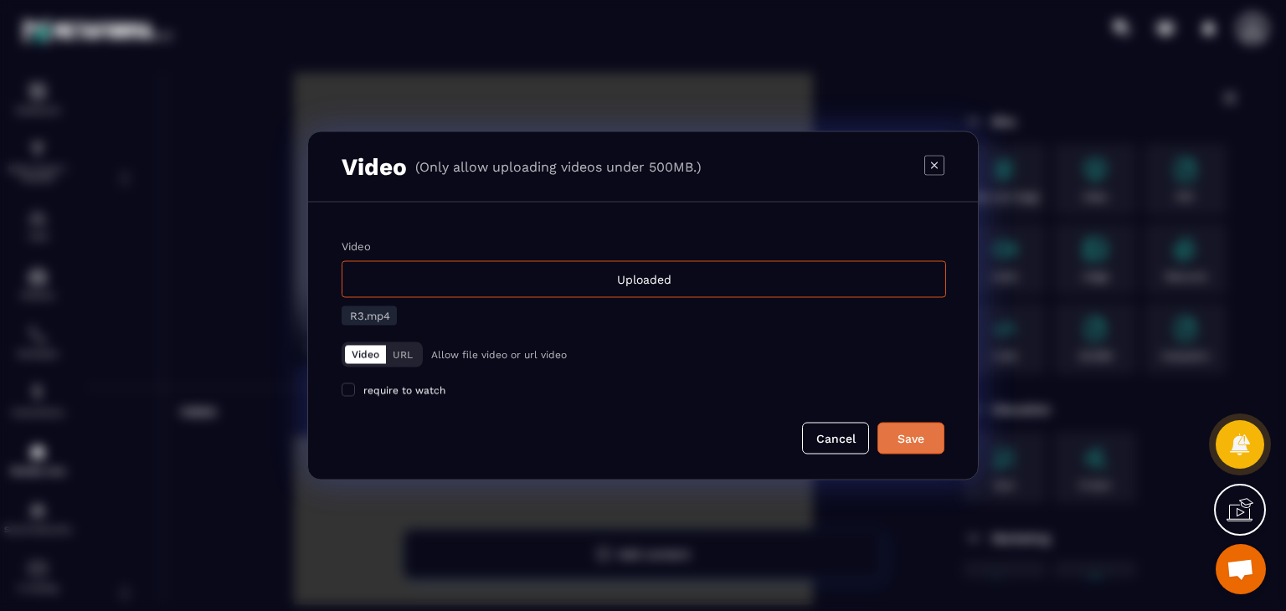
click at [908, 450] on button "Save" at bounding box center [911, 439] width 67 height 32
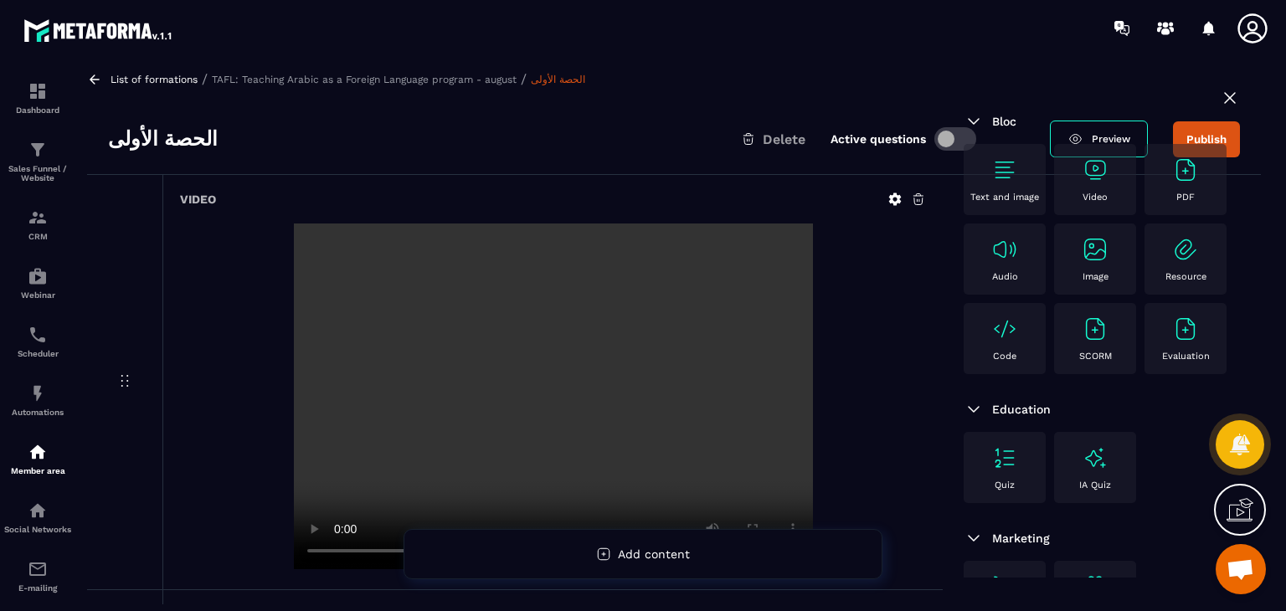
scroll to position [0, 0]
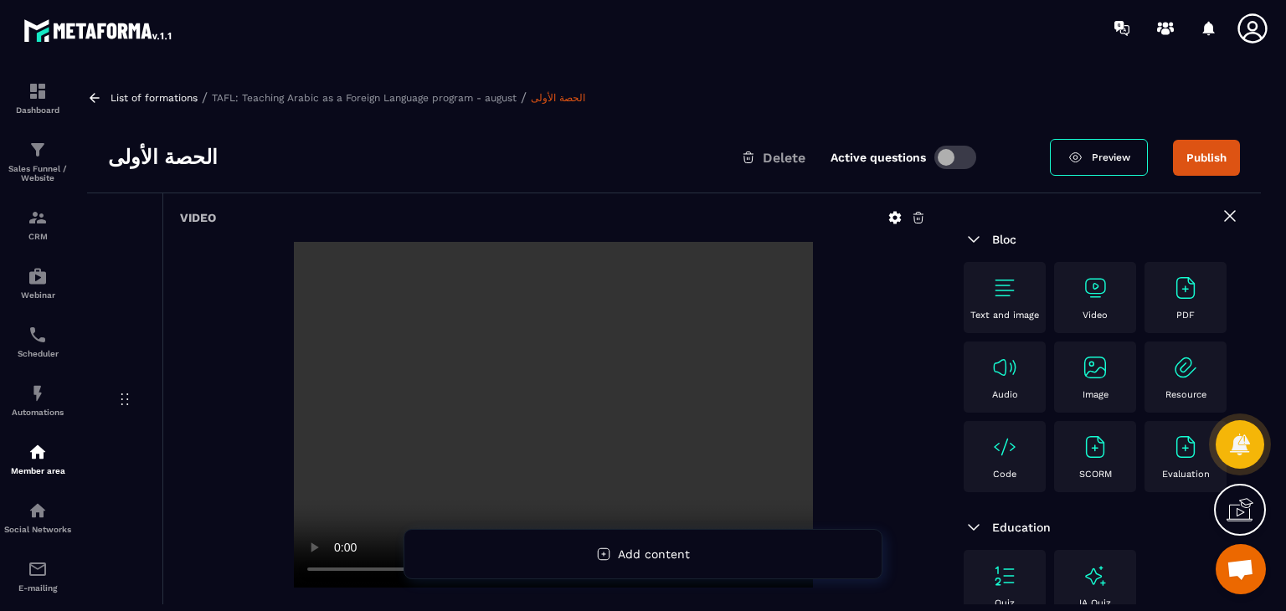
click at [1145, 325] on div "Video" at bounding box center [1186, 297] width 82 height 71
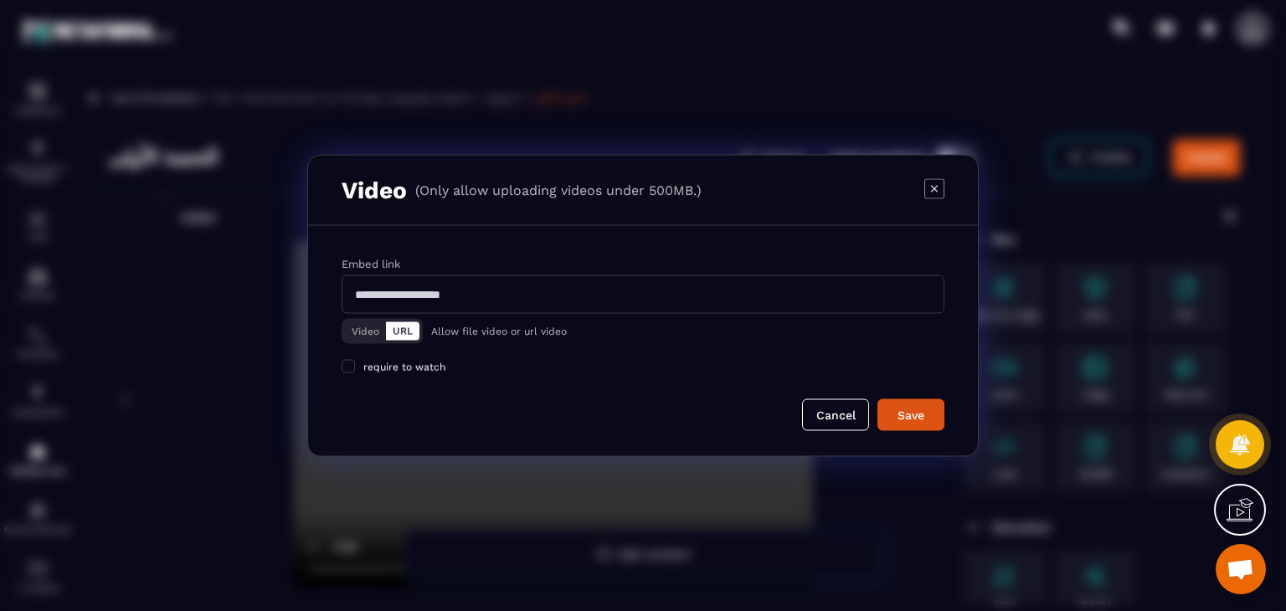
click at [356, 330] on button "Video" at bounding box center [365, 331] width 41 height 18
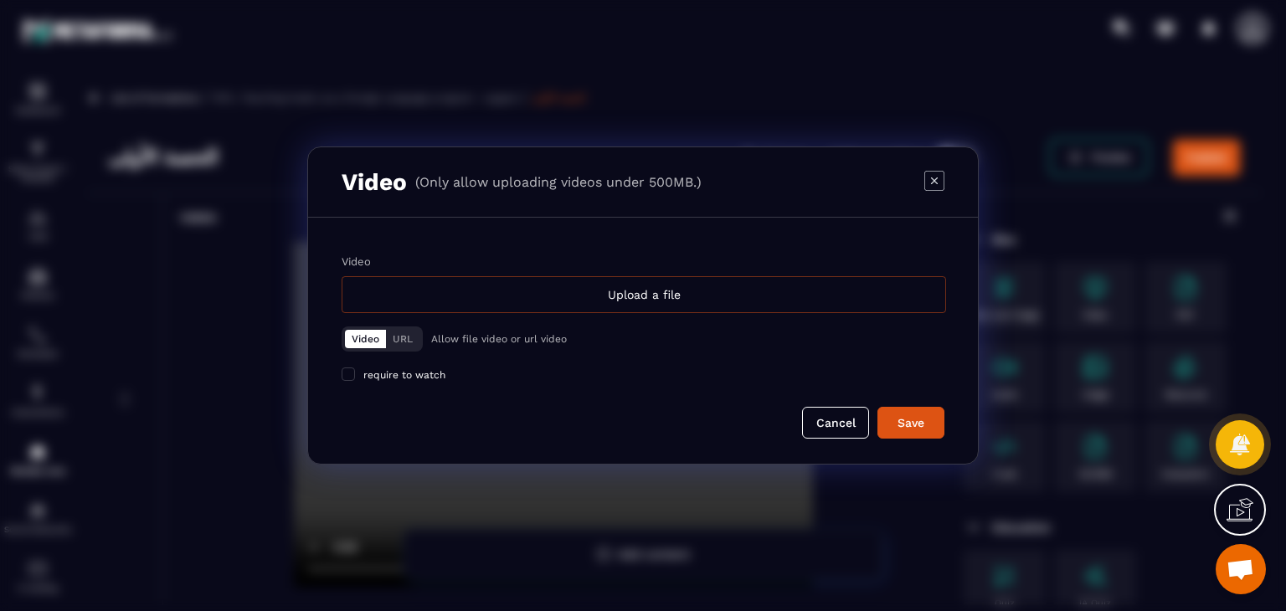
click at [545, 297] on div "Upload a file" at bounding box center [644, 294] width 605 height 37
click at [0, 0] on input "Video Upload a file" at bounding box center [0, 0] width 0 height 0
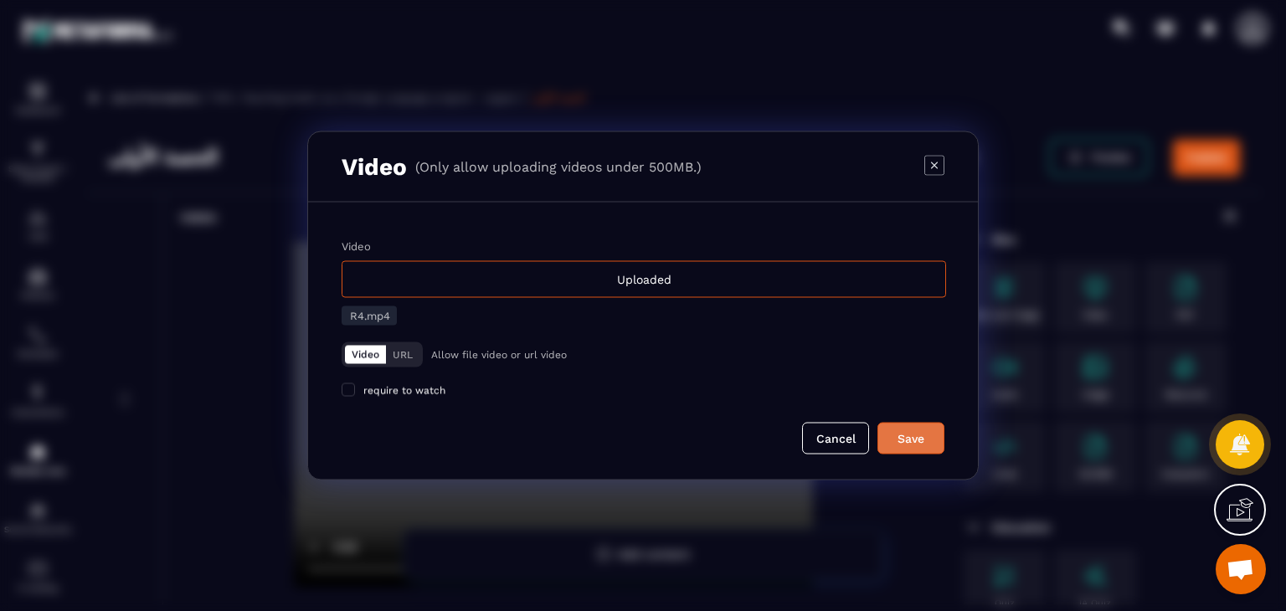
click at [884, 435] on button "Save" at bounding box center [911, 439] width 67 height 32
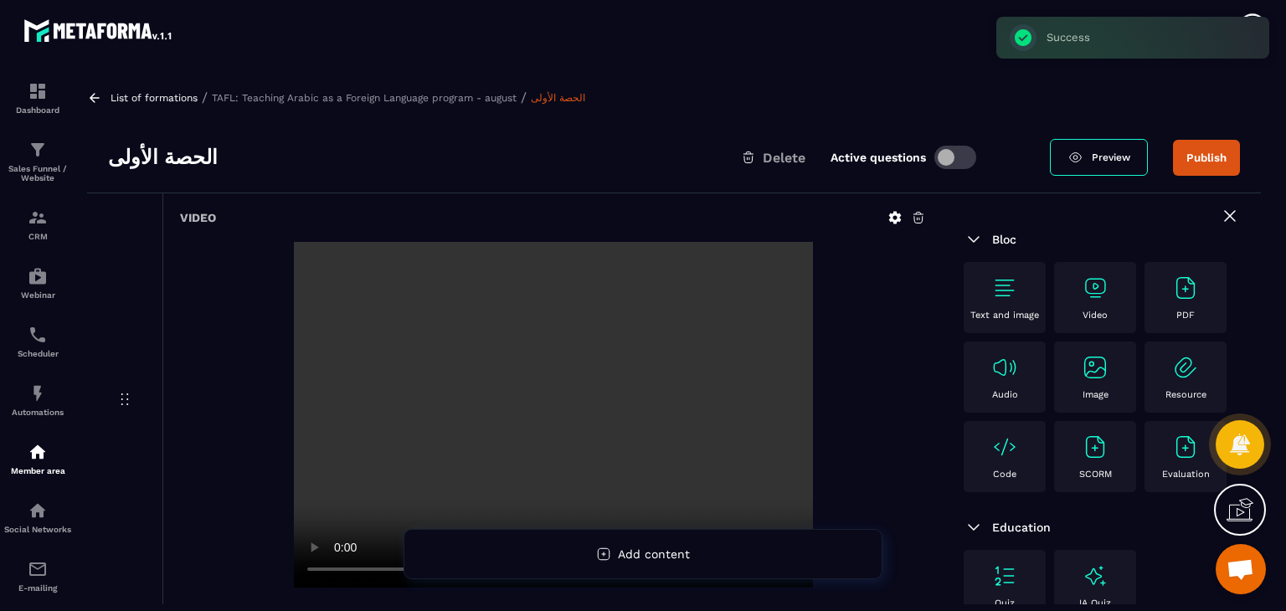
click at [1085, 291] on img at bounding box center [1095, 288] width 27 height 27
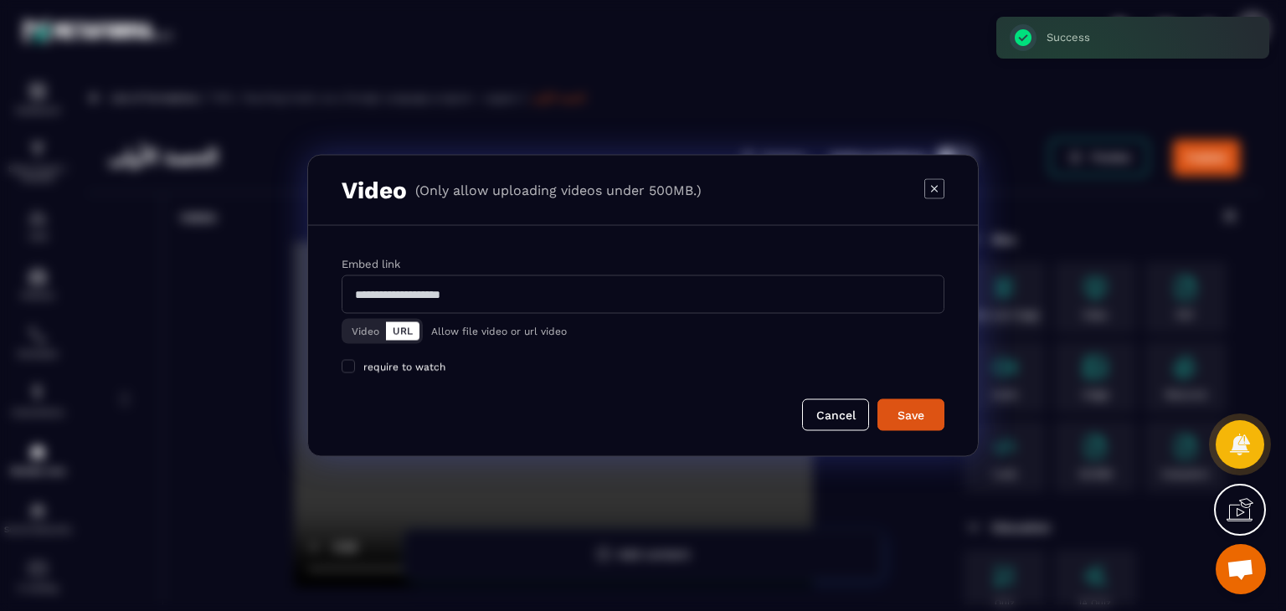
click at [349, 326] on button "Video" at bounding box center [365, 331] width 41 height 18
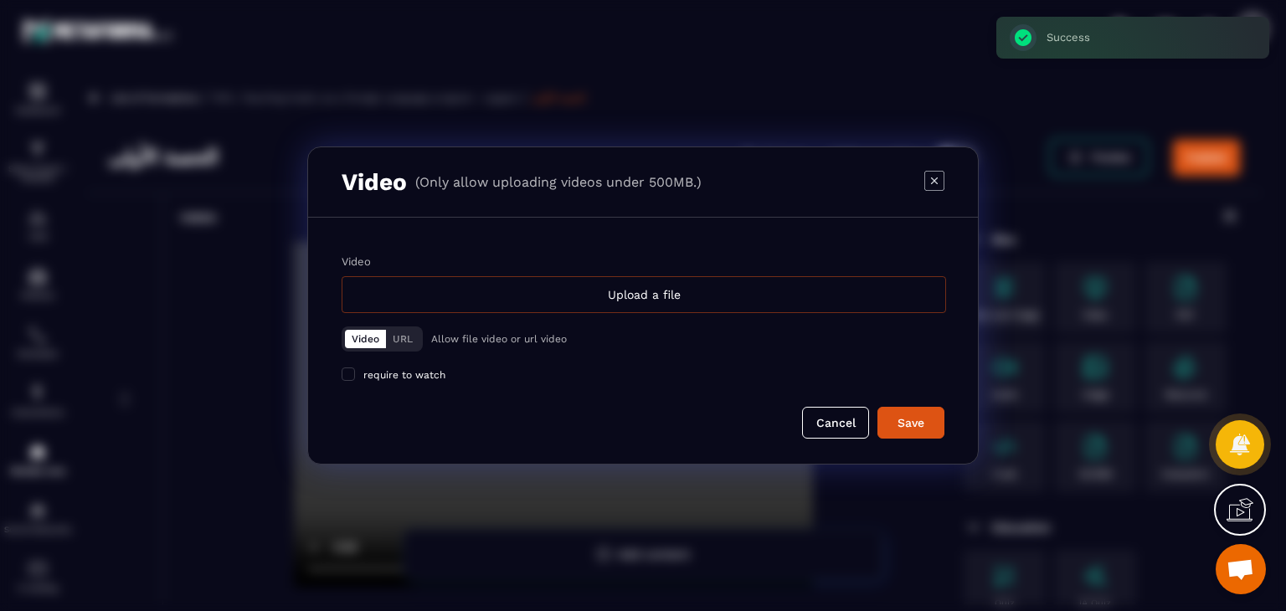
click at [581, 289] on div "Upload a file" at bounding box center [644, 294] width 605 height 37
click at [0, 0] on input "Video Upload a file" at bounding box center [0, 0] width 0 height 0
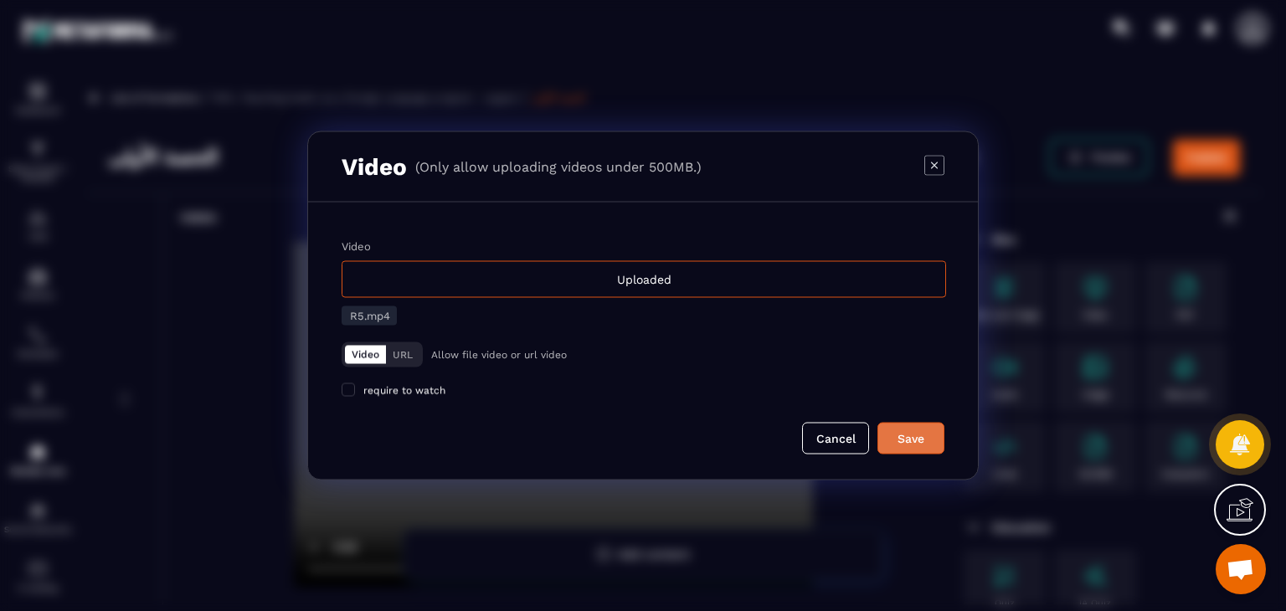
drag, startPoint x: 917, startPoint y: 454, endPoint x: 918, endPoint y: 445, distance: 8.4
click at [918, 452] on div "Video Uploaded R5.mp4 Video URL Allow file video or url video require to watch …" at bounding box center [643, 341] width 670 height 277
click at [918, 440] on div "Save" at bounding box center [910, 438] width 45 height 17
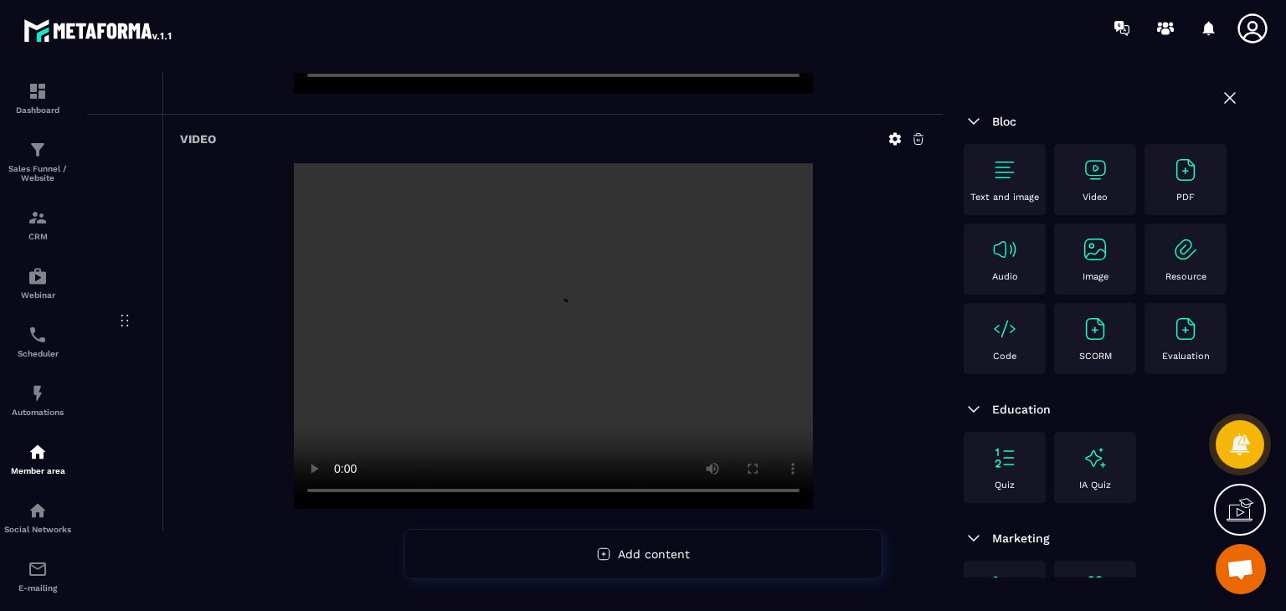
scroll to position [1749, 0]
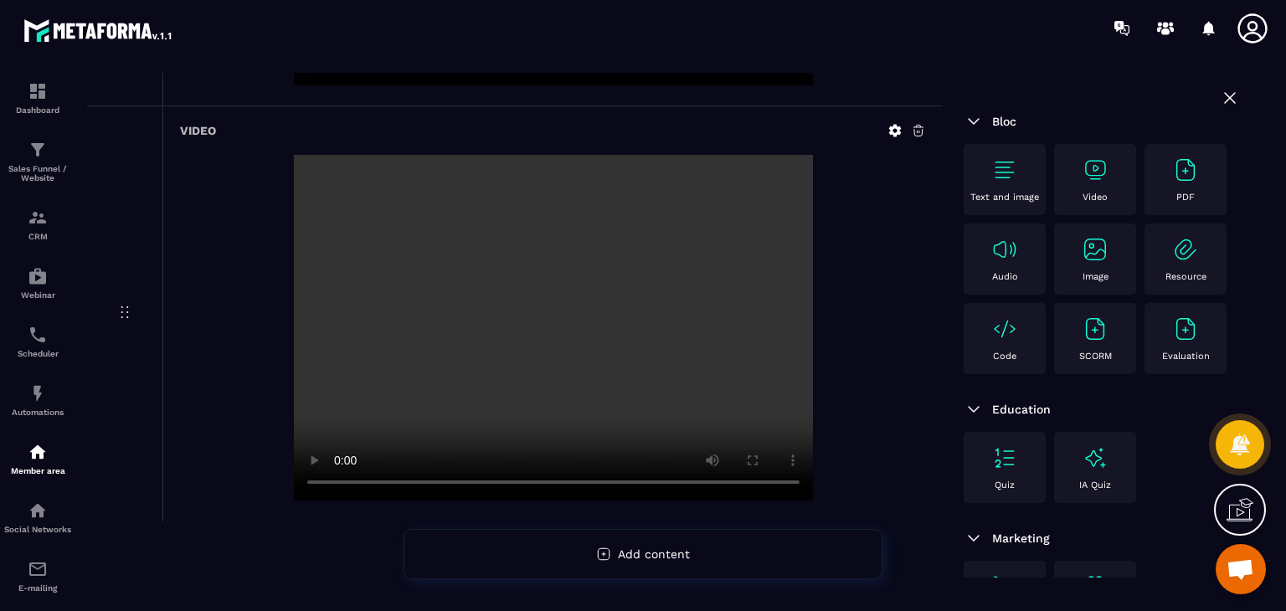
click at [1095, 169] on img at bounding box center [1095, 170] width 27 height 27
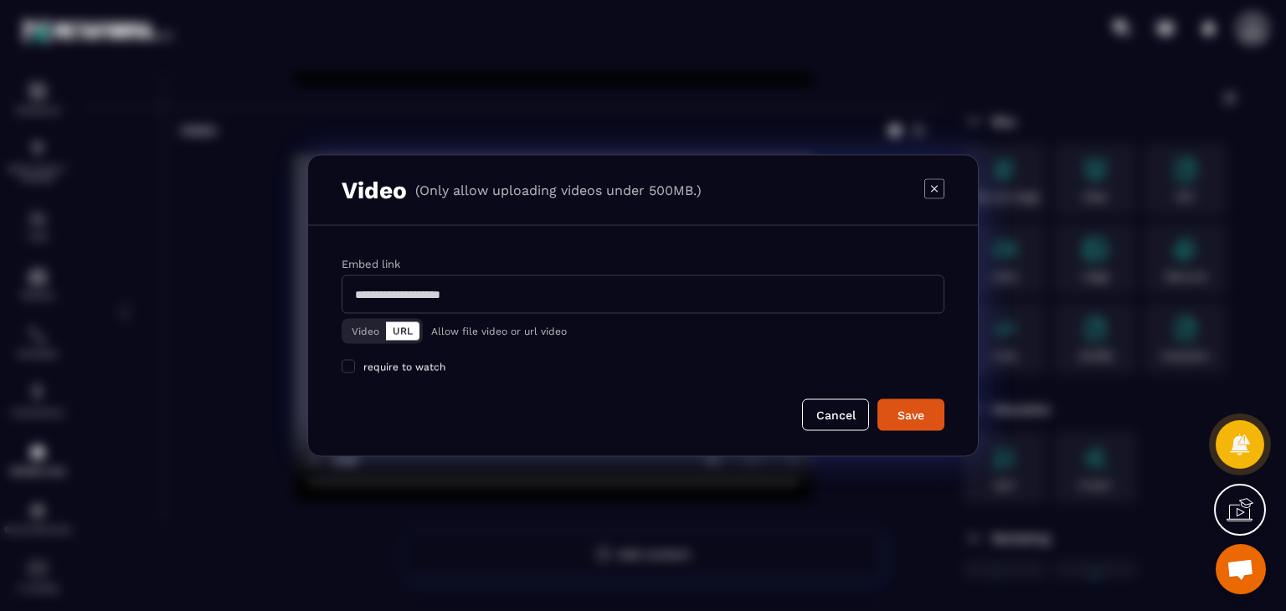
click at [379, 335] on button "Video" at bounding box center [365, 331] width 41 height 18
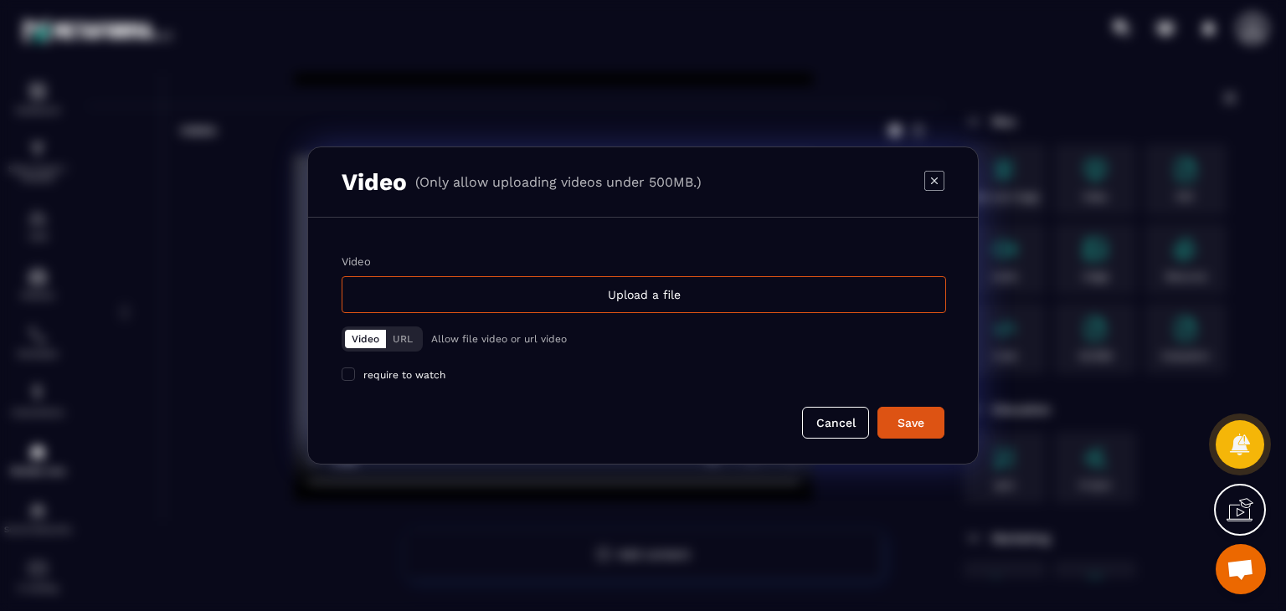
click at [548, 320] on div "Video Upload a file Video URL Allow file video or url video require to watch" at bounding box center [643, 318] width 603 height 126
click at [564, 285] on div "Upload a file" at bounding box center [644, 294] width 605 height 37
click at [0, 0] on input "Video Upload a file" at bounding box center [0, 0] width 0 height 0
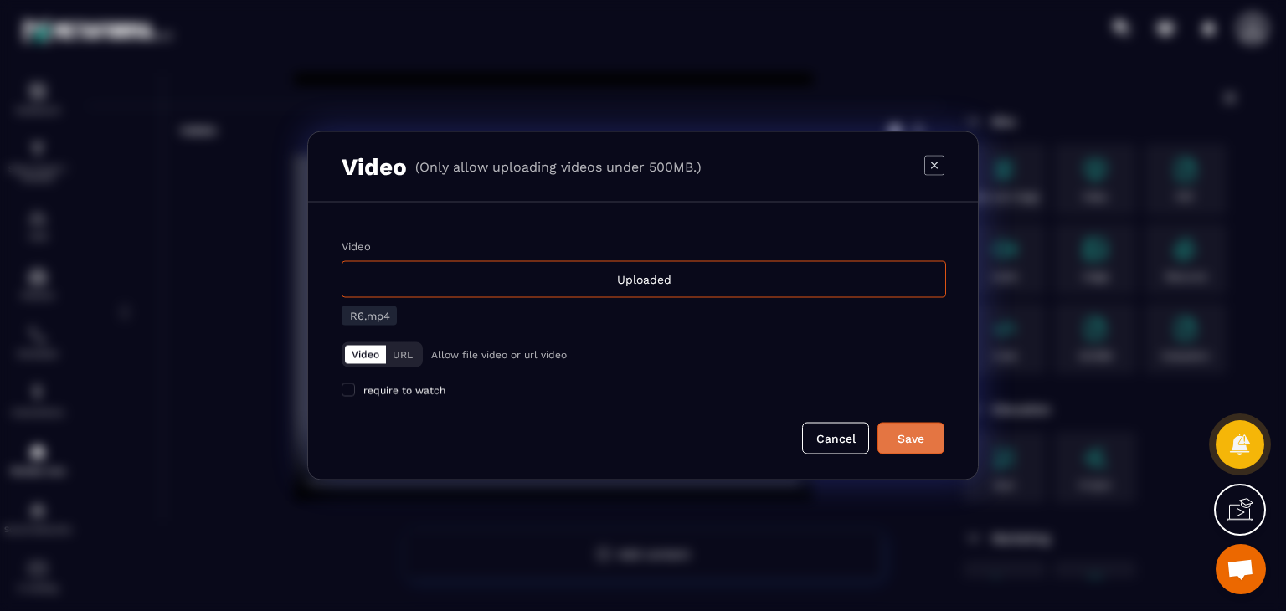
click at [914, 451] on button "Save" at bounding box center [911, 439] width 67 height 32
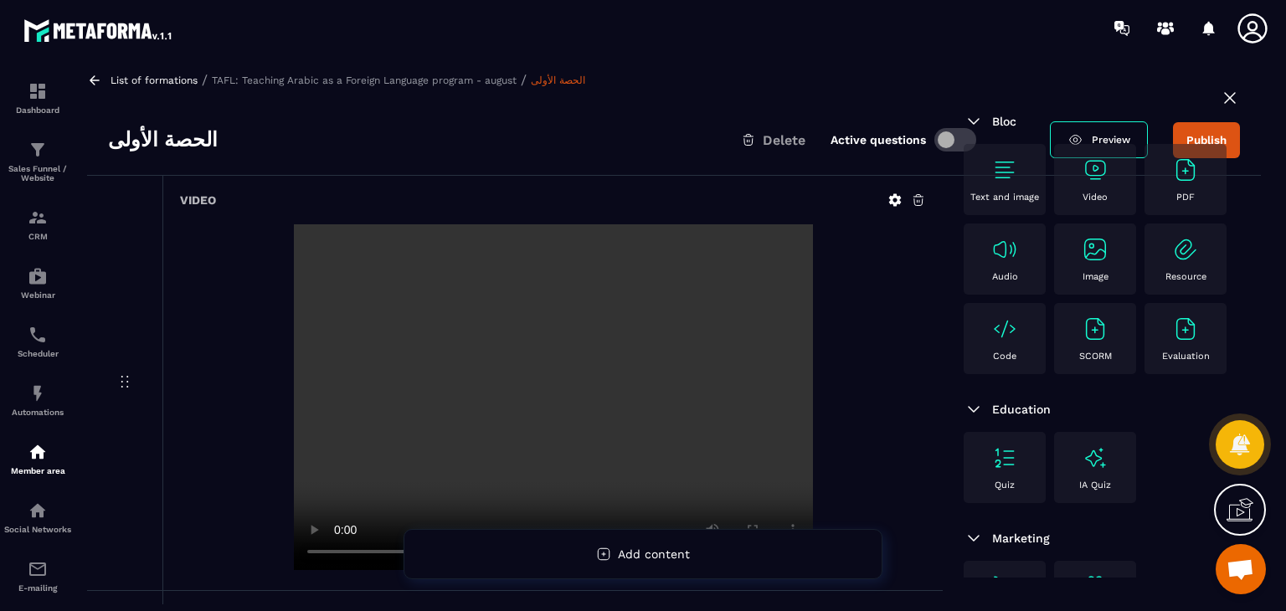
scroll to position [0, 0]
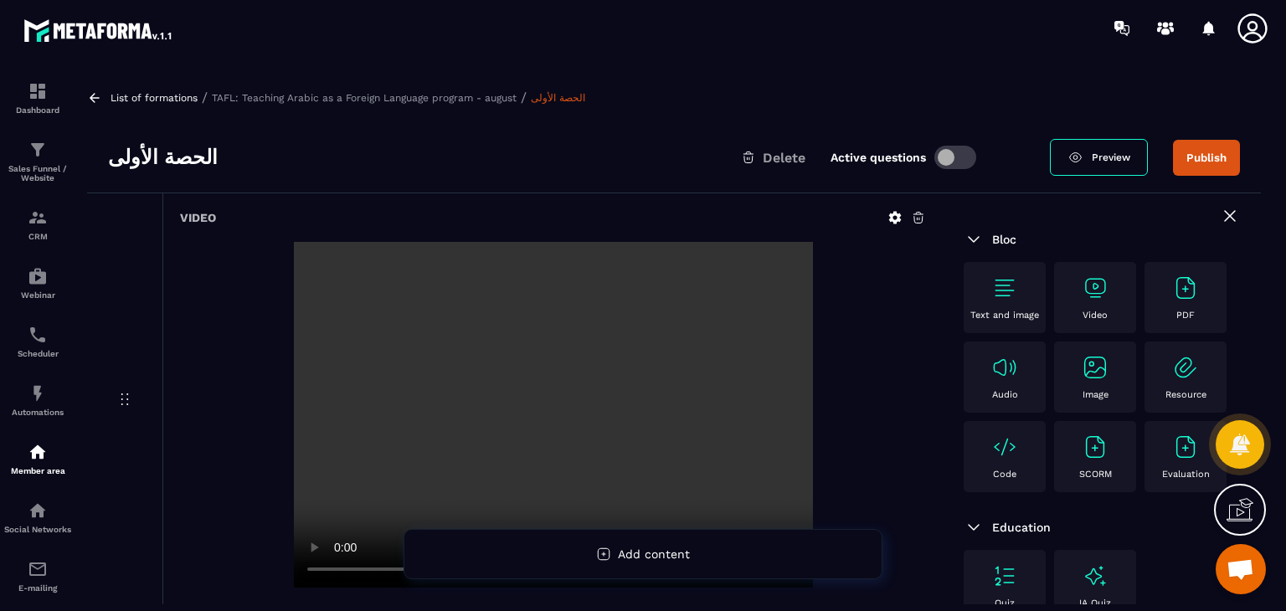
click at [1081, 306] on div "Video" at bounding box center [1095, 298] width 65 height 46
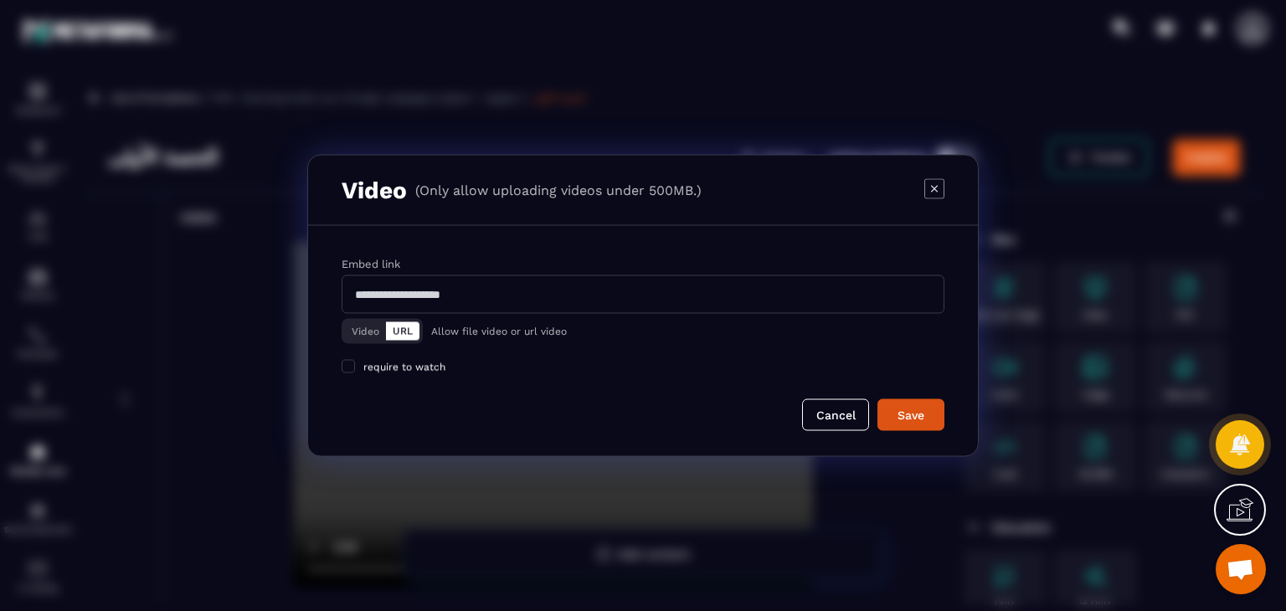
click at [375, 320] on div "Video URL" at bounding box center [382, 331] width 81 height 25
click at [374, 322] on button "Video" at bounding box center [365, 331] width 41 height 18
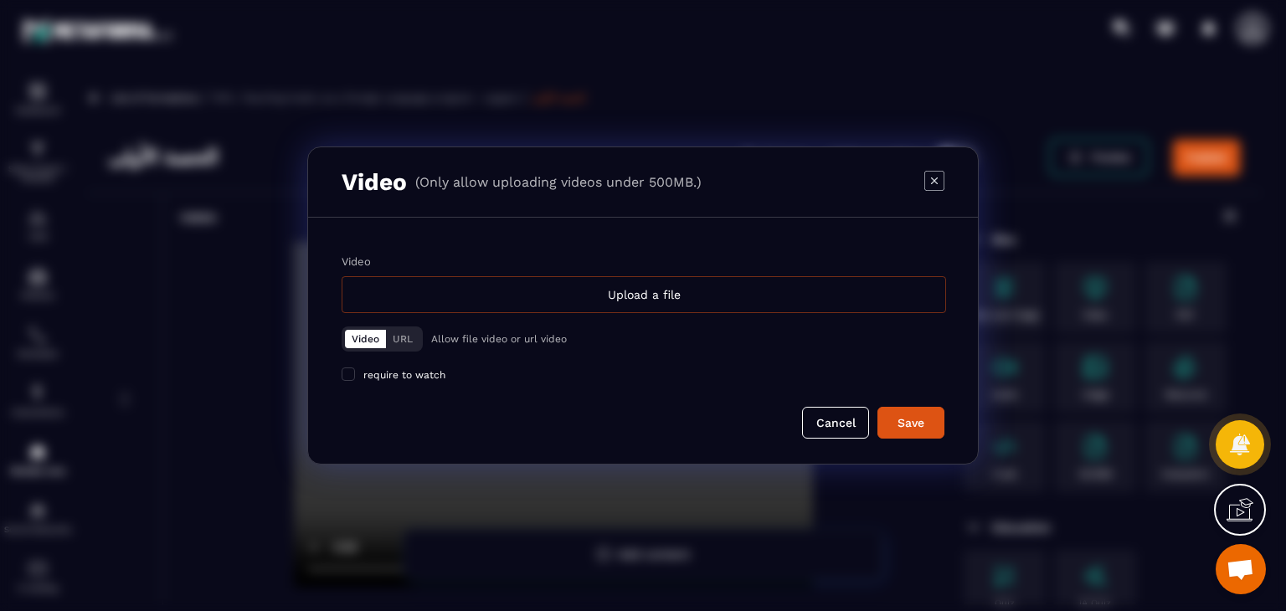
click at [512, 302] on div "Upload a file" at bounding box center [644, 294] width 605 height 37
click at [0, 0] on input "Video Upload a file" at bounding box center [0, 0] width 0 height 0
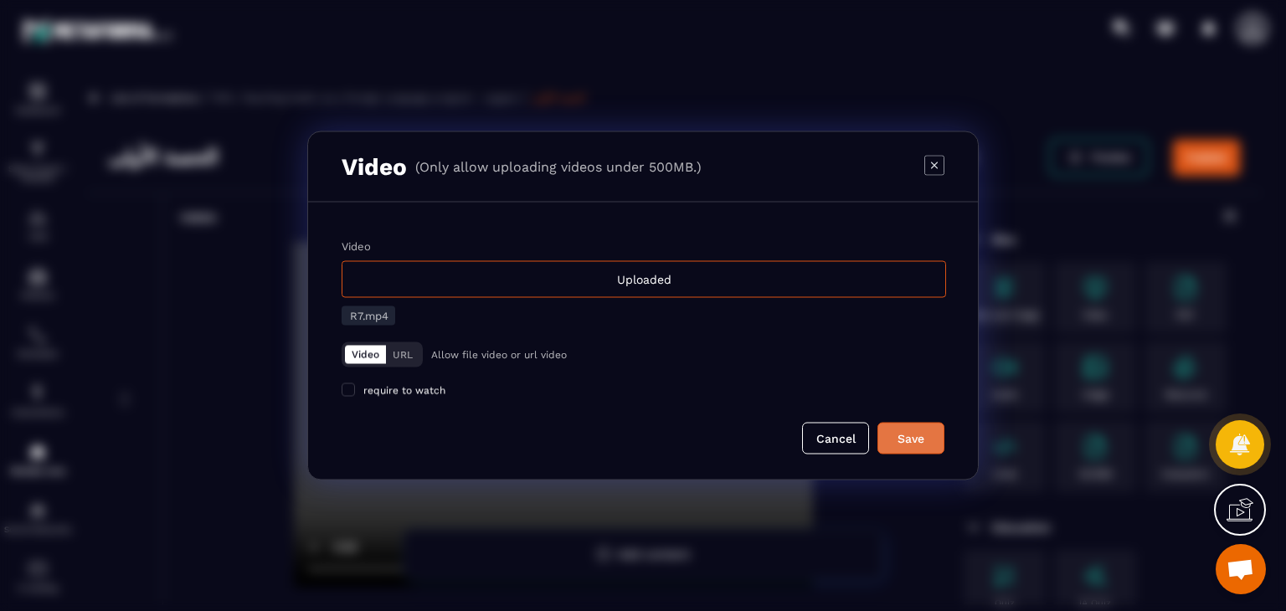
click at [910, 442] on div "Save" at bounding box center [910, 438] width 45 height 17
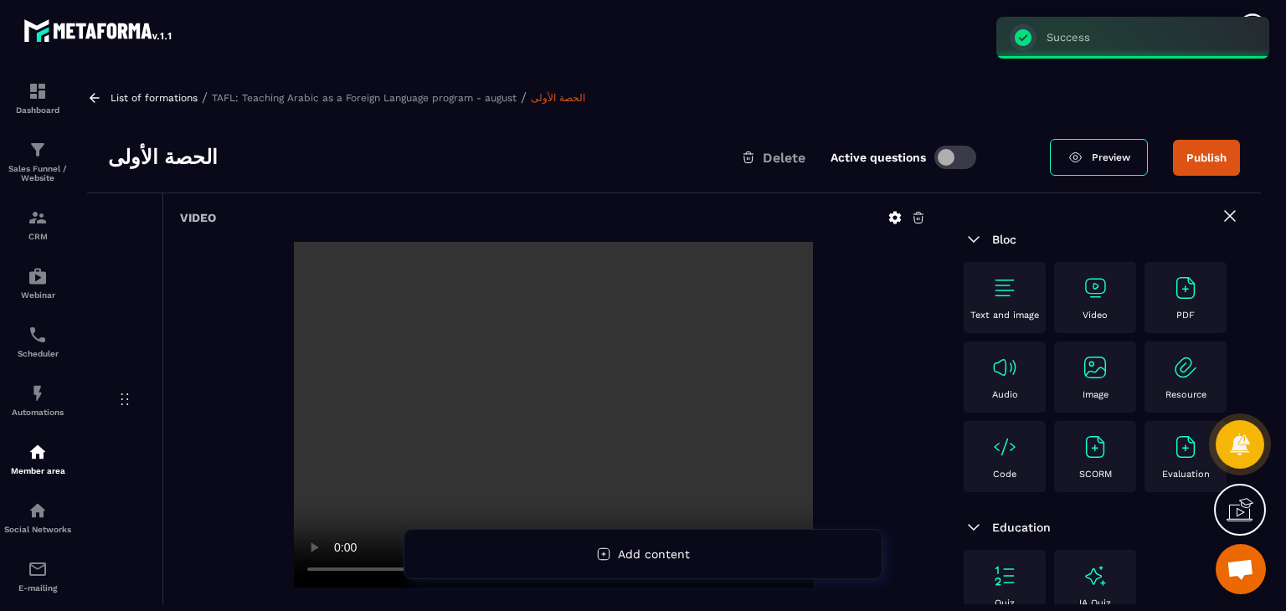
click at [1095, 313] on p "Video" at bounding box center [1095, 315] width 25 height 11
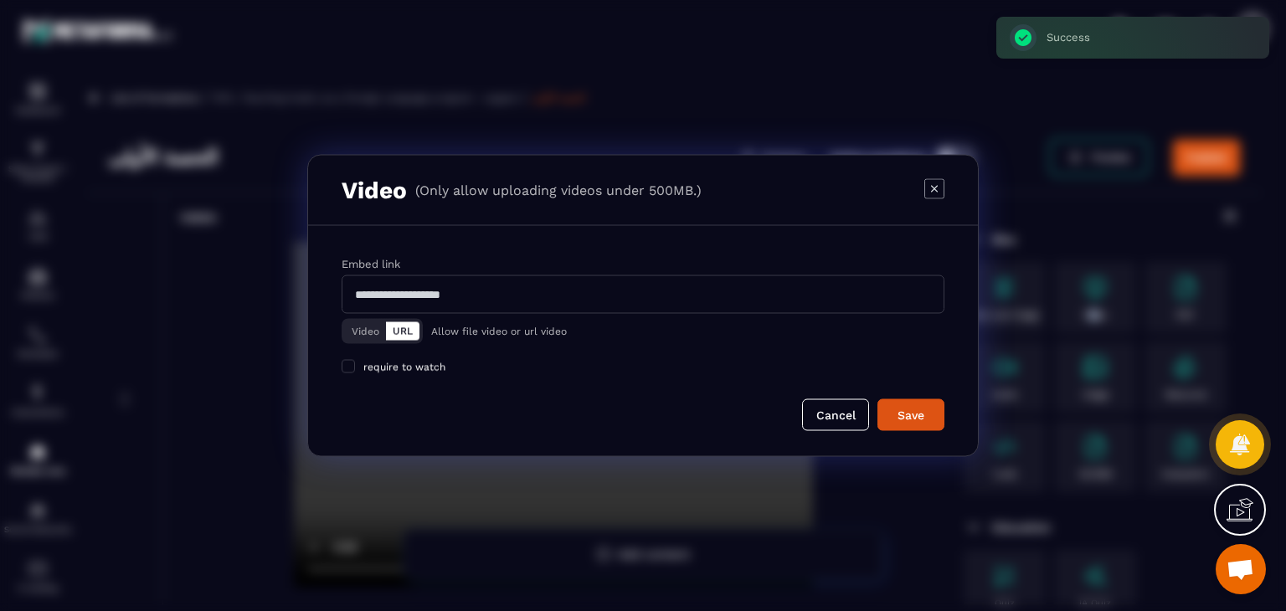
click at [353, 326] on button "Video" at bounding box center [365, 331] width 41 height 18
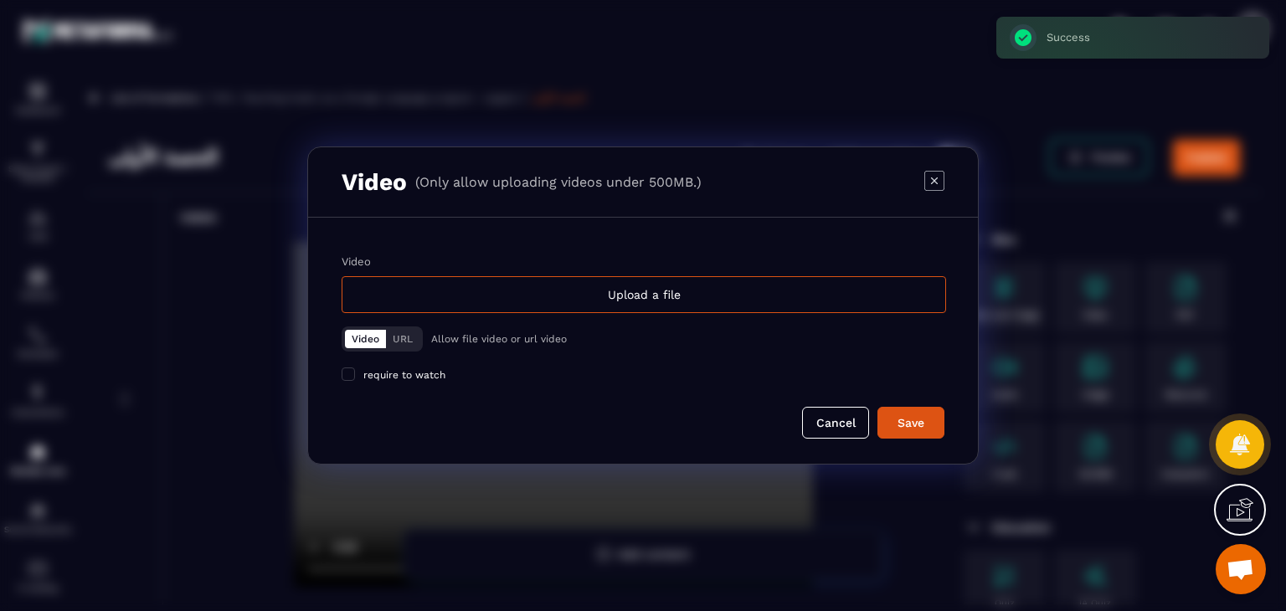
click at [495, 290] on div "Upload a file" at bounding box center [644, 294] width 605 height 37
click at [0, 0] on input "Video Upload a file" at bounding box center [0, 0] width 0 height 0
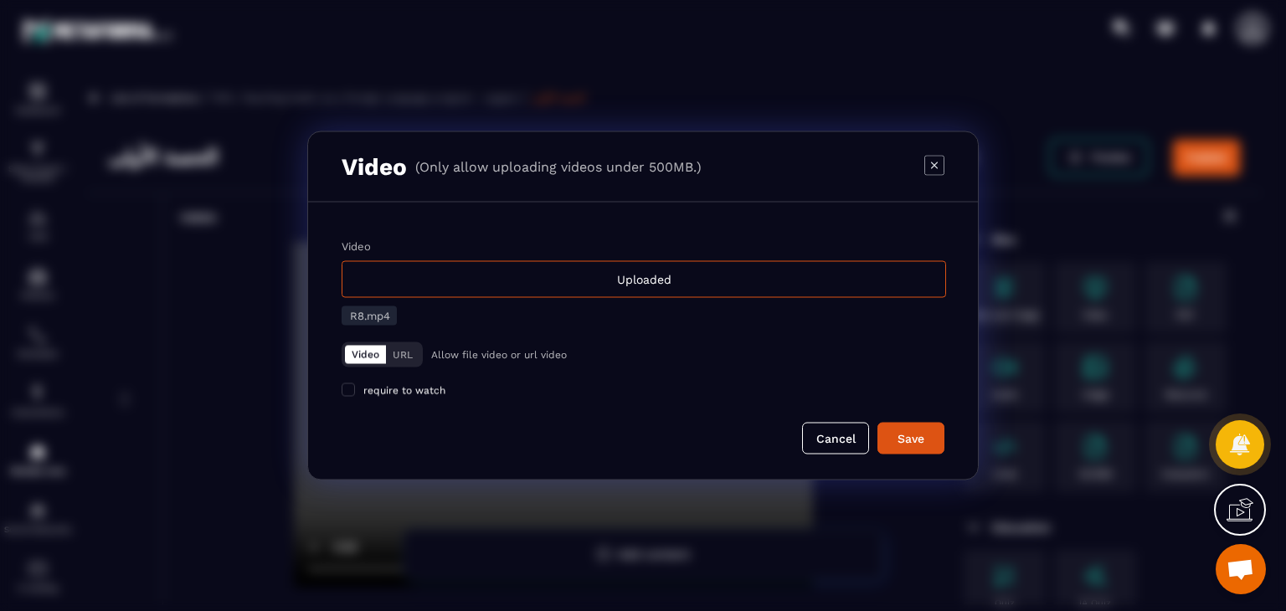
click at [894, 430] on div "Save" at bounding box center [910, 438] width 45 height 17
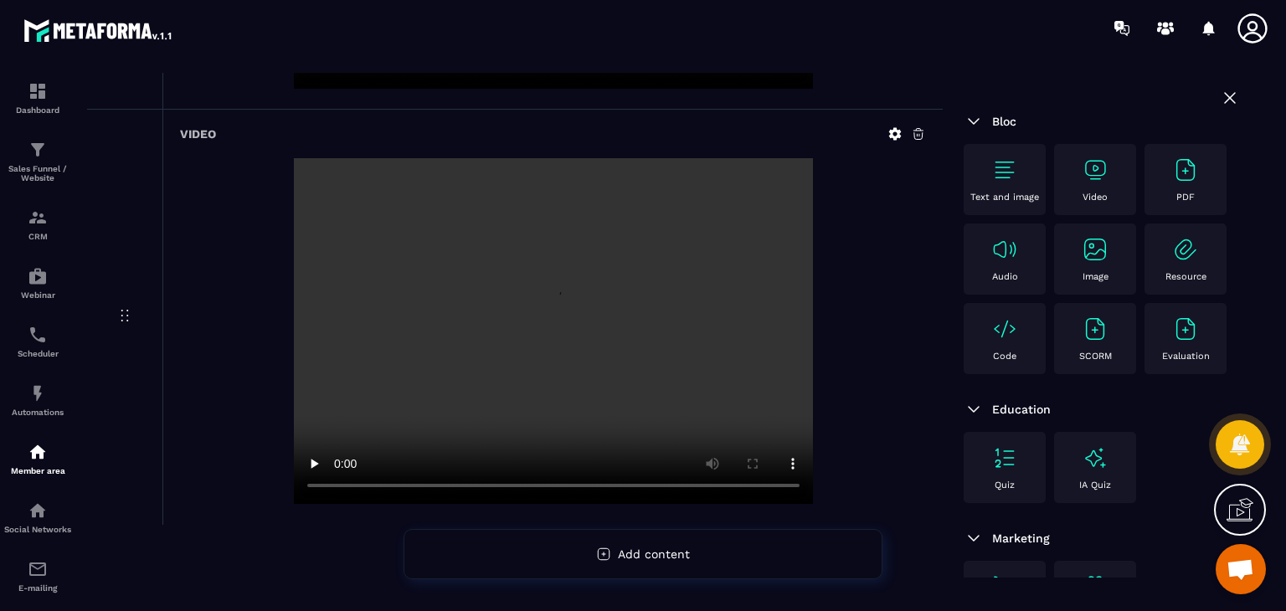
scroll to position [2996, 0]
click at [1082, 178] on img at bounding box center [1095, 170] width 27 height 27
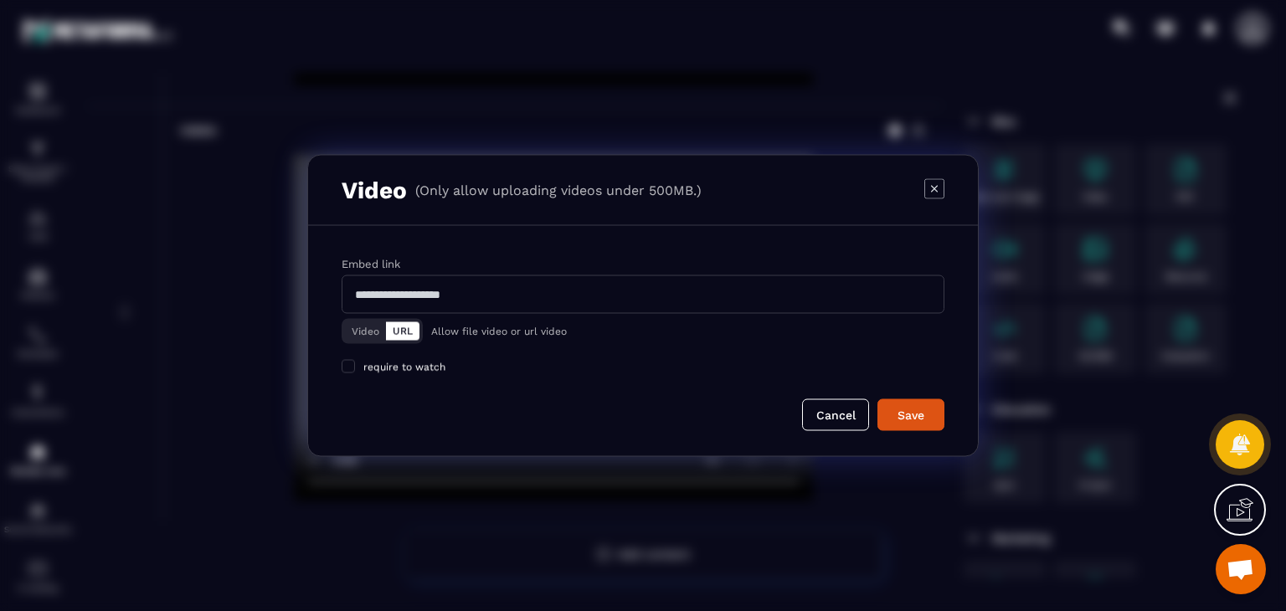
click at [365, 329] on button "Video" at bounding box center [365, 331] width 41 height 18
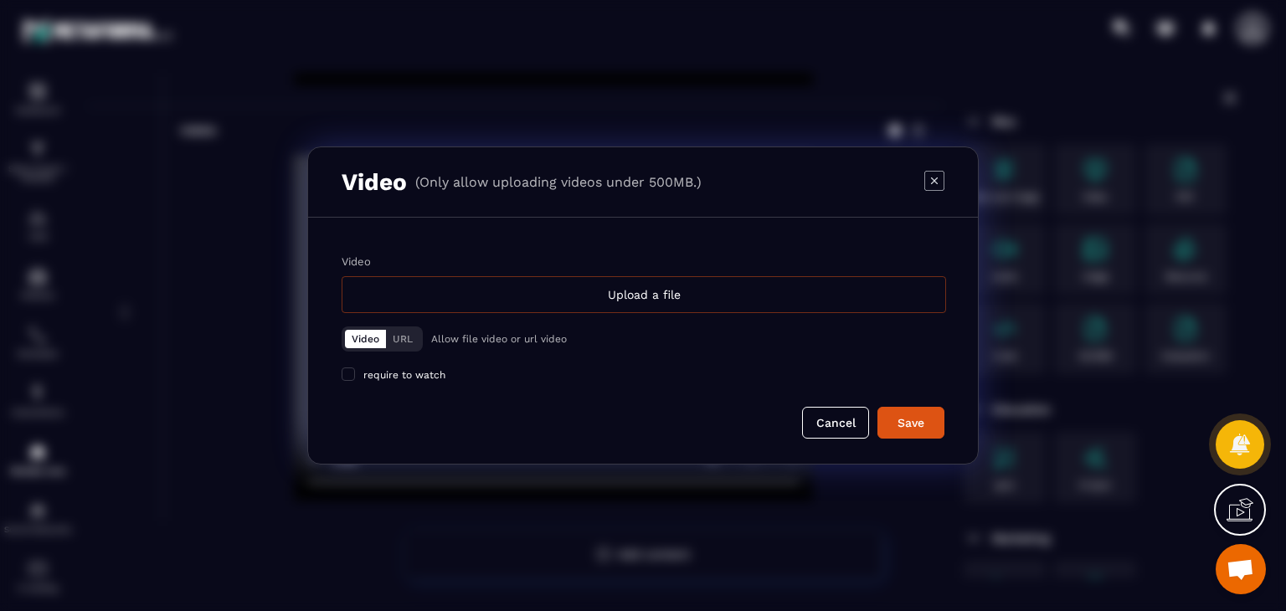
click at [554, 286] on div "Upload a file" at bounding box center [644, 294] width 605 height 37
click at [0, 0] on input "Video Upload a file" at bounding box center [0, 0] width 0 height 0
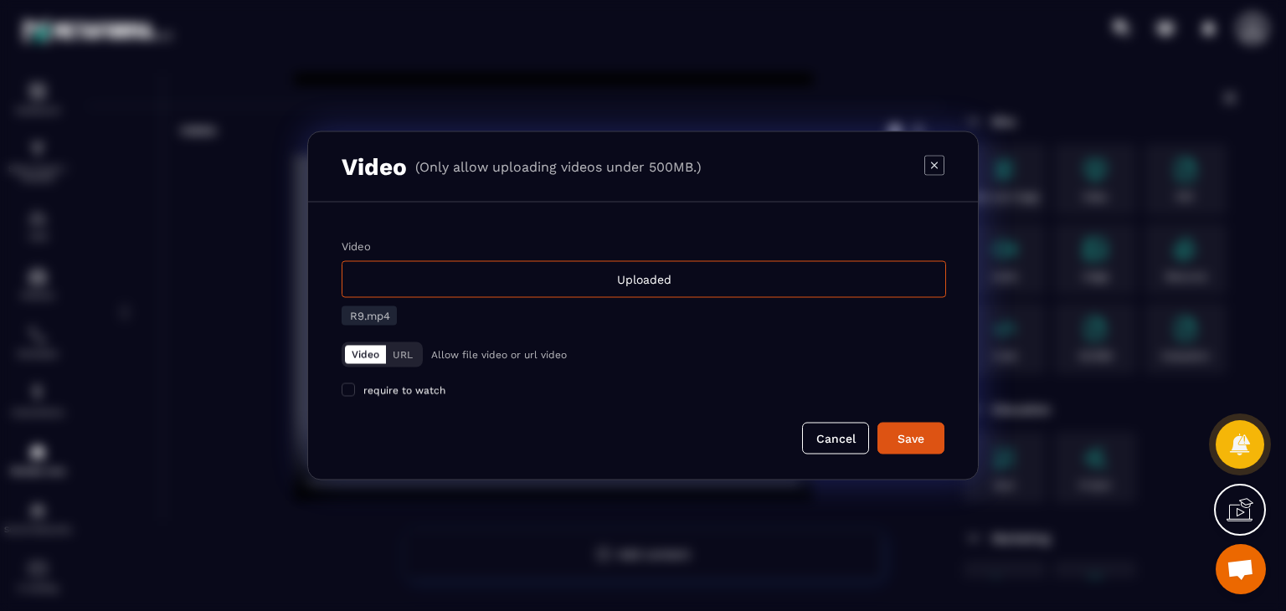
click at [908, 420] on form "Video Uploaded R9.mp4 Video URL Allow file video or url video require to watch …" at bounding box center [643, 347] width 603 height 214
click at [908, 434] on div "Save" at bounding box center [910, 438] width 45 height 17
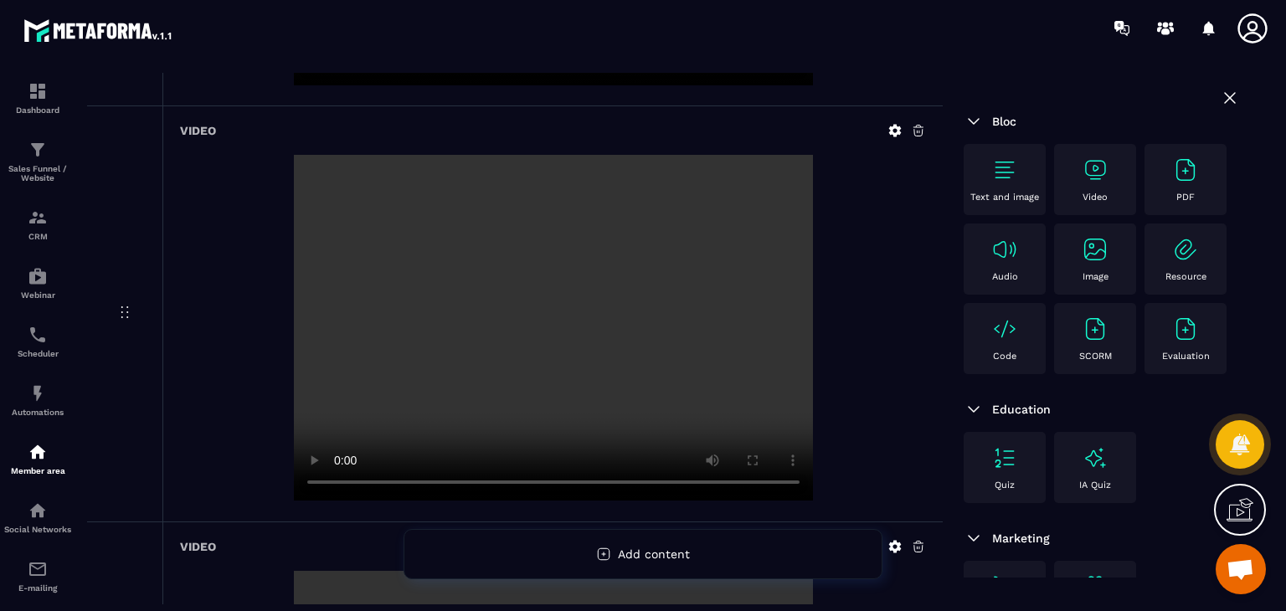
click at [1071, 158] on div "Video" at bounding box center [1095, 180] width 65 height 46
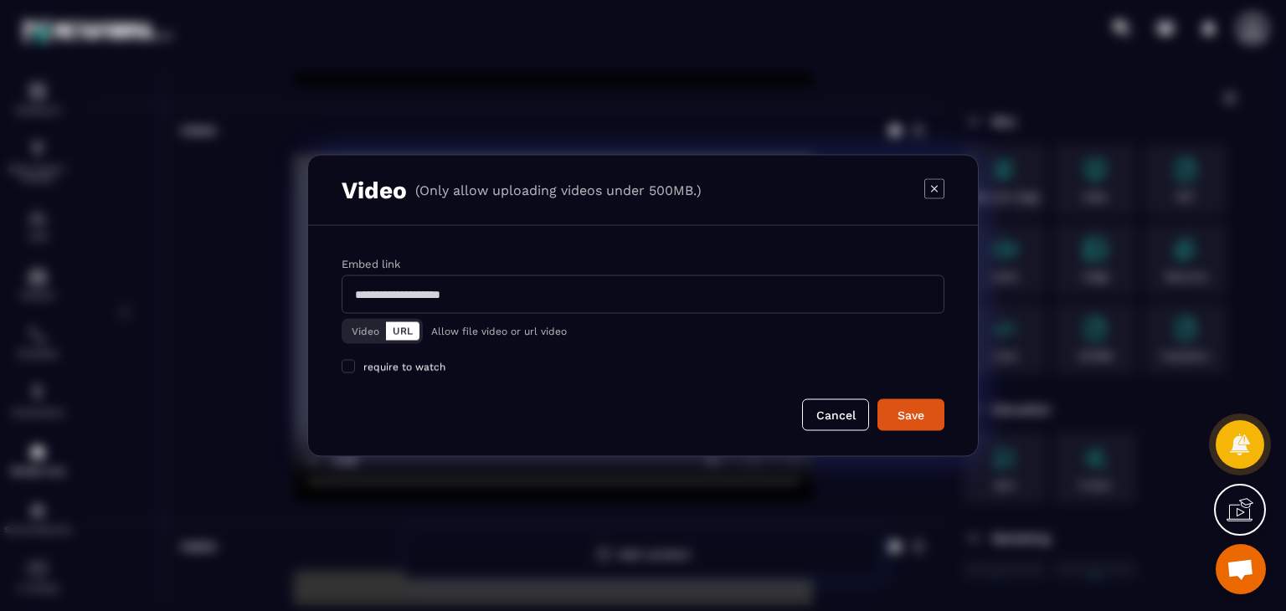
click at [349, 329] on button "Video" at bounding box center [365, 331] width 41 height 18
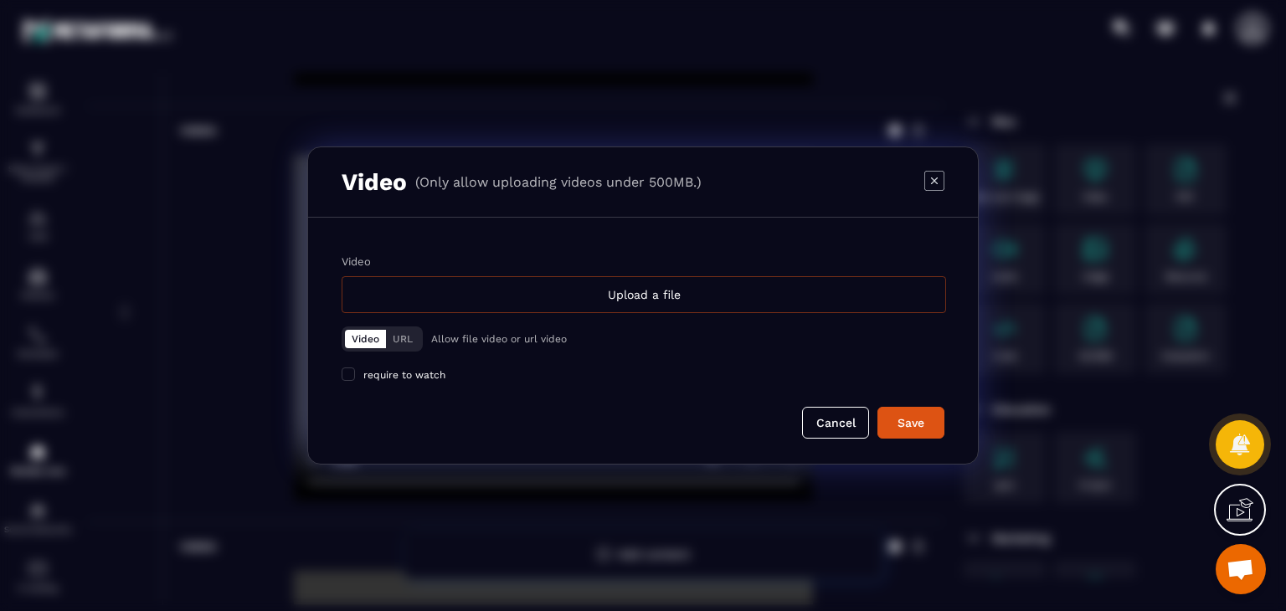
click at [503, 294] on div "Upload a file" at bounding box center [644, 294] width 605 height 37
click at [0, 0] on input "Video Upload a file" at bounding box center [0, 0] width 0 height 0
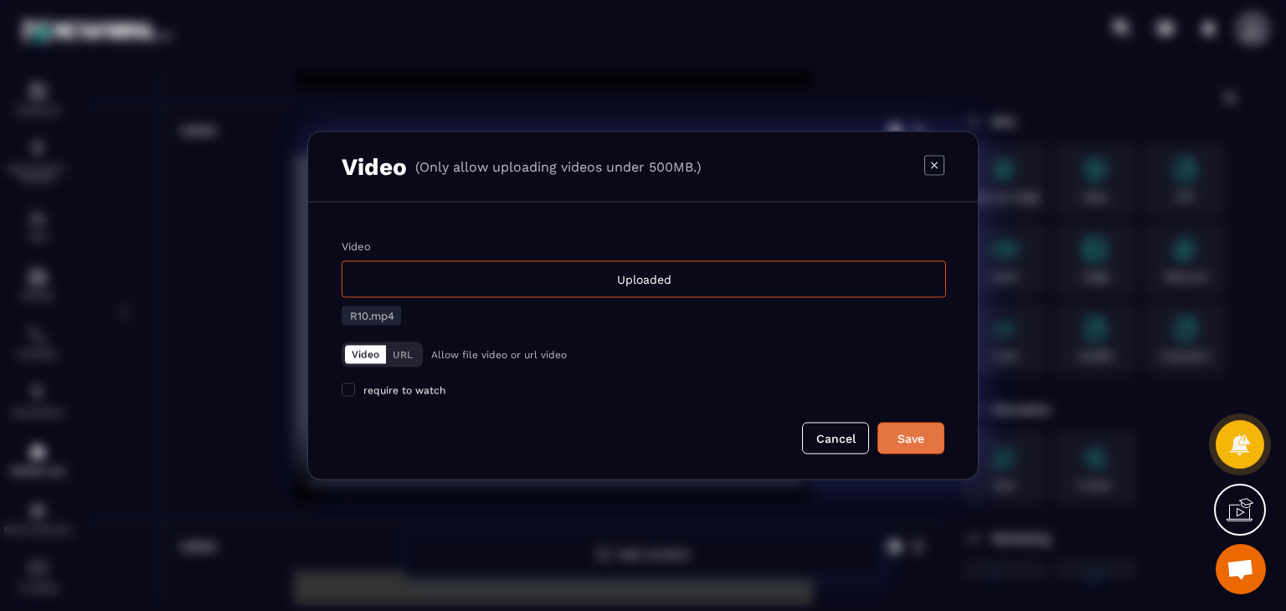
click at [942, 426] on button "Save" at bounding box center [911, 439] width 67 height 32
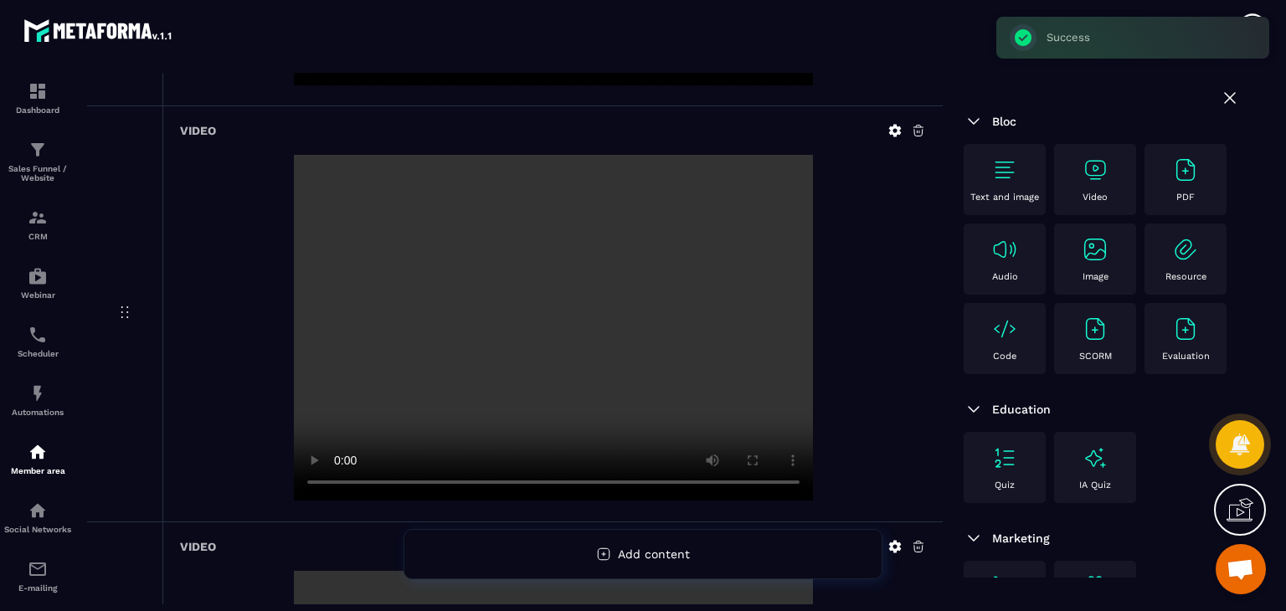
click at [1076, 177] on div "Video" at bounding box center [1095, 180] width 65 height 46
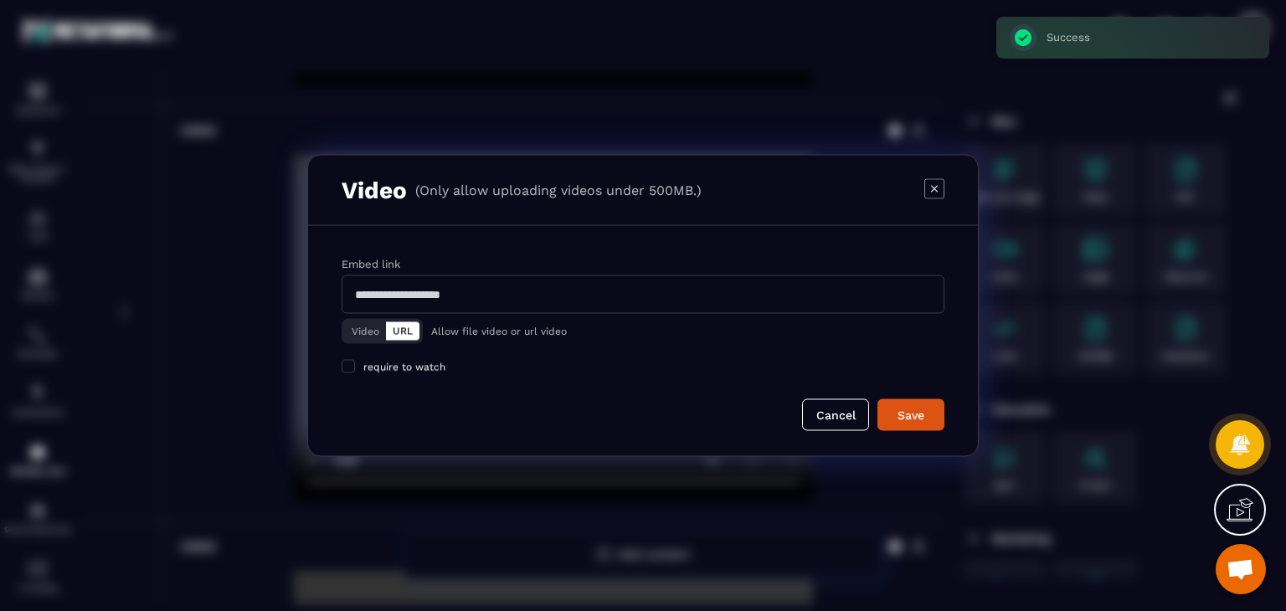
click at [353, 329] on button "Video" at bounding box center [365, 331] width 41 height 18
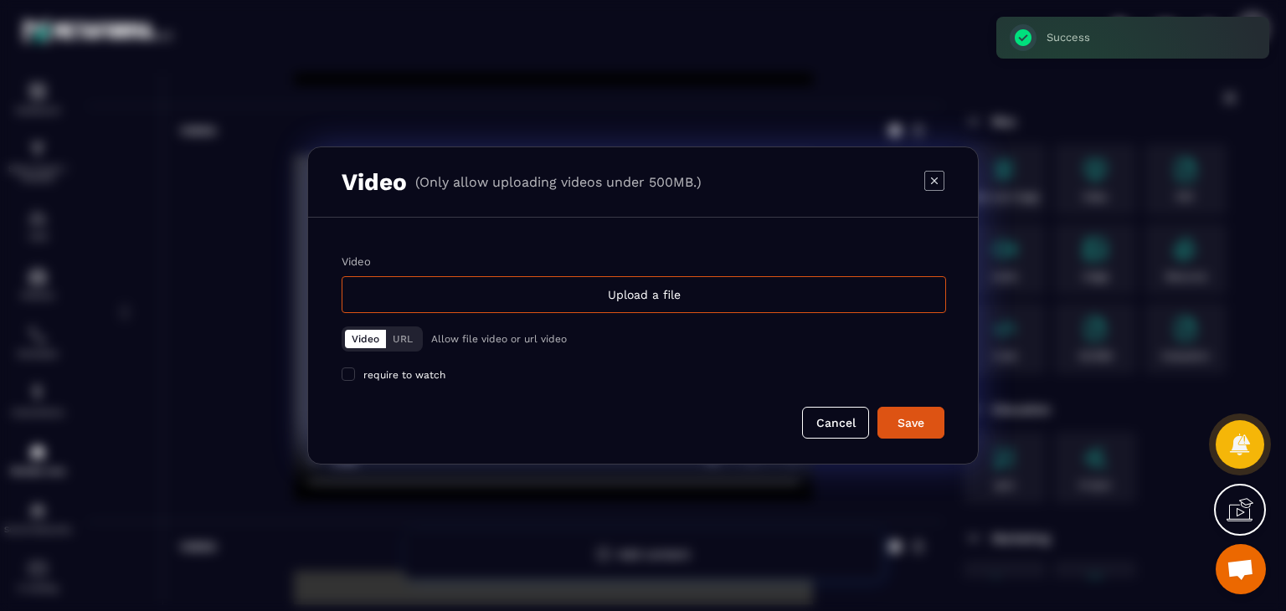
click at [929, 178] on icon "Modal window" at bounding box center [934, 181] width 20 height 20
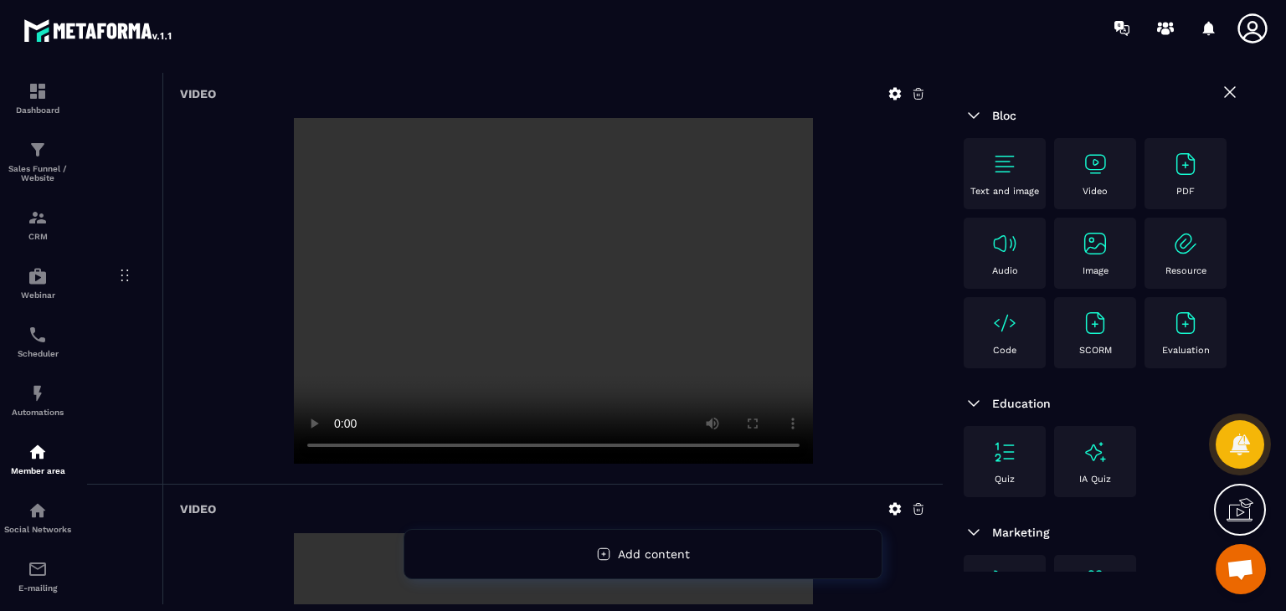
scroll to position [0, 0]
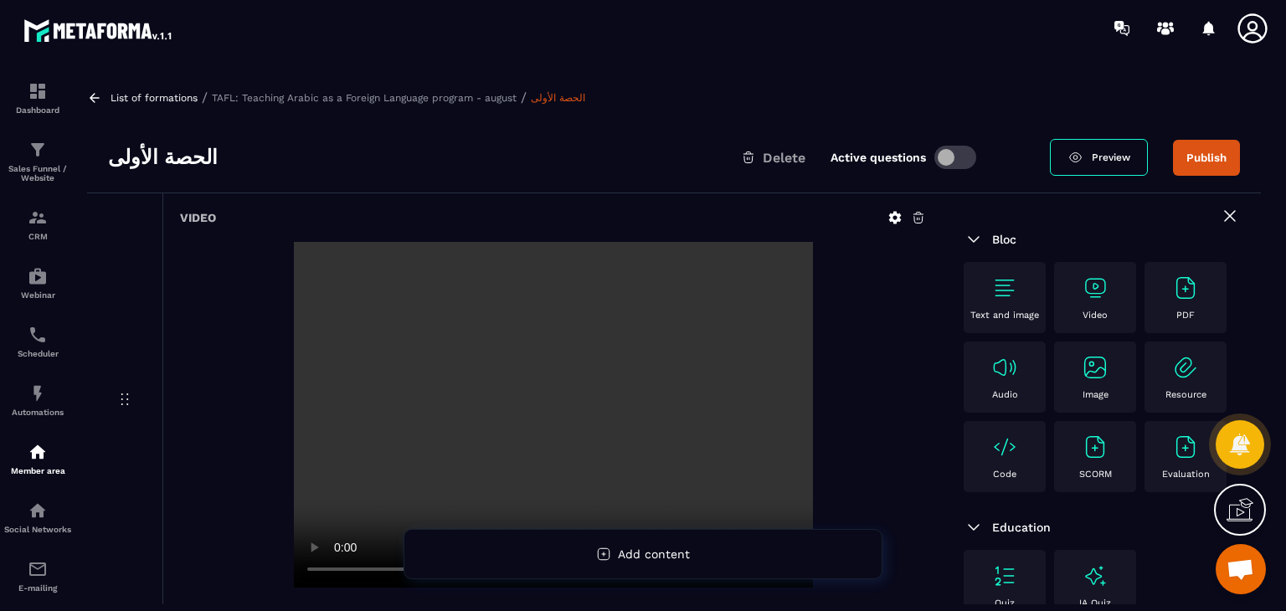
click at [911, 289] on div at bounding box center [553, 416] width 746 height 349
click at [1102, 290] on img at bounding box center [1095, 288] width 27 height 27
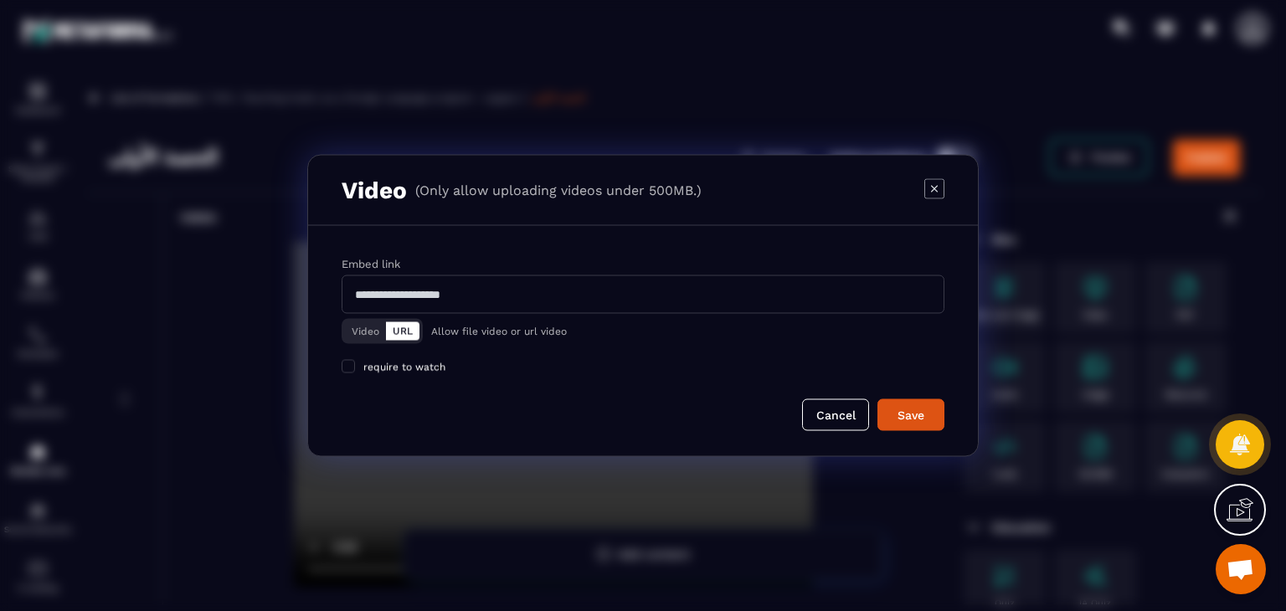
click at [358, 332] on button "Video" at bounding box center [365, 331] width 41 height 18
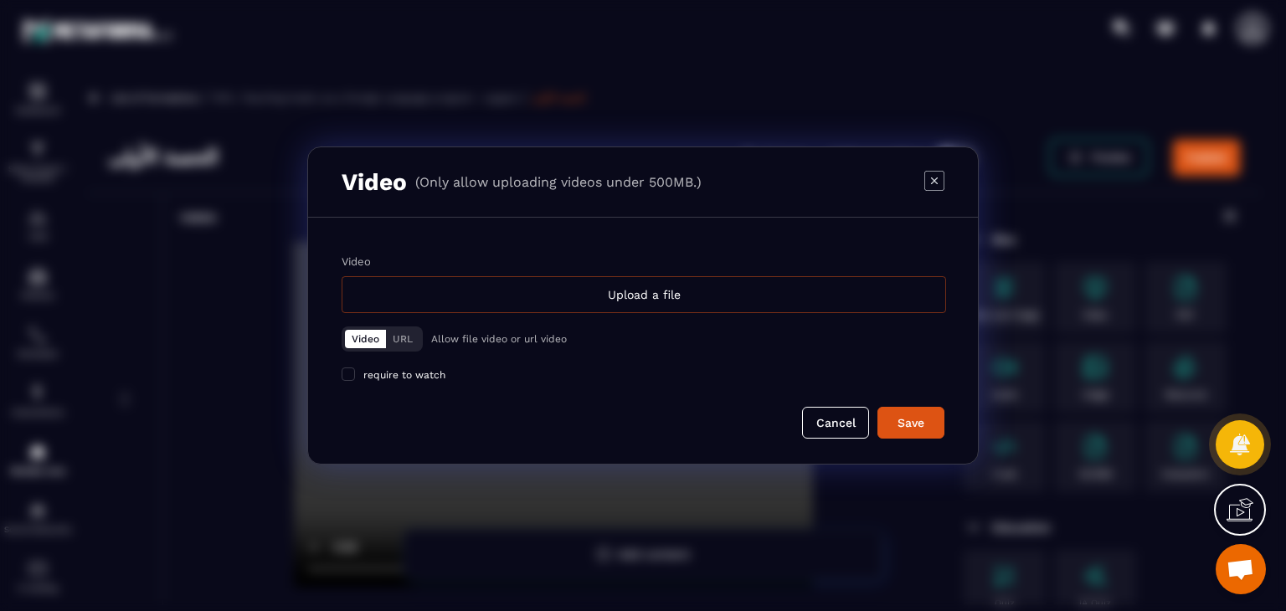
click at [569, 291] on div "Upload a file" at bounding box center [644, 294] width 605 height 37
click at [0, 0] on input "Video Upload a file" at bounding box center [0, 0] width 0 height 0
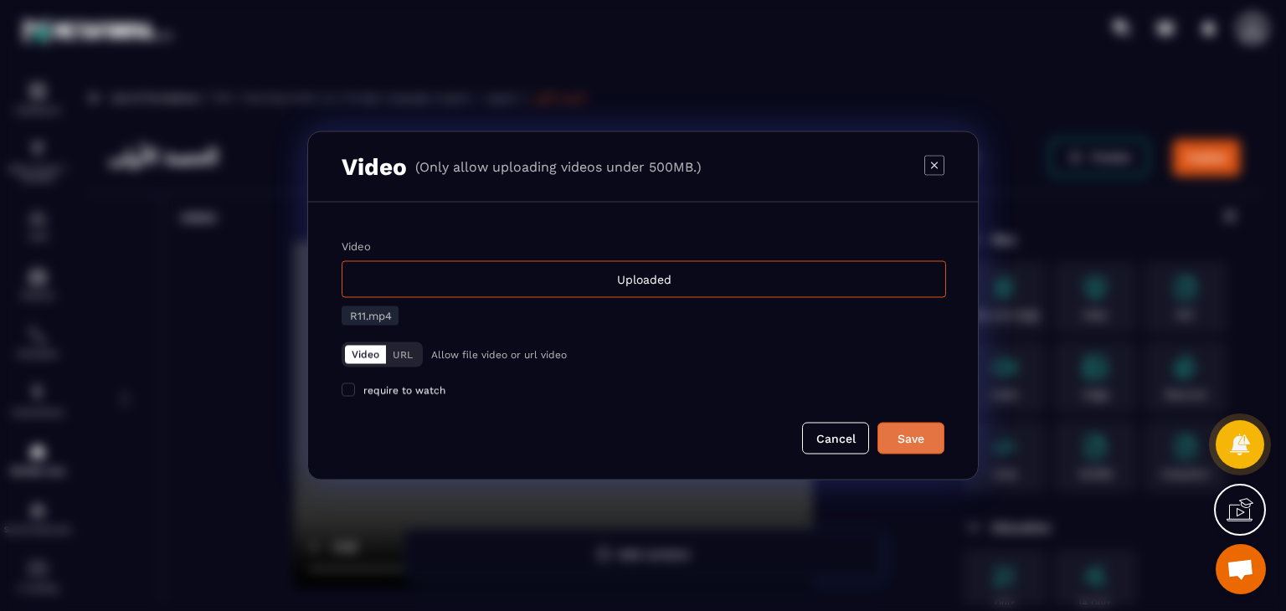
click at [913, 436] on div "Save" at bounding box center [910, 438] width 45 height 17
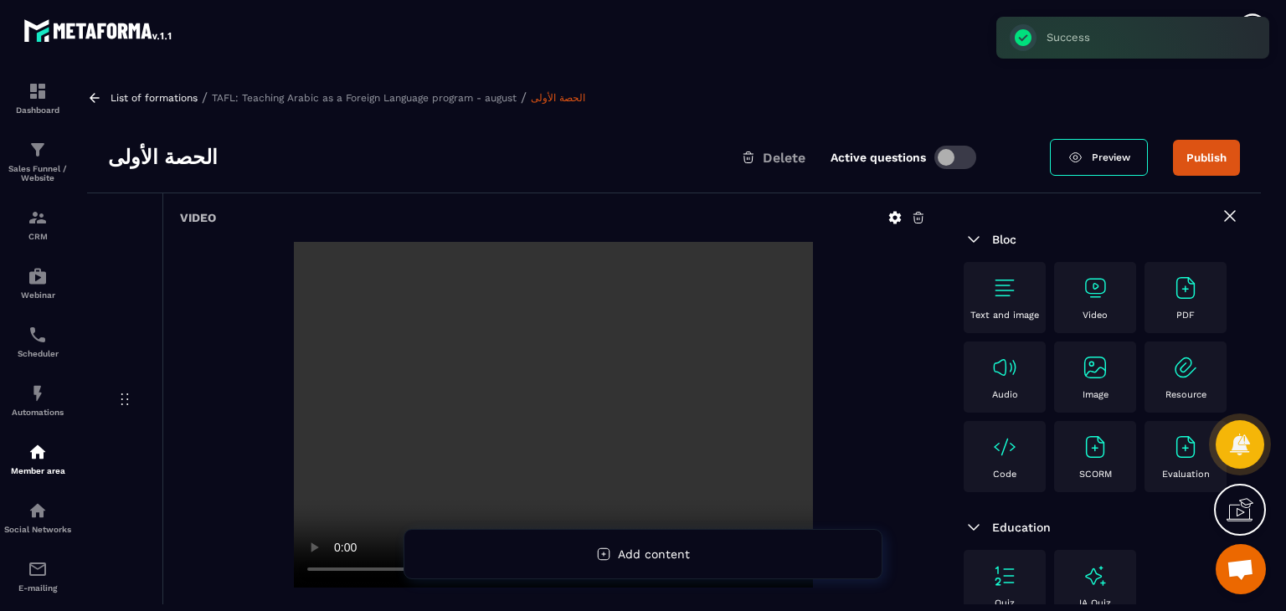
click at [1094, 276] on img at bounding box center [1095, 288] width 27 height 27
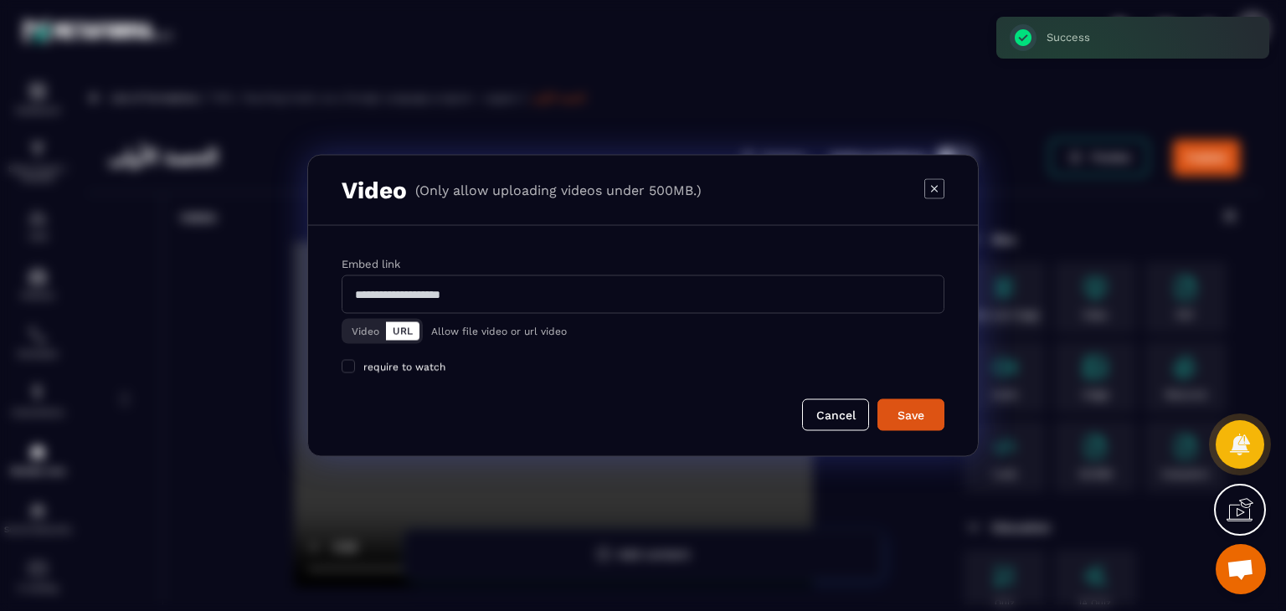
click at [371, 332] on button "Video" at bounding box center [365, 331] width 41 height 18
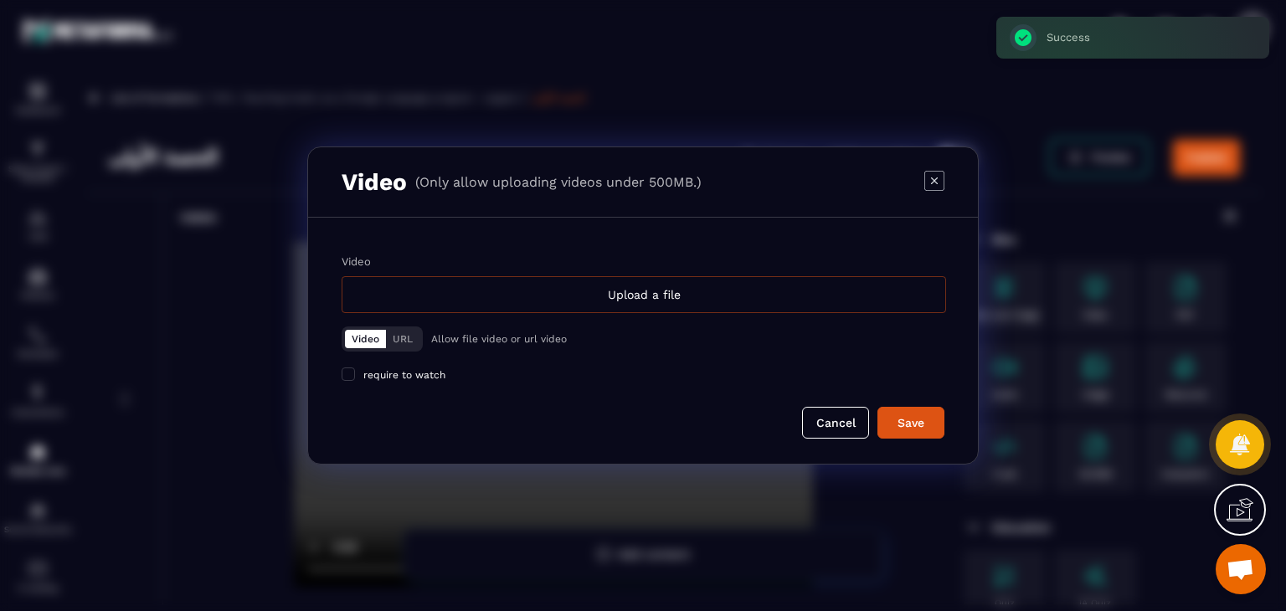
click at [660, 295] on div "Upload a file" at bounding box center [644, 294] width 605 height 37
click at [0, 0] on input "Video Upload a file" at bounding box center [0, 0] width 0 height 0
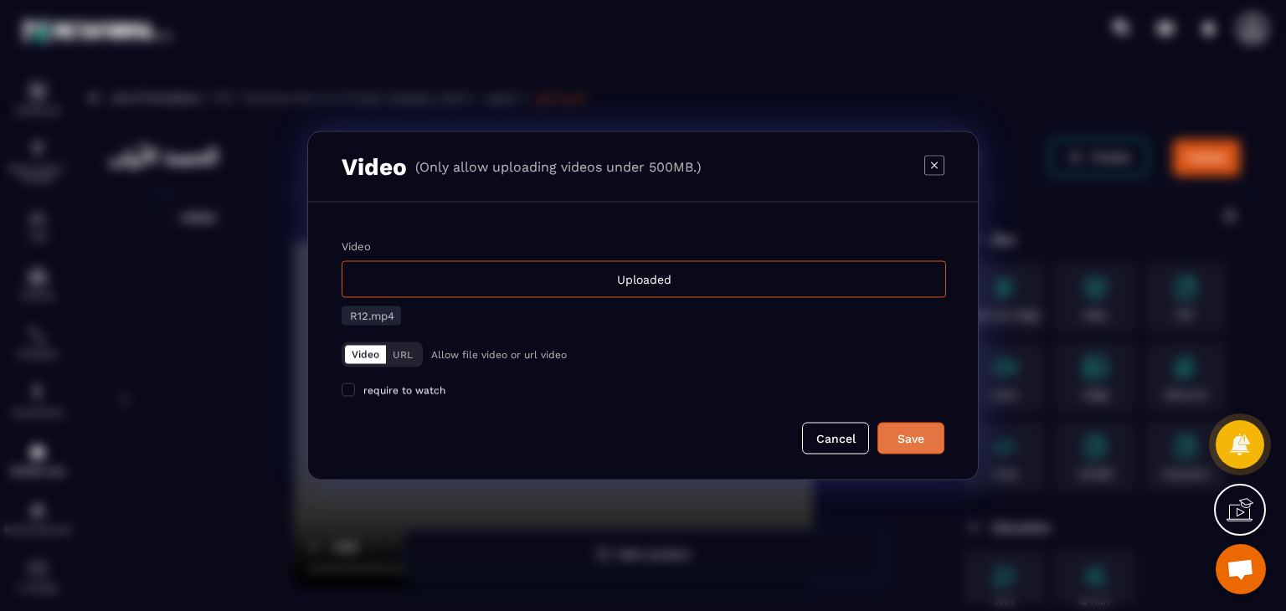
click at [914, 444] on div "Save" at bounding box center [910, 438] width 45 height 17
click at [1052, 296] on div "Modal window" at bounding box center [643, 305] width 1286 height 611
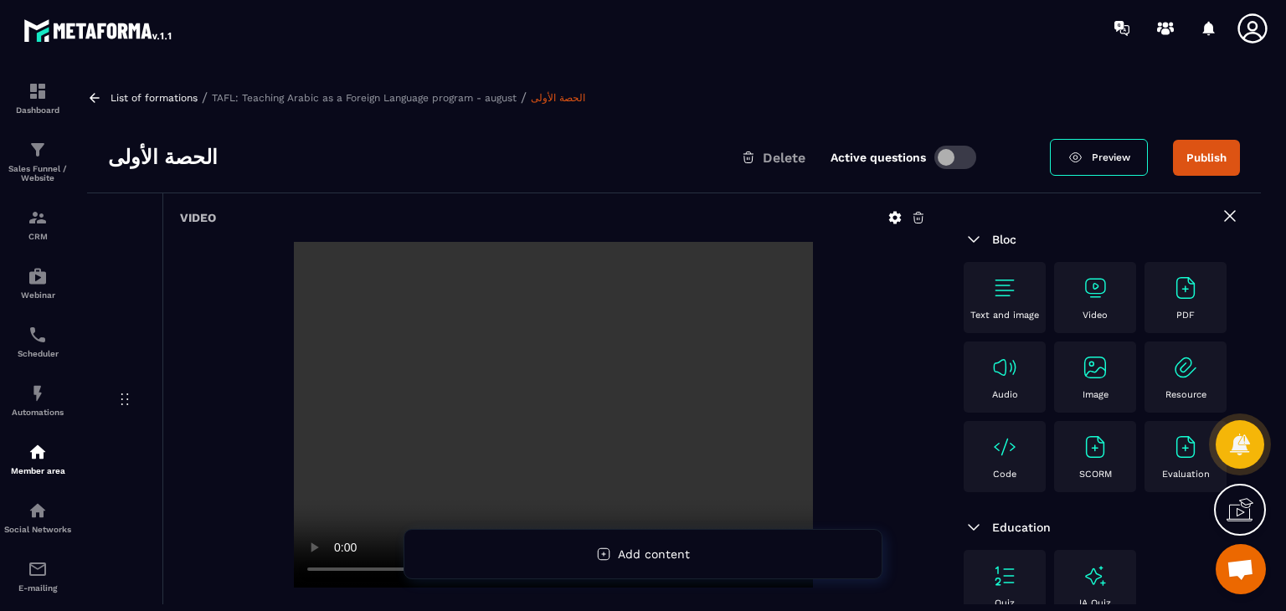
click at [1100, 287] on img at bounding box center [1095, 288] width 27 height 27
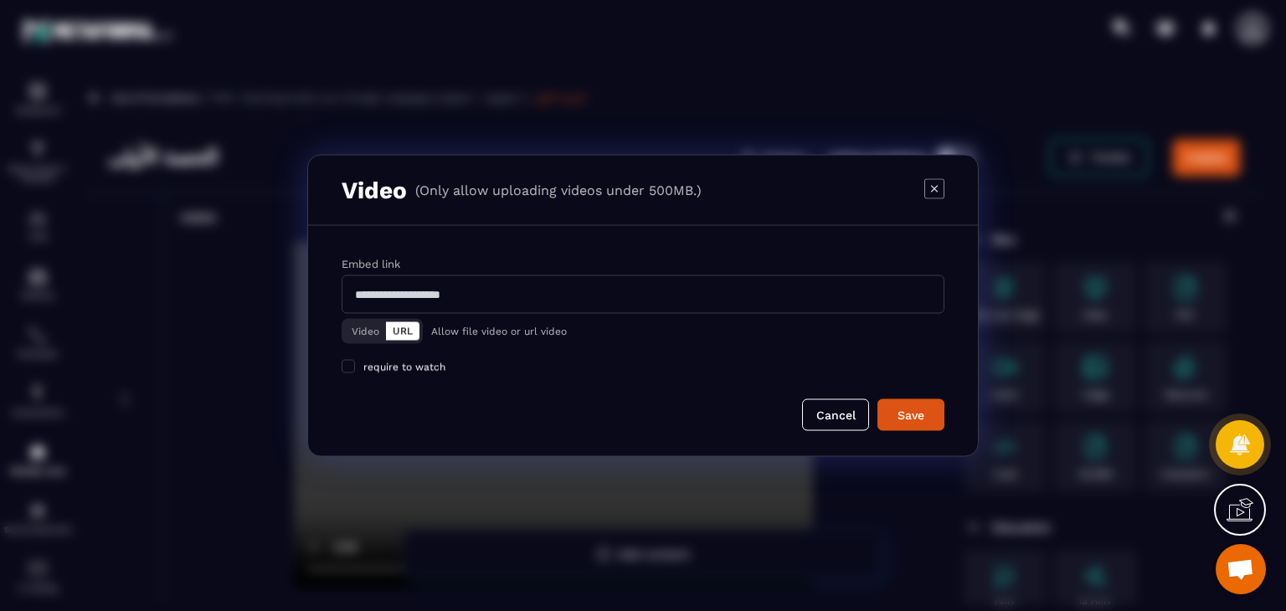
drag, startPoint x: 363, startPoint y: 325, endPoint x: 392, endPoint y: 313, distance: 31.6
click at [361, 322] on button "Video" at bounding box center [365, 331] width 41 height 18
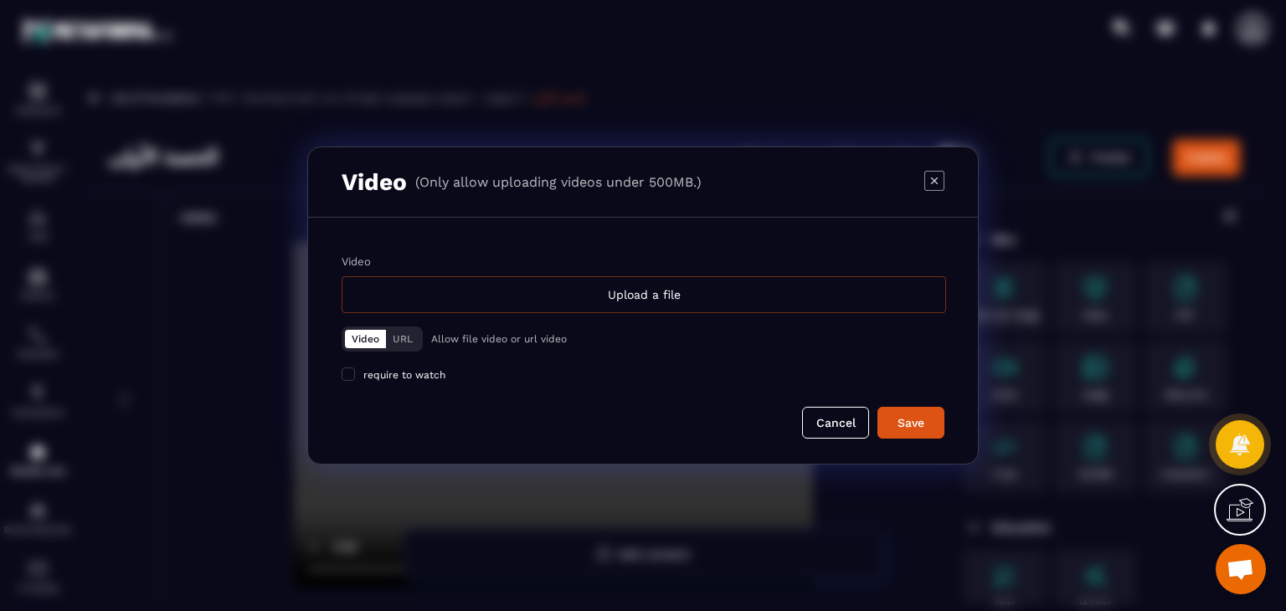
click at [610, 281] on div "Upload a file" at bounding box center [644, 294] width 605 height 37
click at [0, 0] on input "Video Upload a file" at bounding box center [0, 0] width 0 height 0
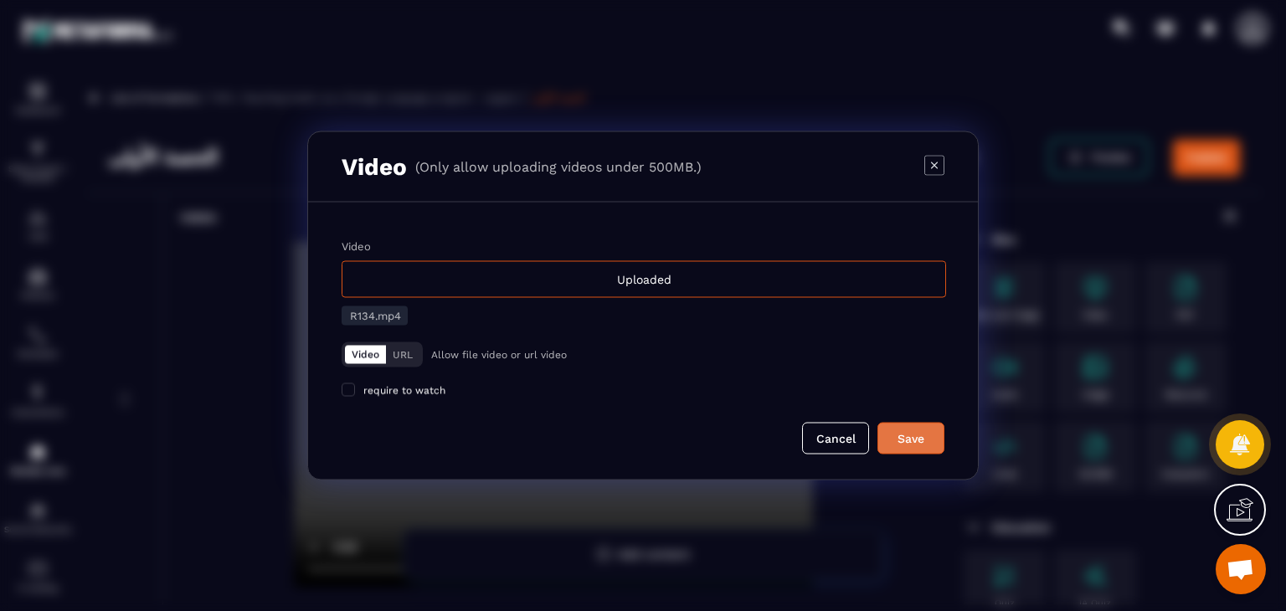
click at [938, 451] on button "Save" at bounding box center [911, 439] width 67 height 32
click at [1006, 51] on div "Modal window" at bounding box center [643, 305] width 1286 height 611
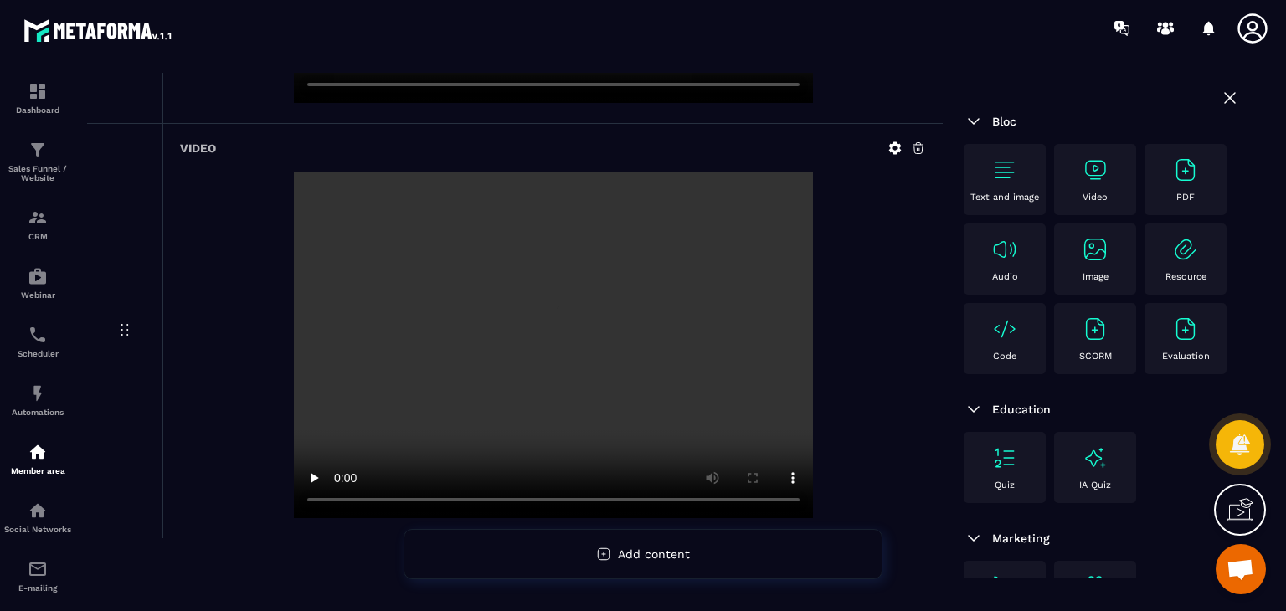
scroll to position [5074, 0]
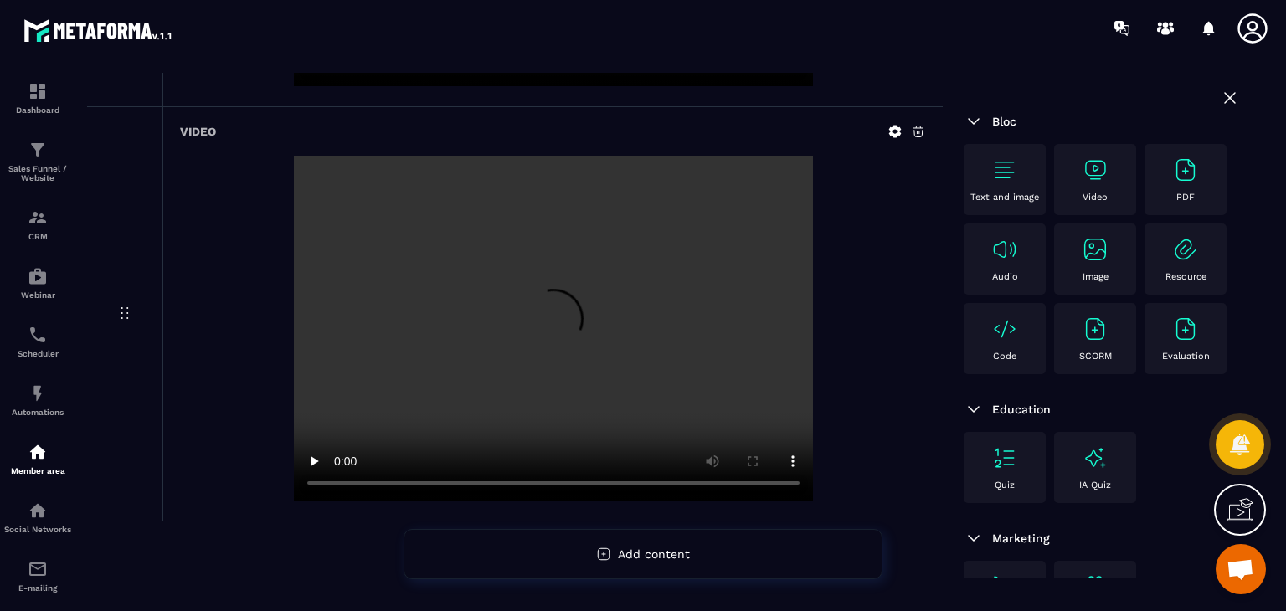
click at [1084, 168] on img at bounding box center [1095, 170] width 27 height 27
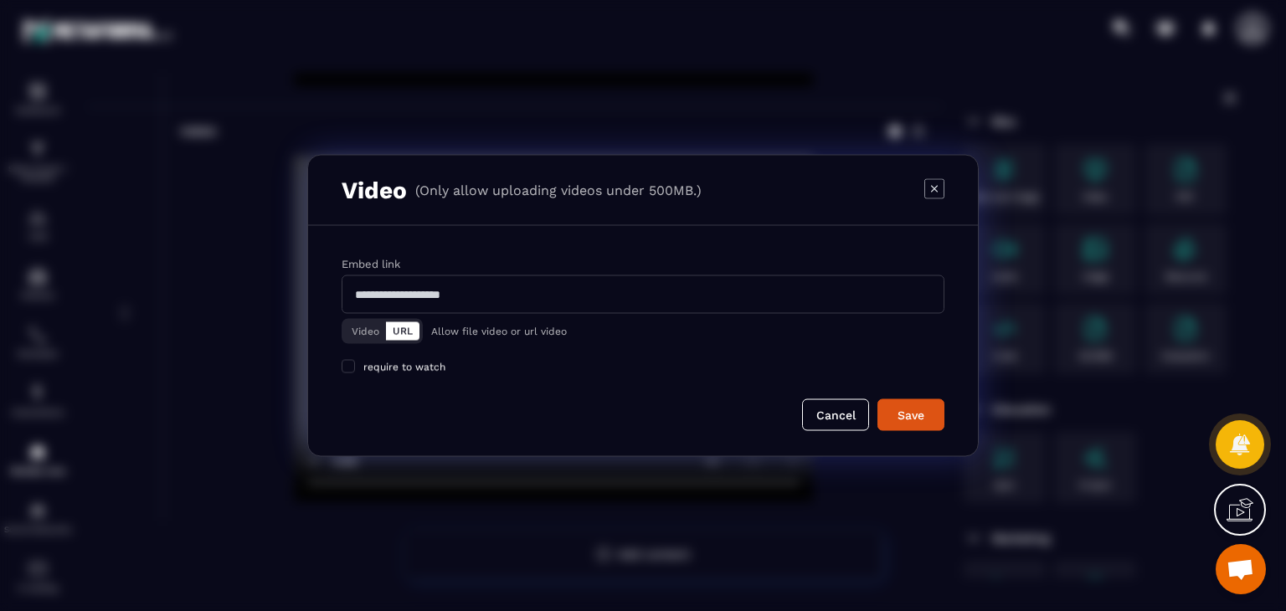
click at [378, 325] on button "Video" at bounding box center [365, 331] width 41 height 18
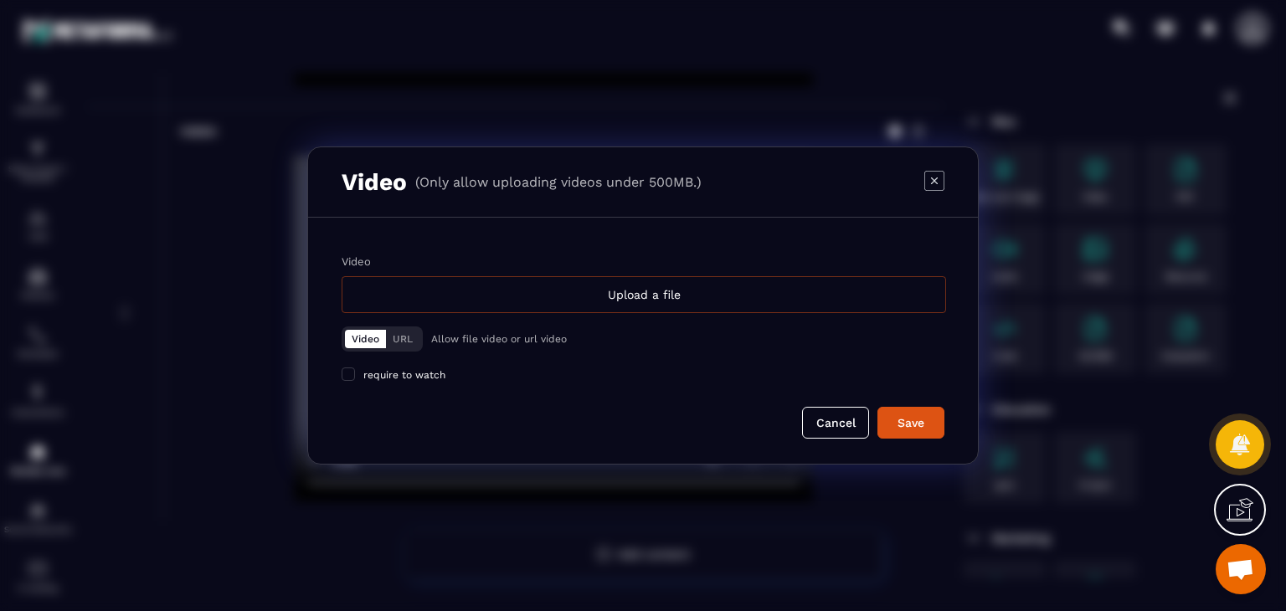
click at [716, 309] on div "Upload a file" at bounding box center [644, 294] width 605 height 37
click at [0, 0] on input "Video Upload a file" at bounding box center [0, 0] width 0 height 0
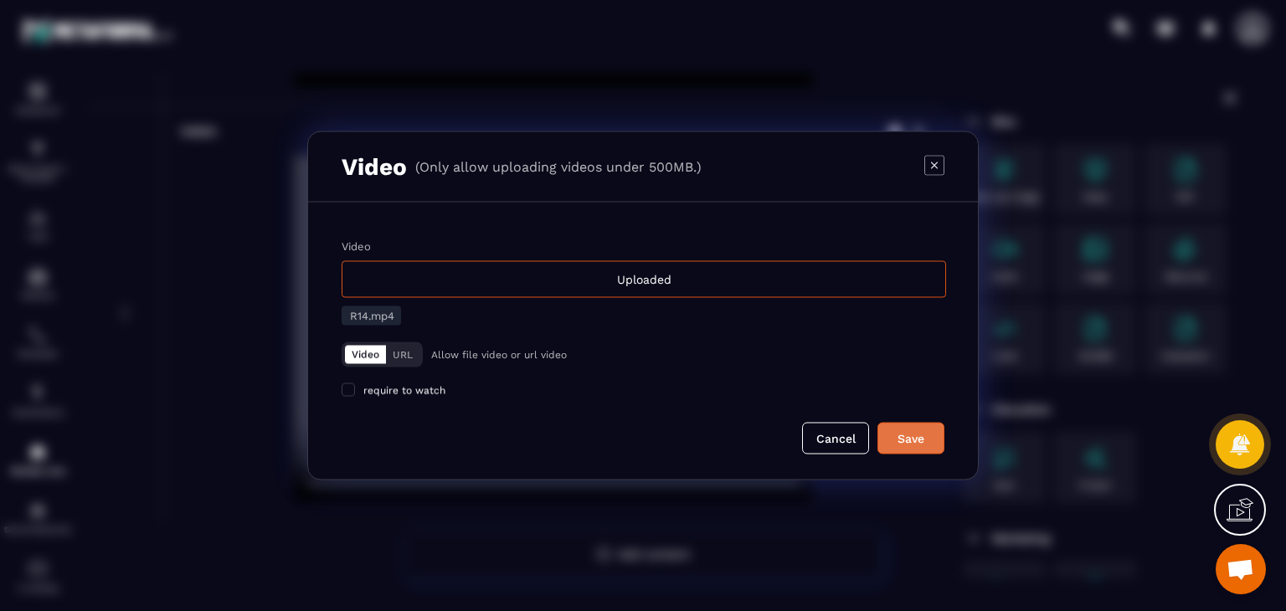
click at [906, 434] on div "Save" at bounding box center [910, 438] width 45 height 17
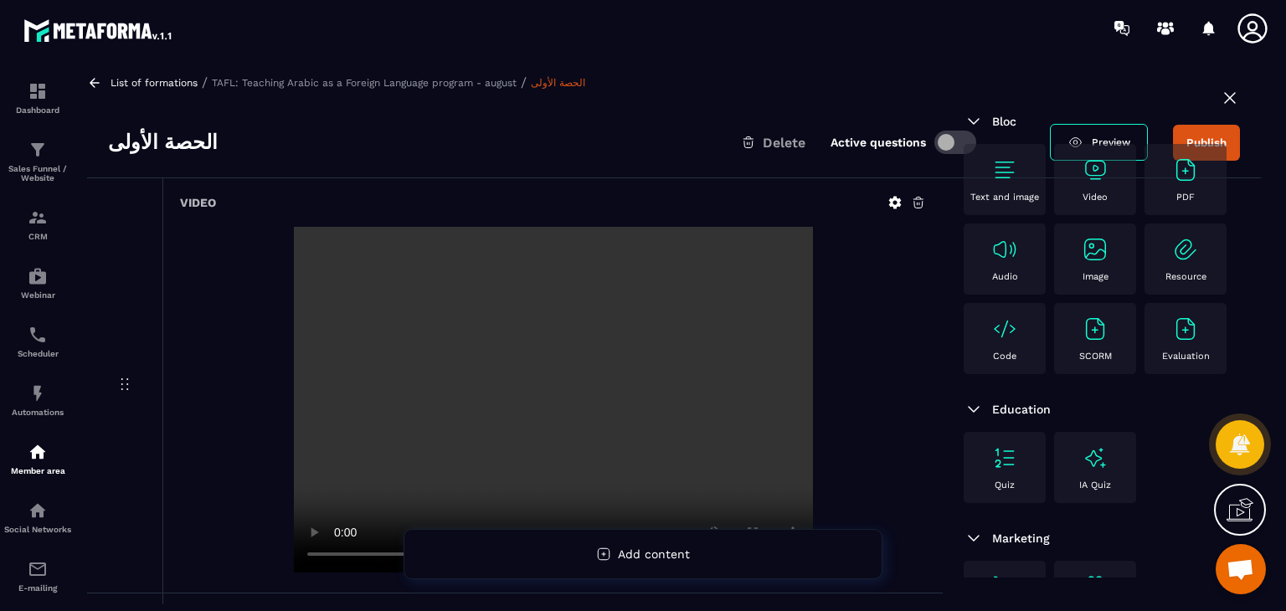
scroll to position [0, 0]
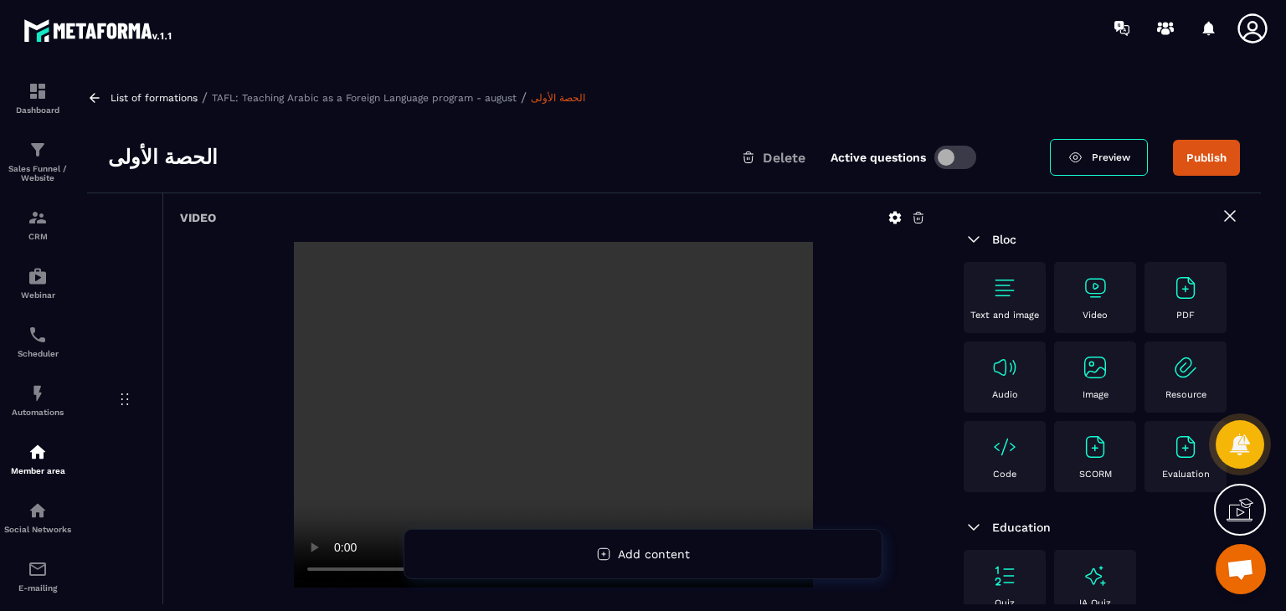
click at [1205, 152] on button "Publish" at bounding box center [1206, 158] width 67 height 36
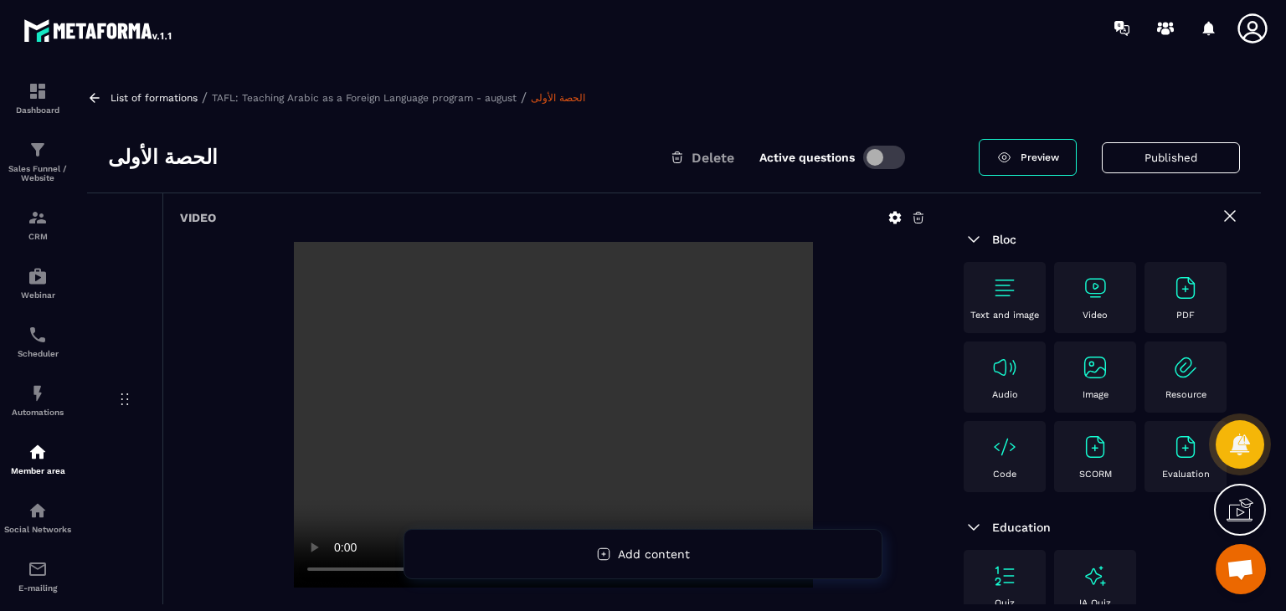
click at [96, 98] on icon at bounding box center [95, 97] width 10 height 9
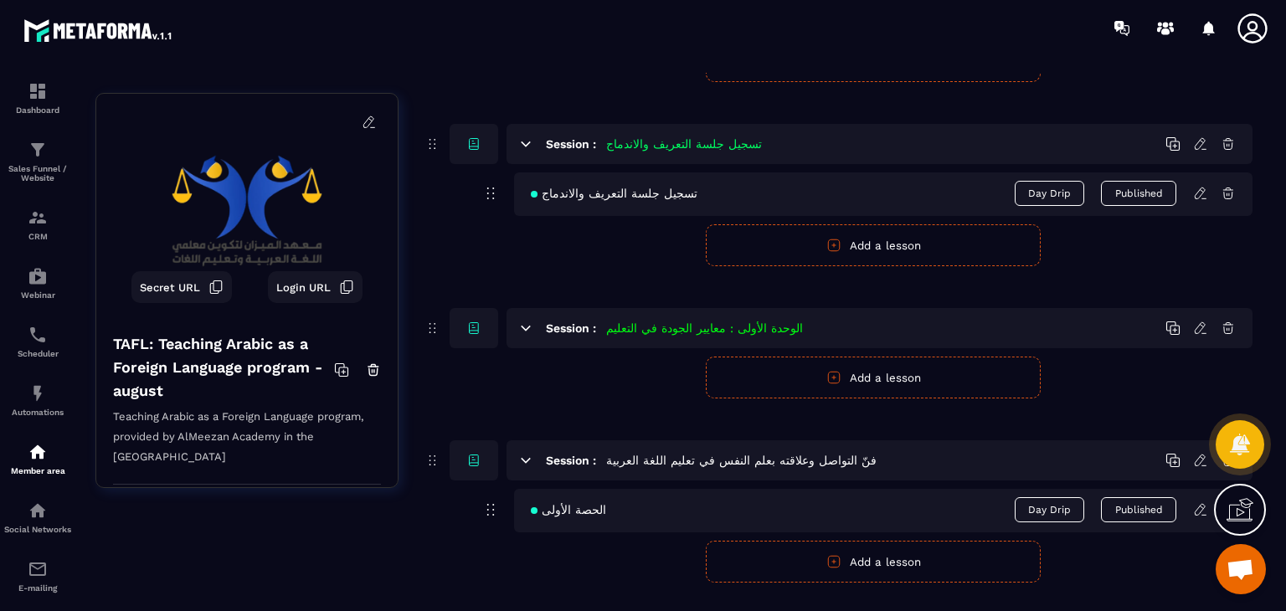
scroll to position [255, 0]
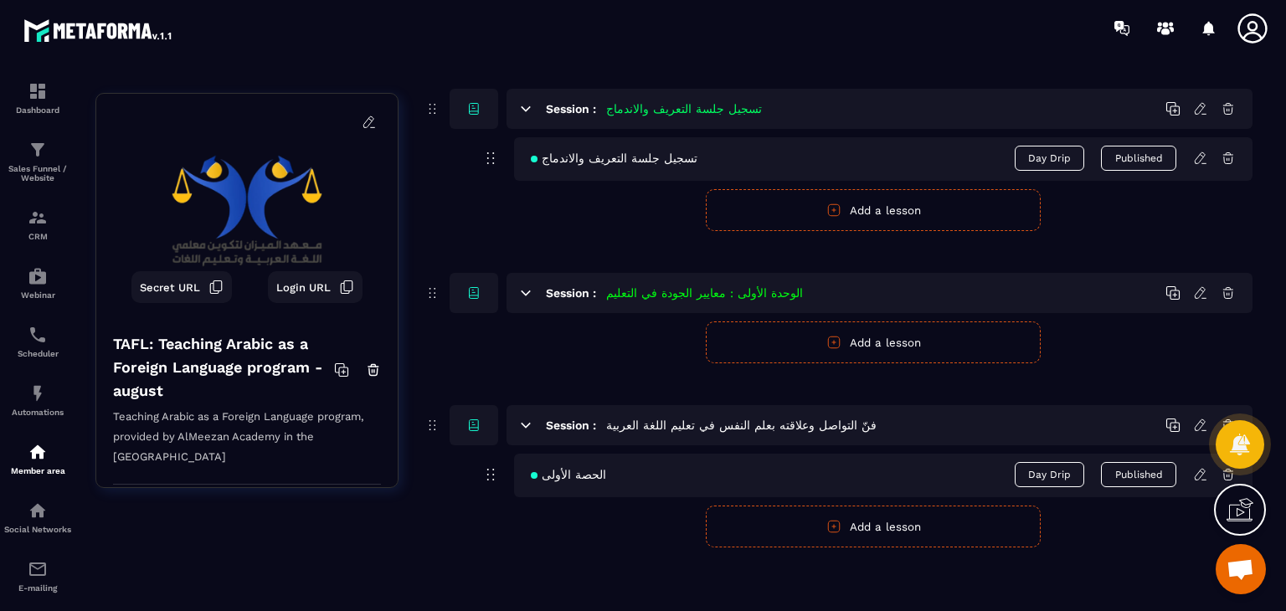
click at [1195, 422] on icon at bounding box center [1200, 425] width 15 height 15
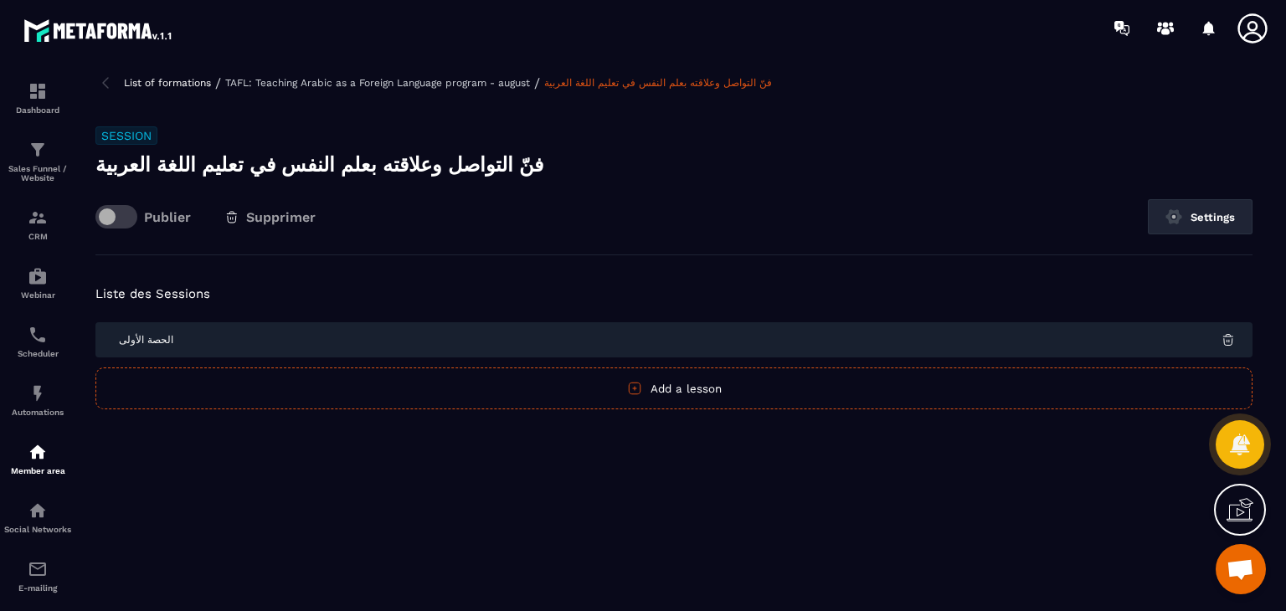
click at [109, 82] on img at bounding box center [105, 83] width 20 height 20
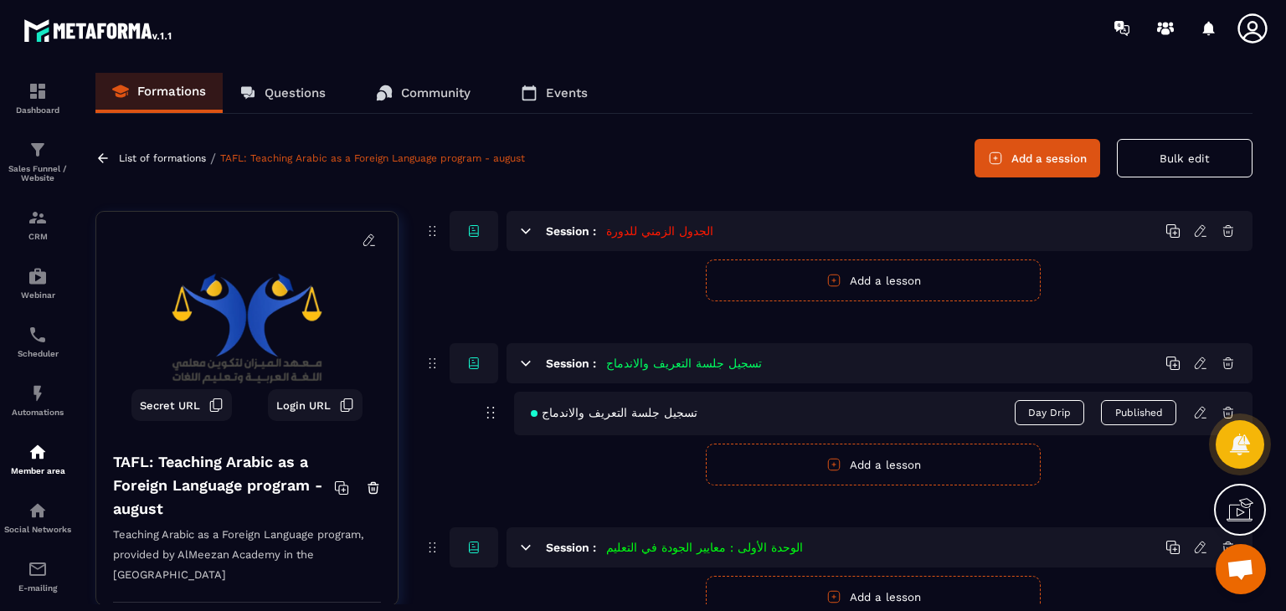
scroll to position [255, 0]
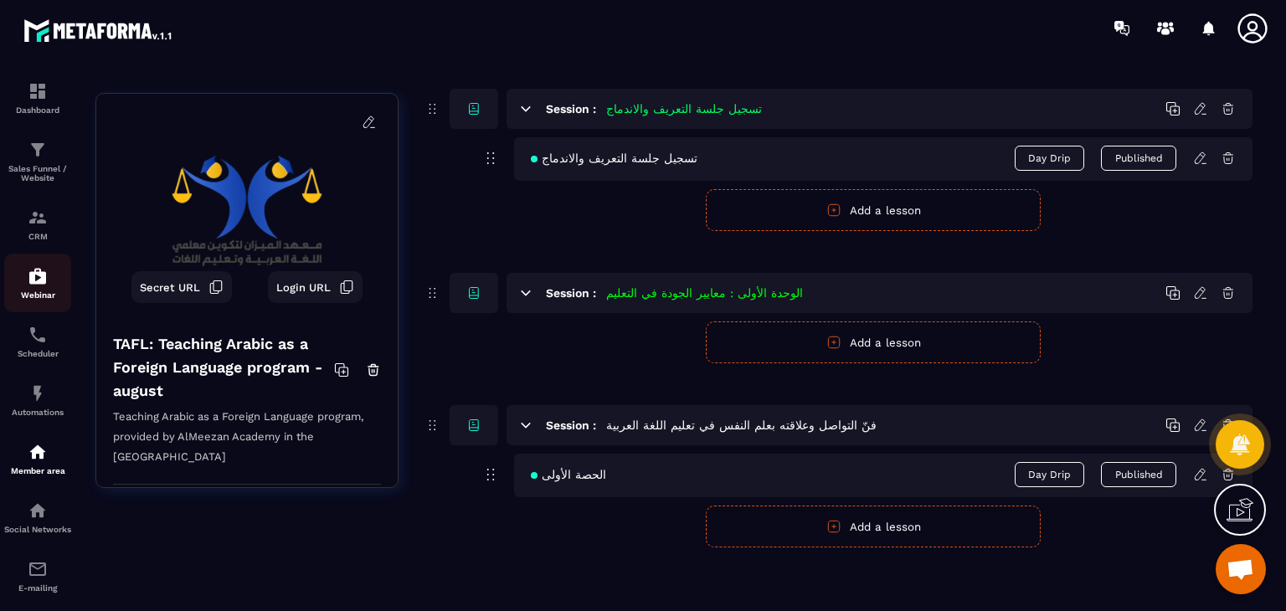
click at [34, 273] on img at bounding box center [38, 276] width 20 height 20
click at [25, 239] on p "CRM" at bounding box center [37, 236] width 67 height 9
